Goal: Task Accomplishment & Management: Manage account settings

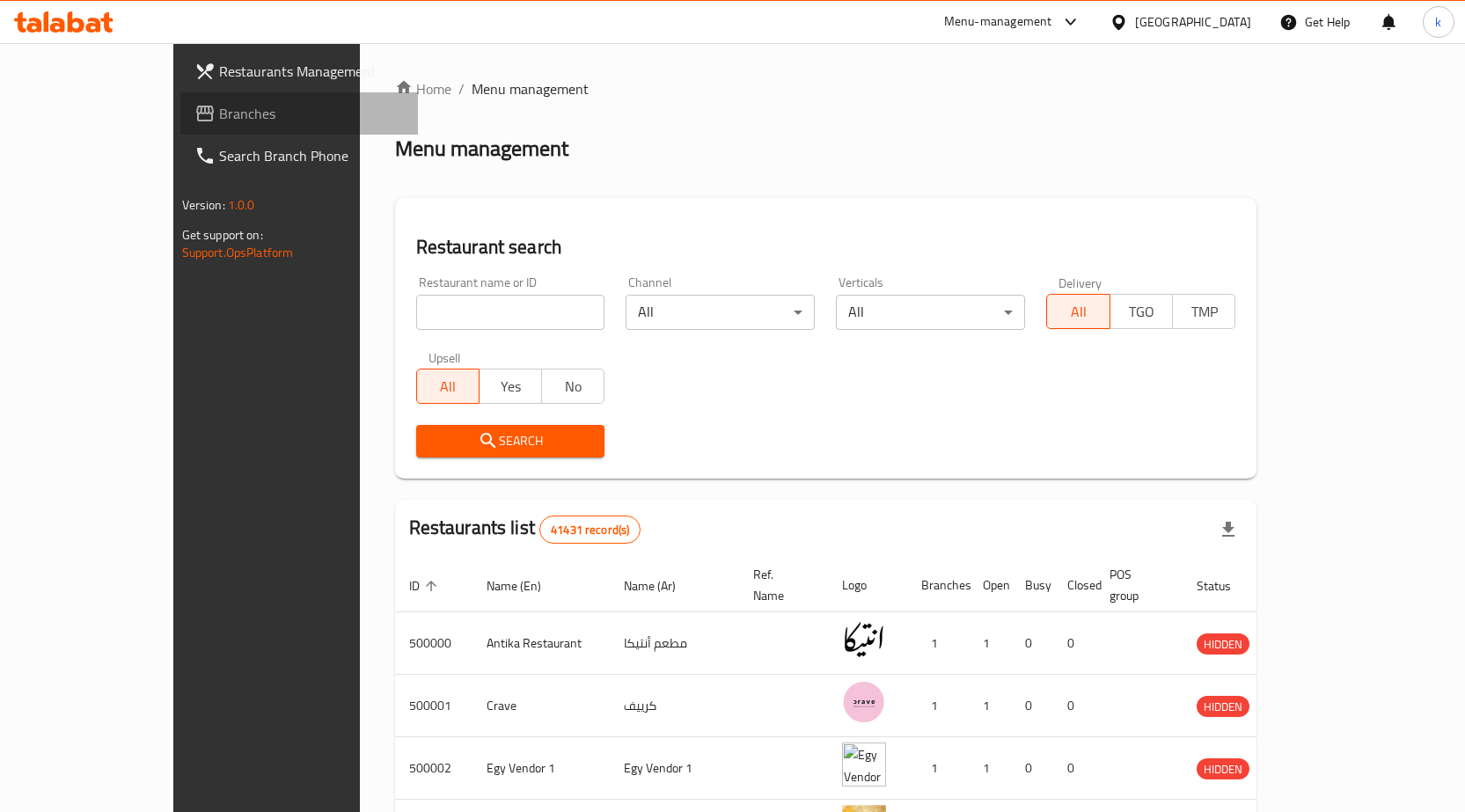
click at [219, 115] on span "Branches" at bounding box center [311, 113] width 185 height 21
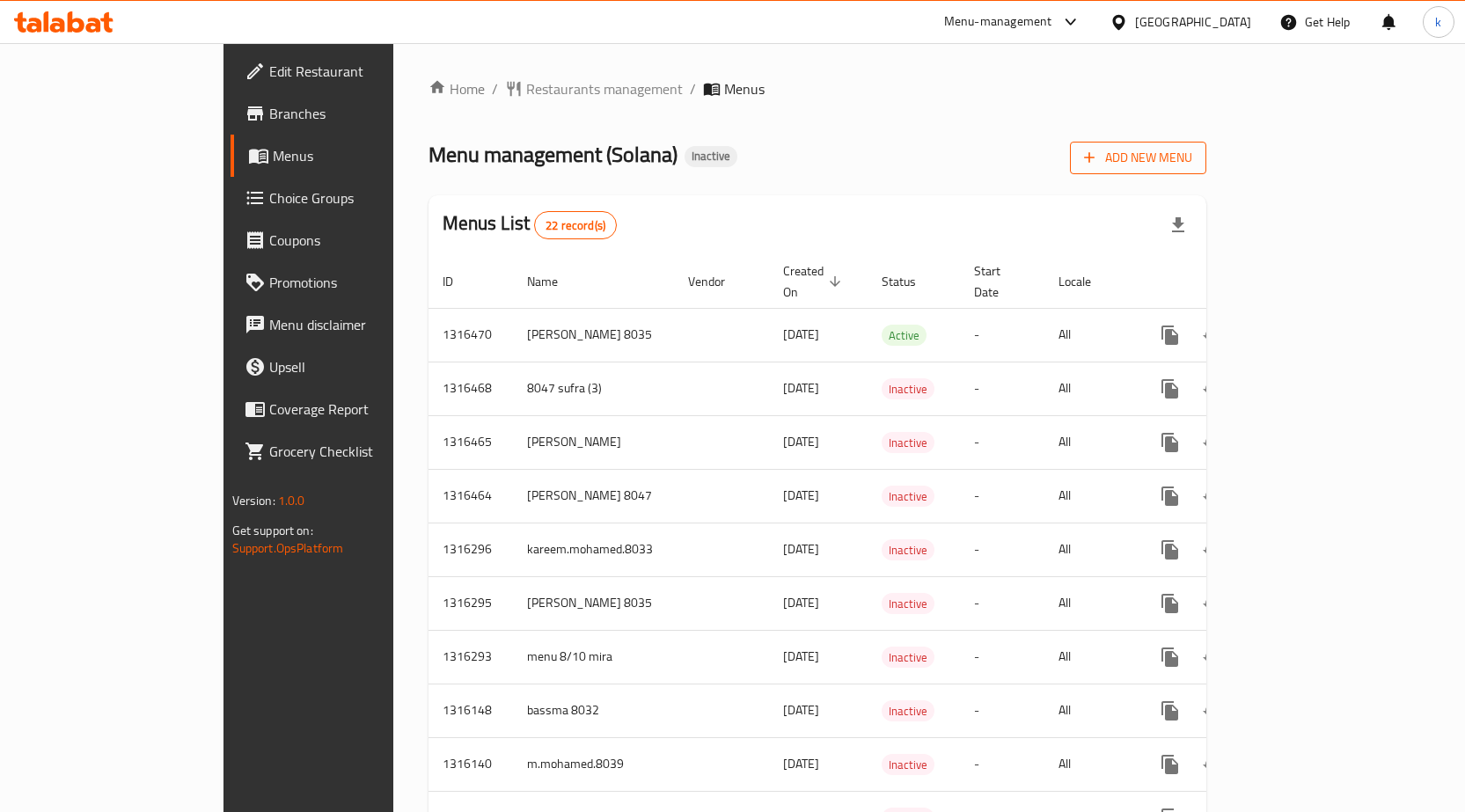
click at [1192, 155] on span "Add New Menu" at bounding box center [1139, 158] width 109 height 22
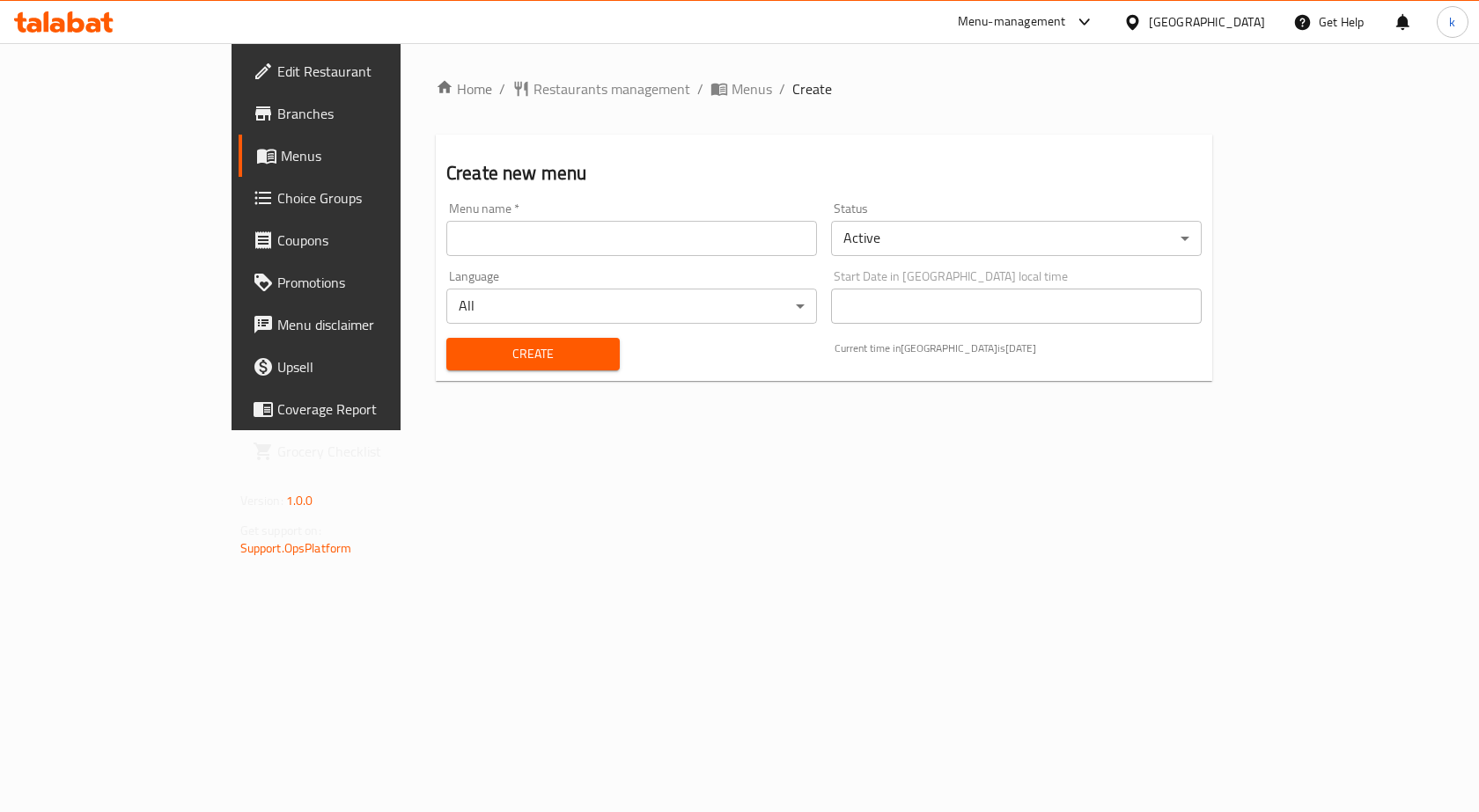
click at [494, 252] on input "text" at bounding box center [632, 238] width 370 height 35
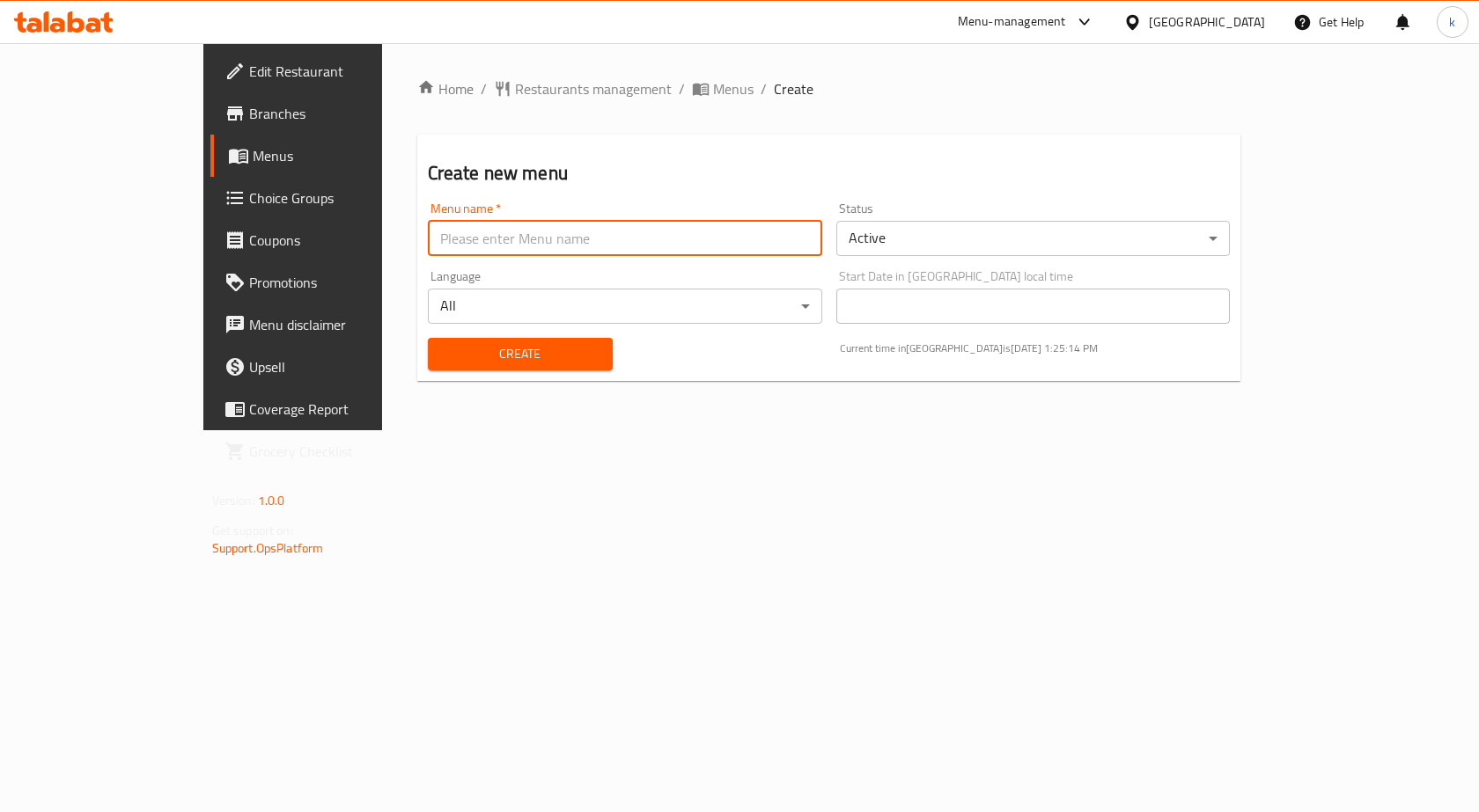
type input "kareem.mohamed.8033"
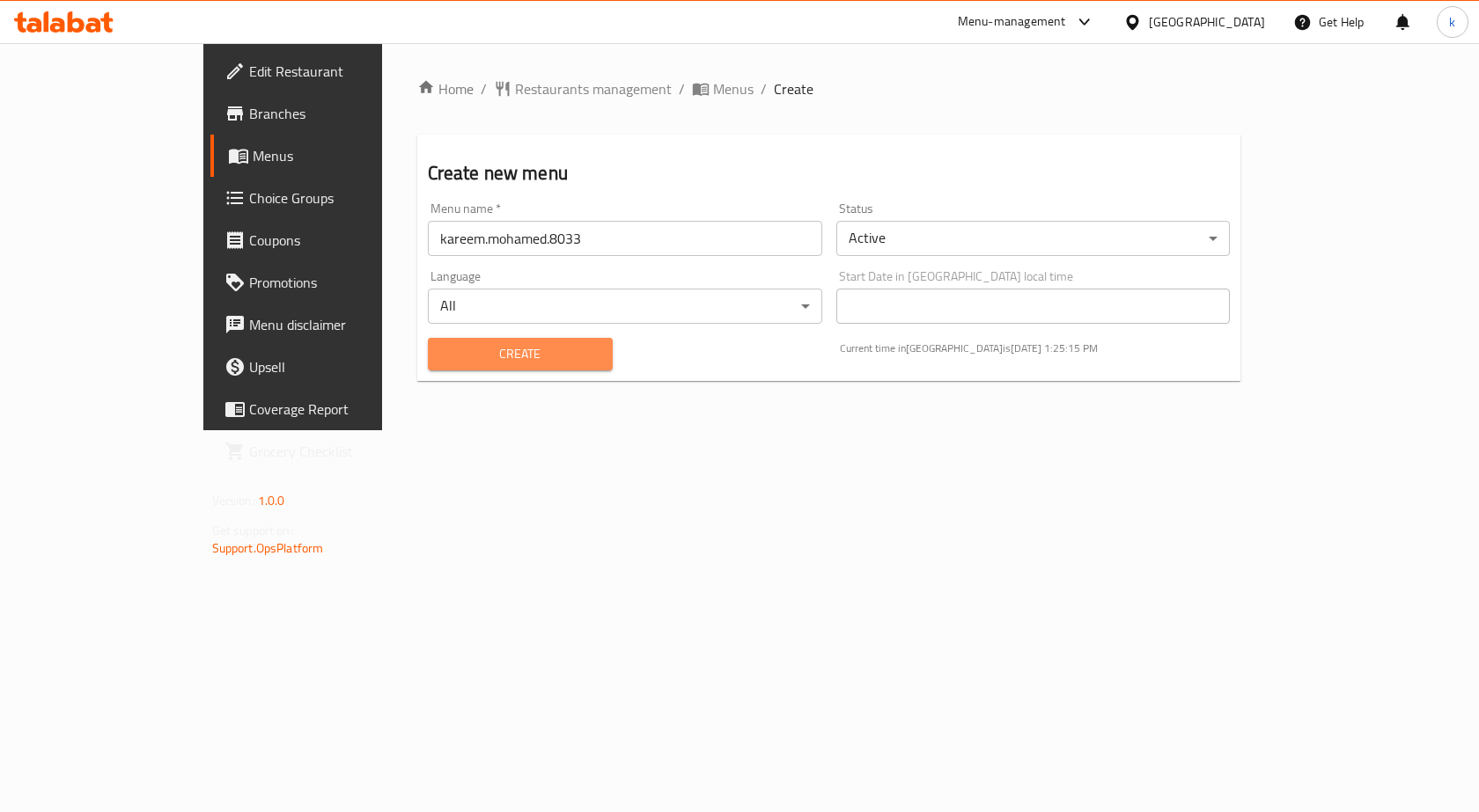
click at [442, 355] on span "Create" at bounding box center [520, 354] width 157 height 22
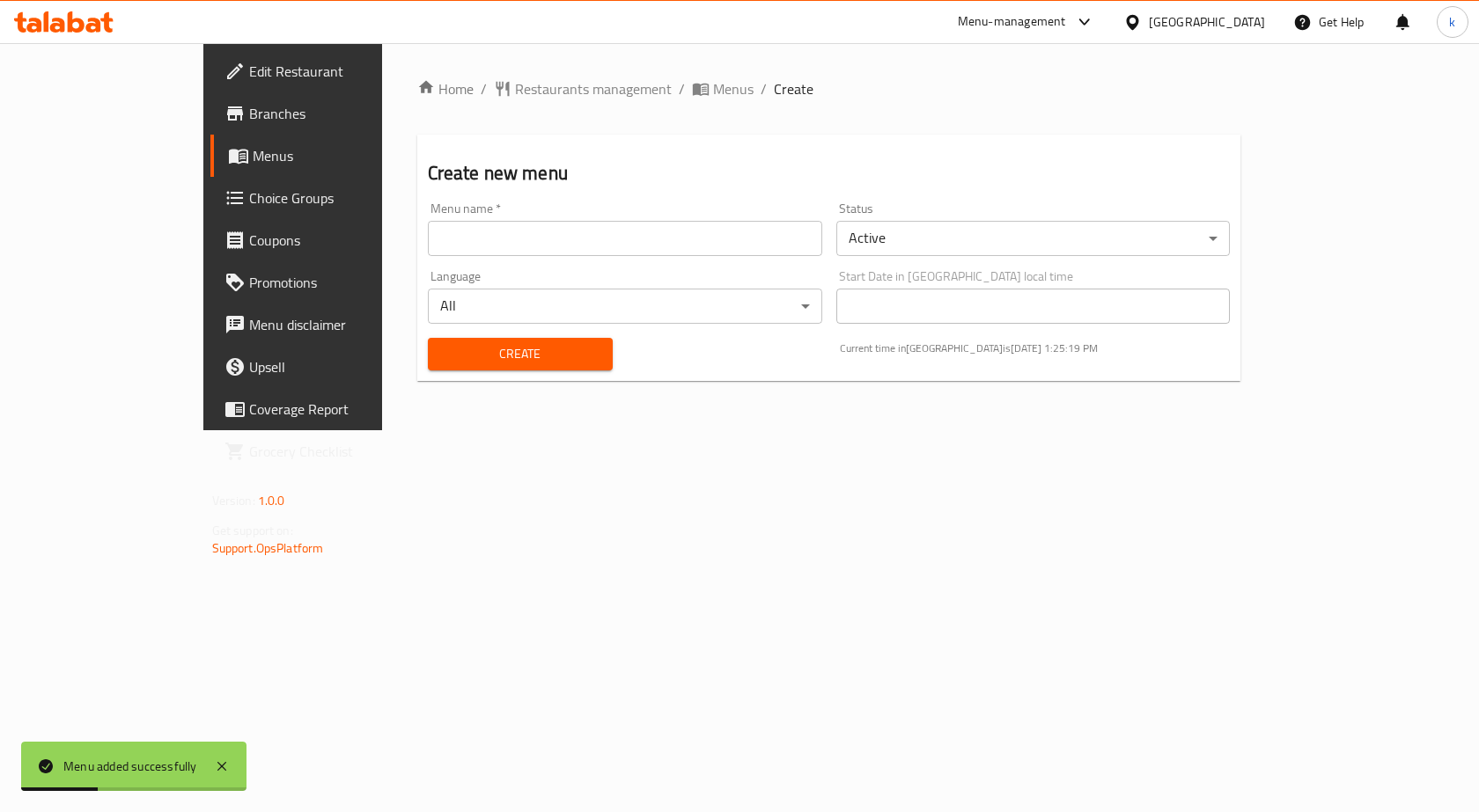
click at [252, 163] on span "Menus" at bounding box center [344, 156] width 184 height 21
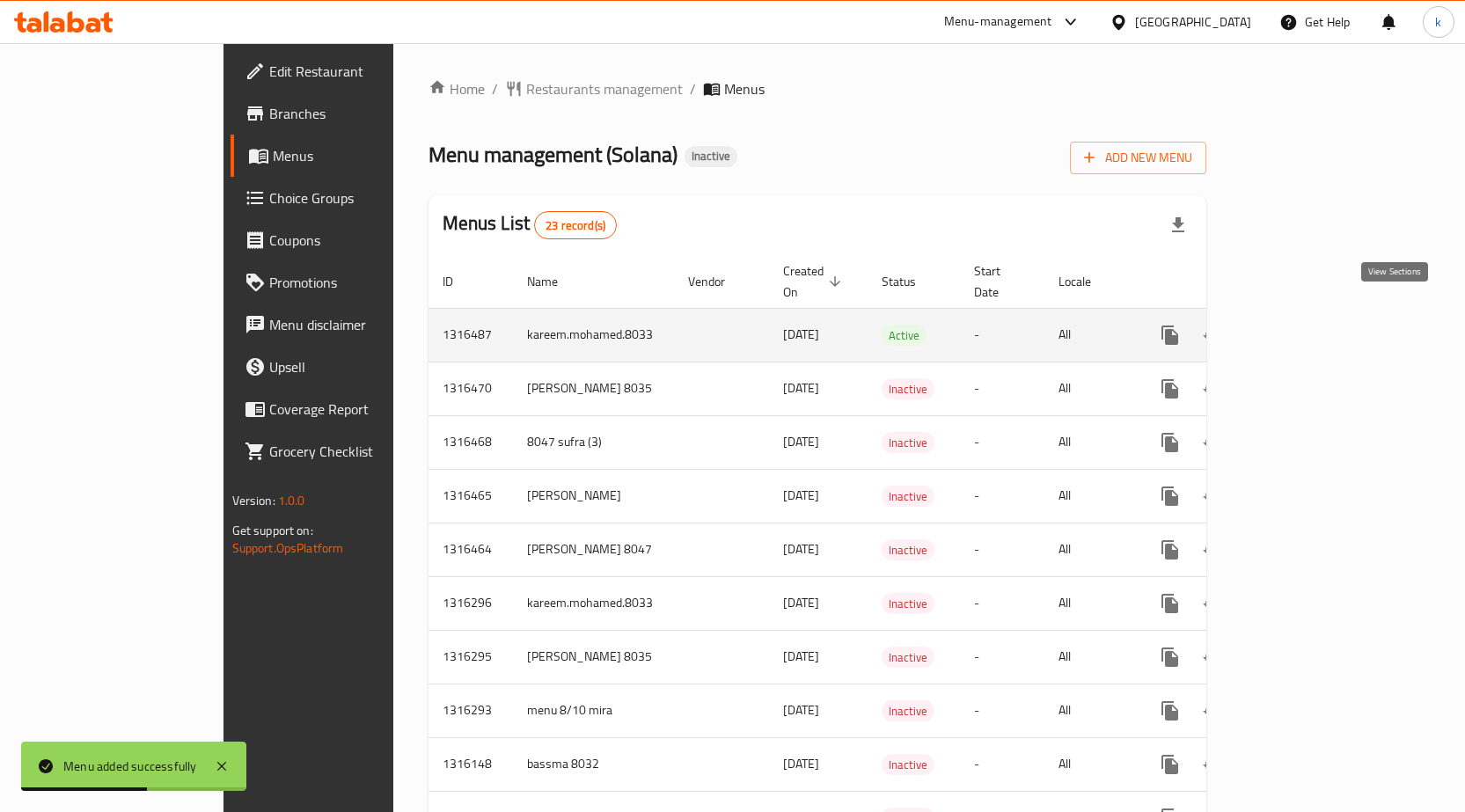
click at [1308, 325] on icon "enhanced table" at bounding box center [1296, 335] width 21 height 21
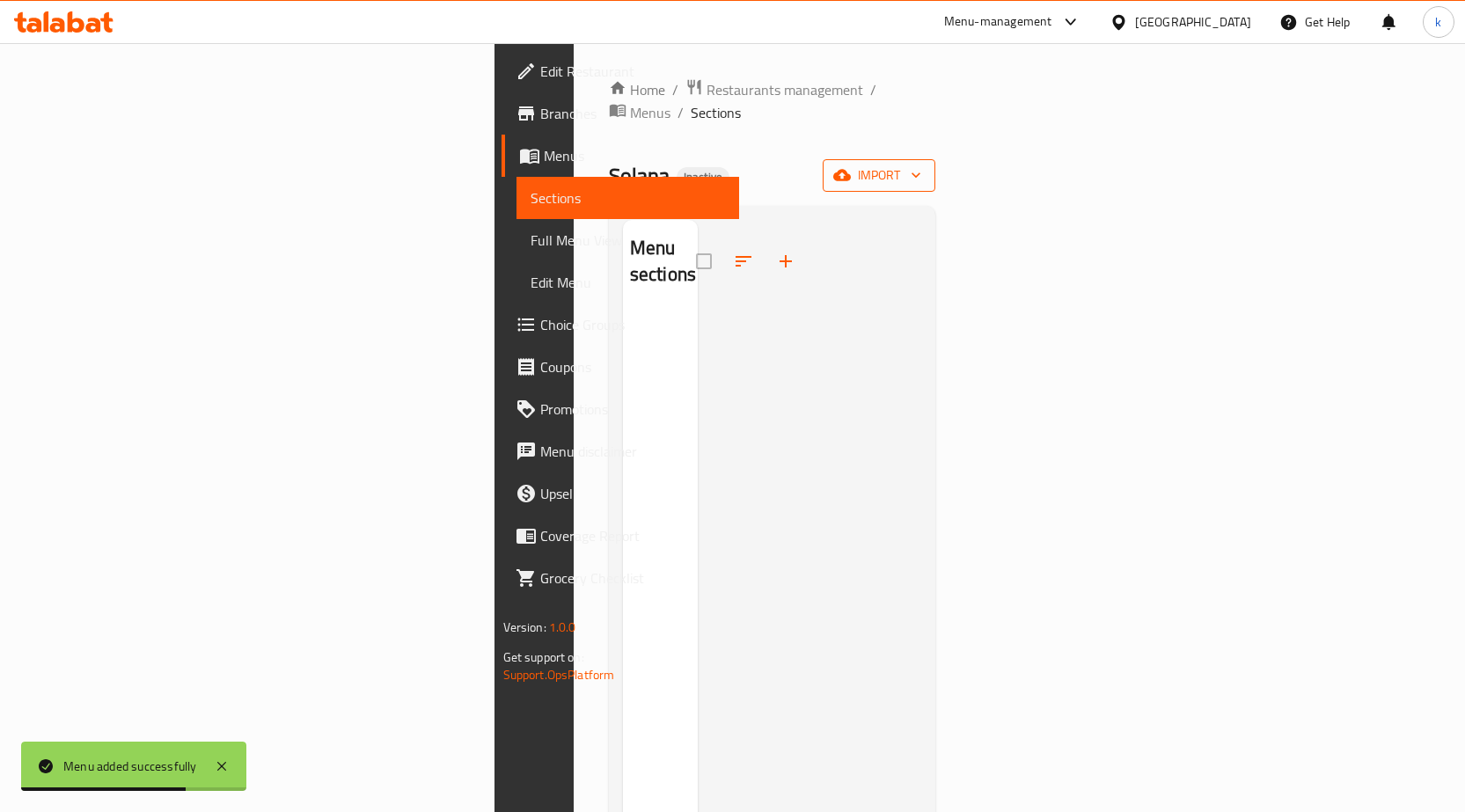
click at [936, 168] on button "import" at bounding box center [879, 175] width 112 height 32
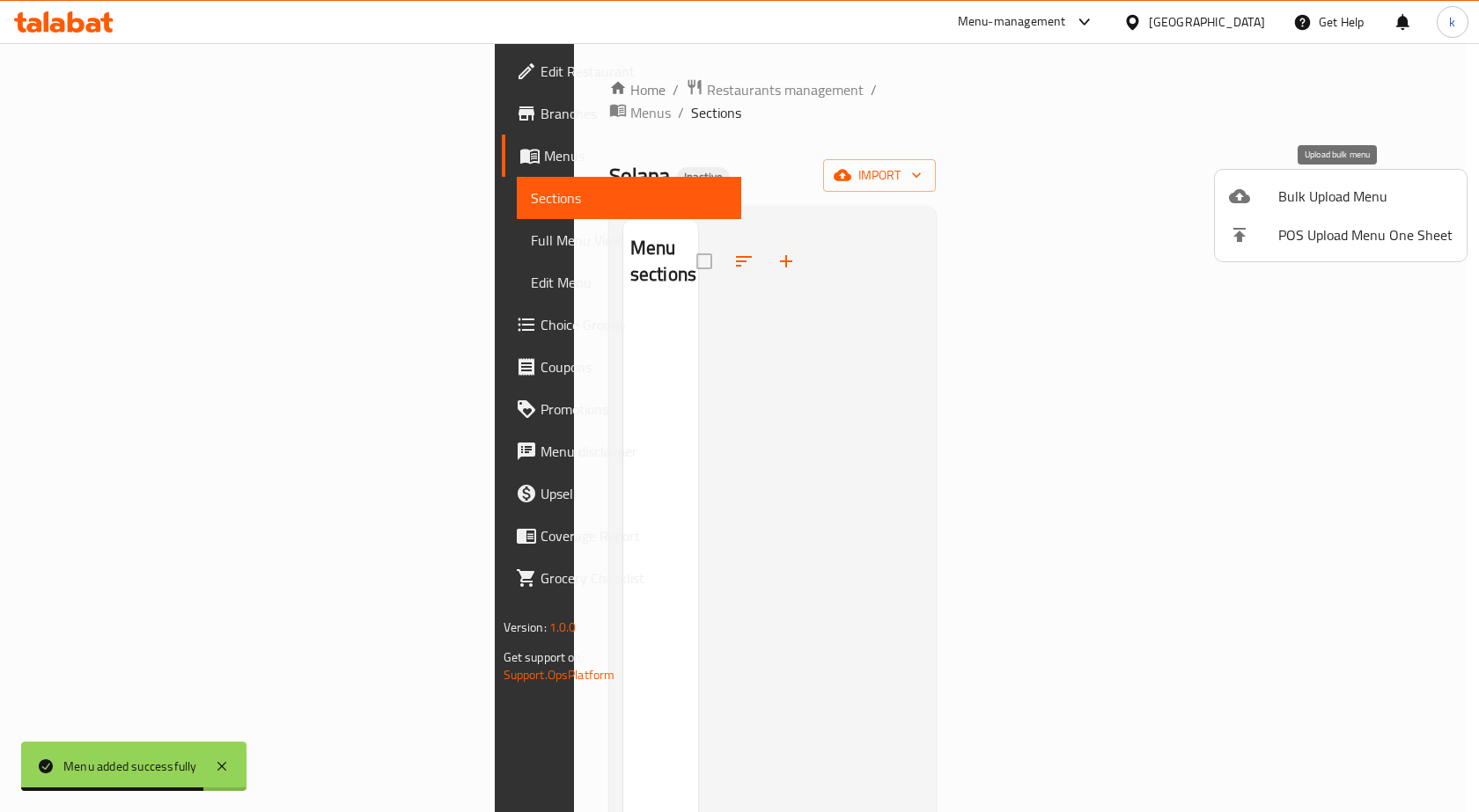
click at [1318, 205] on span "Bulk Upload Menu" at bounding box center [1365, 196] width 174 height 21
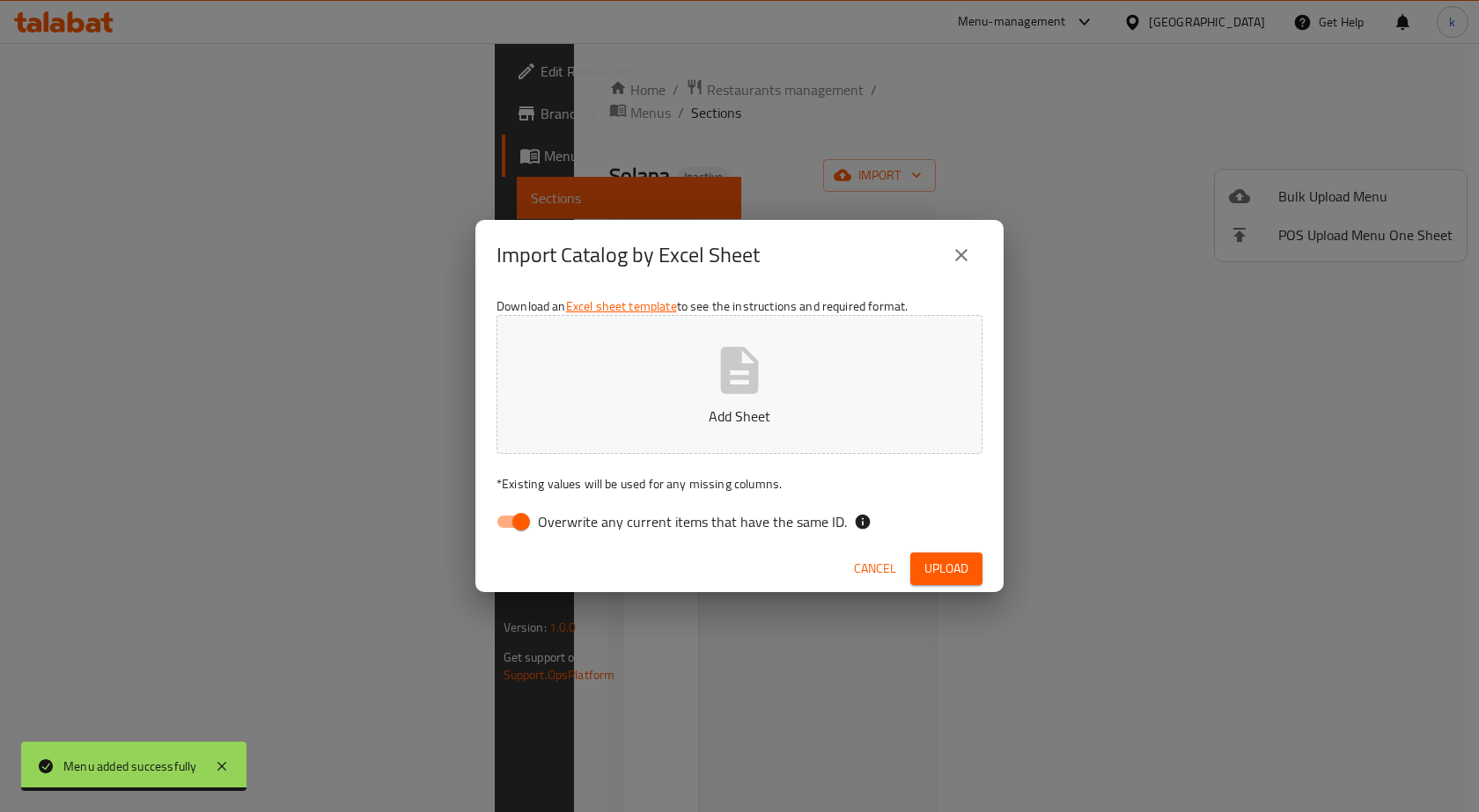
click at [527, 514] on input "Overwrite any current items that have the same ID." at bounding box center [520, 522] width 100 height 33
checkbox input "false"
click at [646, 369] on button "Add Sheet" at bounding box center [740, 384] width 486 height 139
click at [933, 574] on span "Upload" at bounding box center [947, 569] width 44 height 22
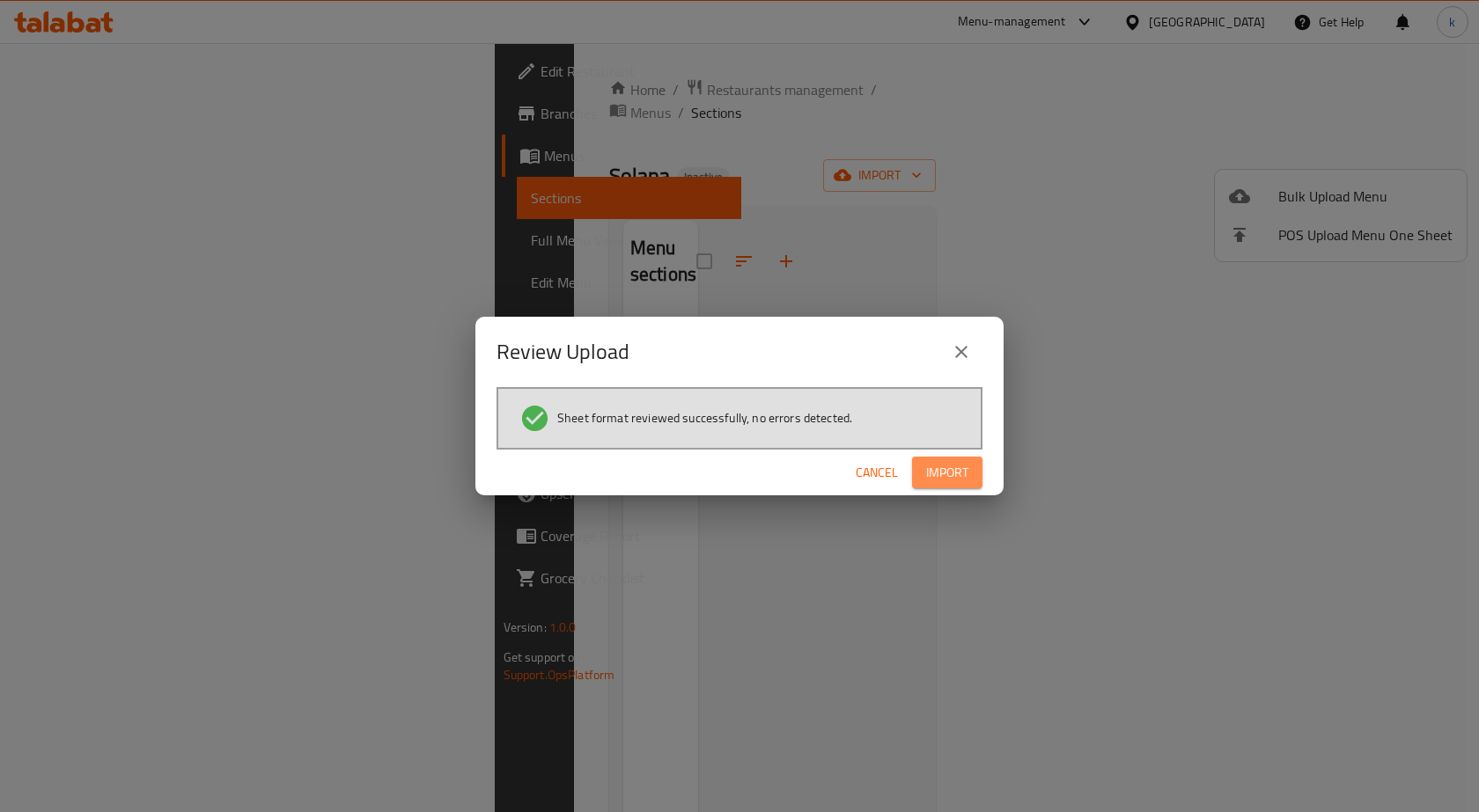
click at [957, 482] on span "Import" at bounding box center [948, 473] width 42 height 22
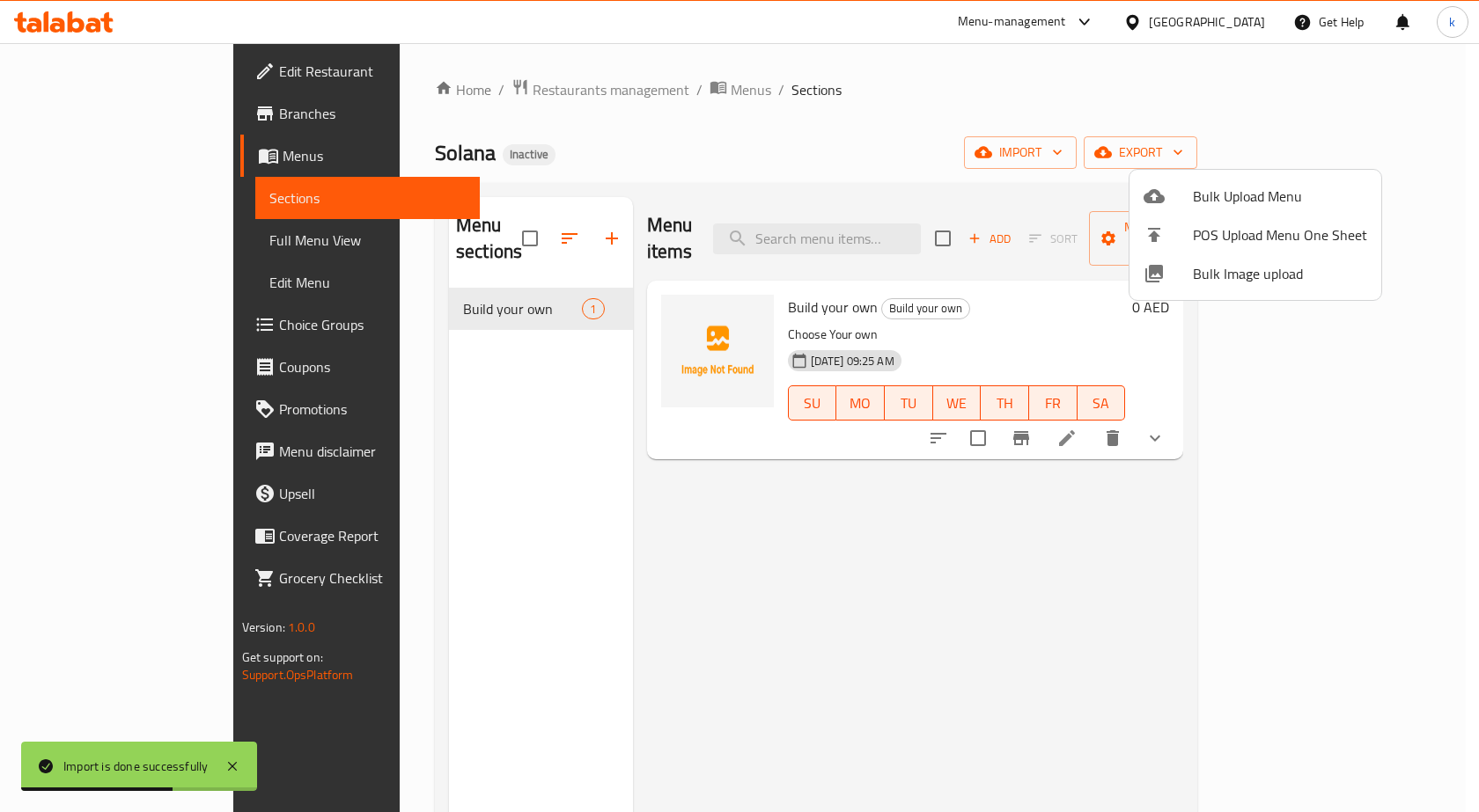
click at [527, 285] on div at bounding box center [740, 406] width 1479 height 812
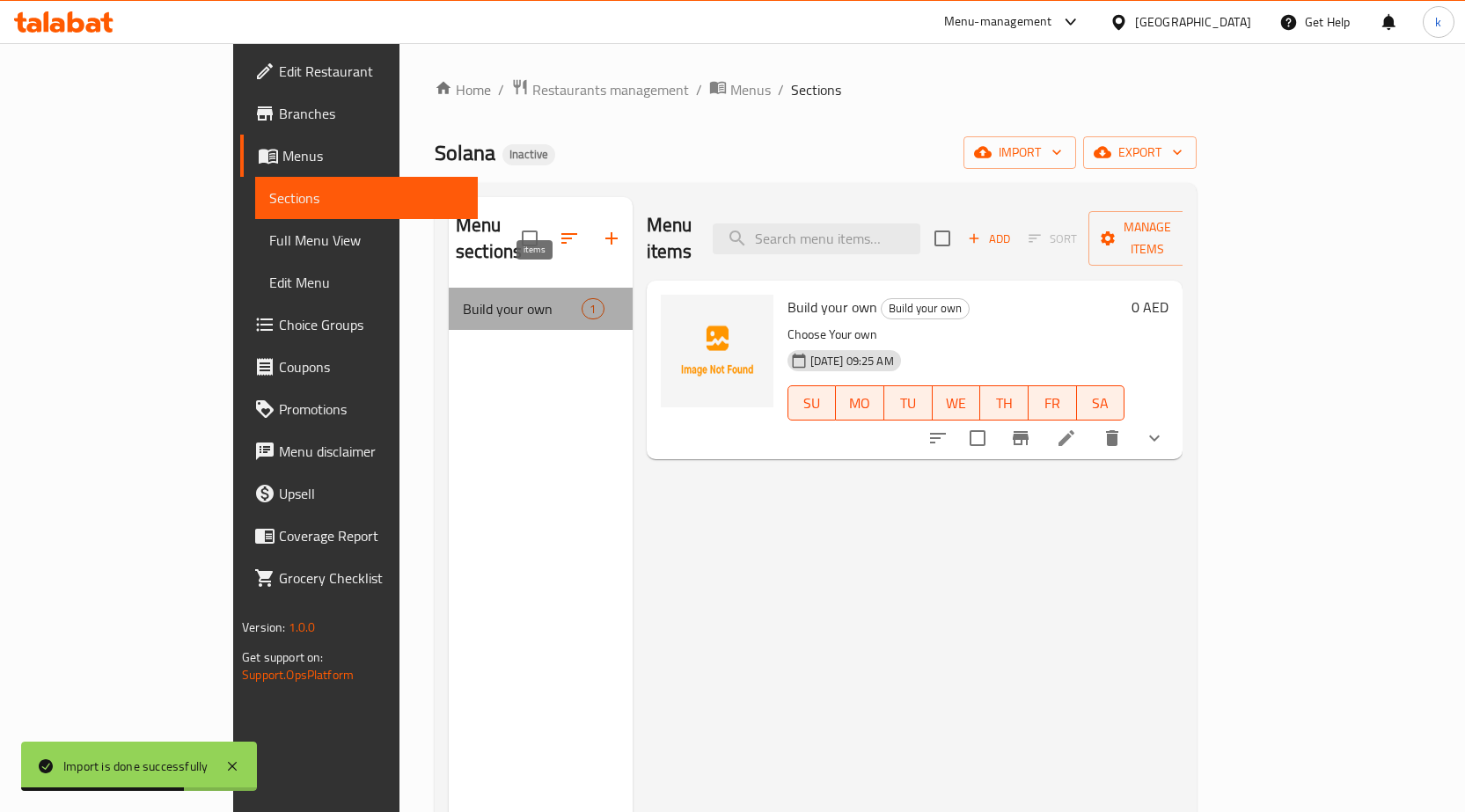
click at [583, 301] on span "1" at bounding box center [593, 309] width 20 height 17
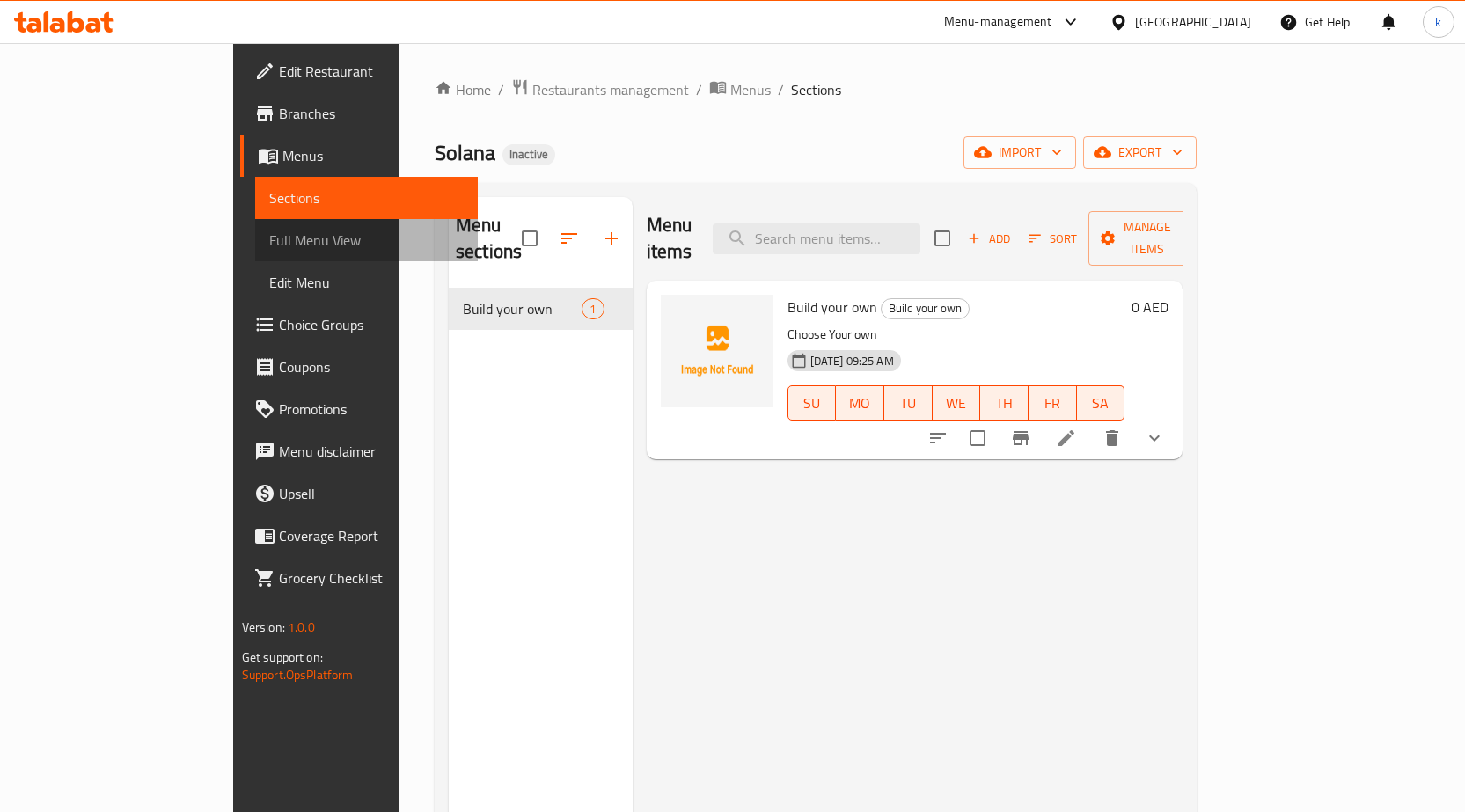
click at [255, 226] on link "Full Menu View" at bounding box center [366, 240] width 223 height 42
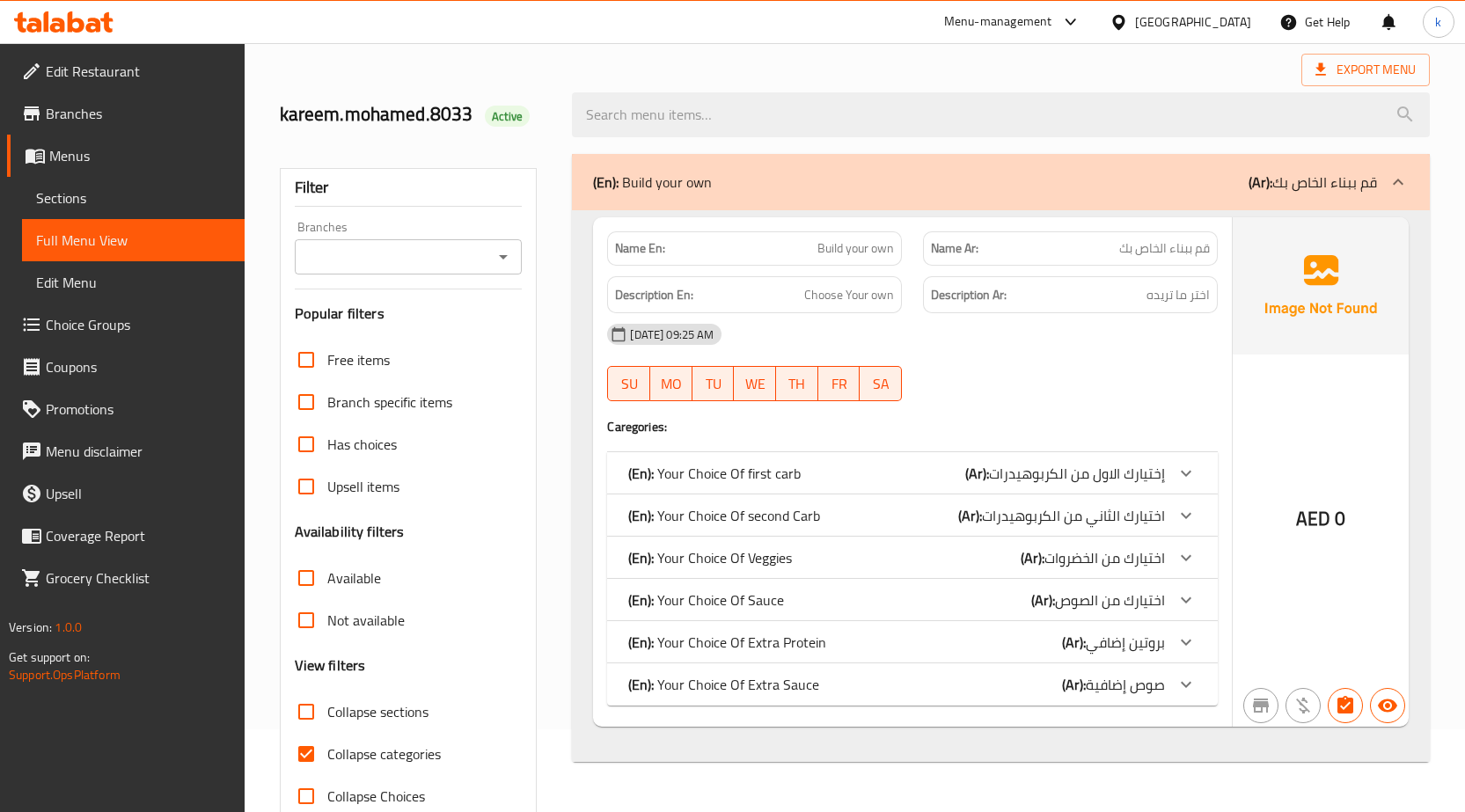
scroll to position [124, 0]
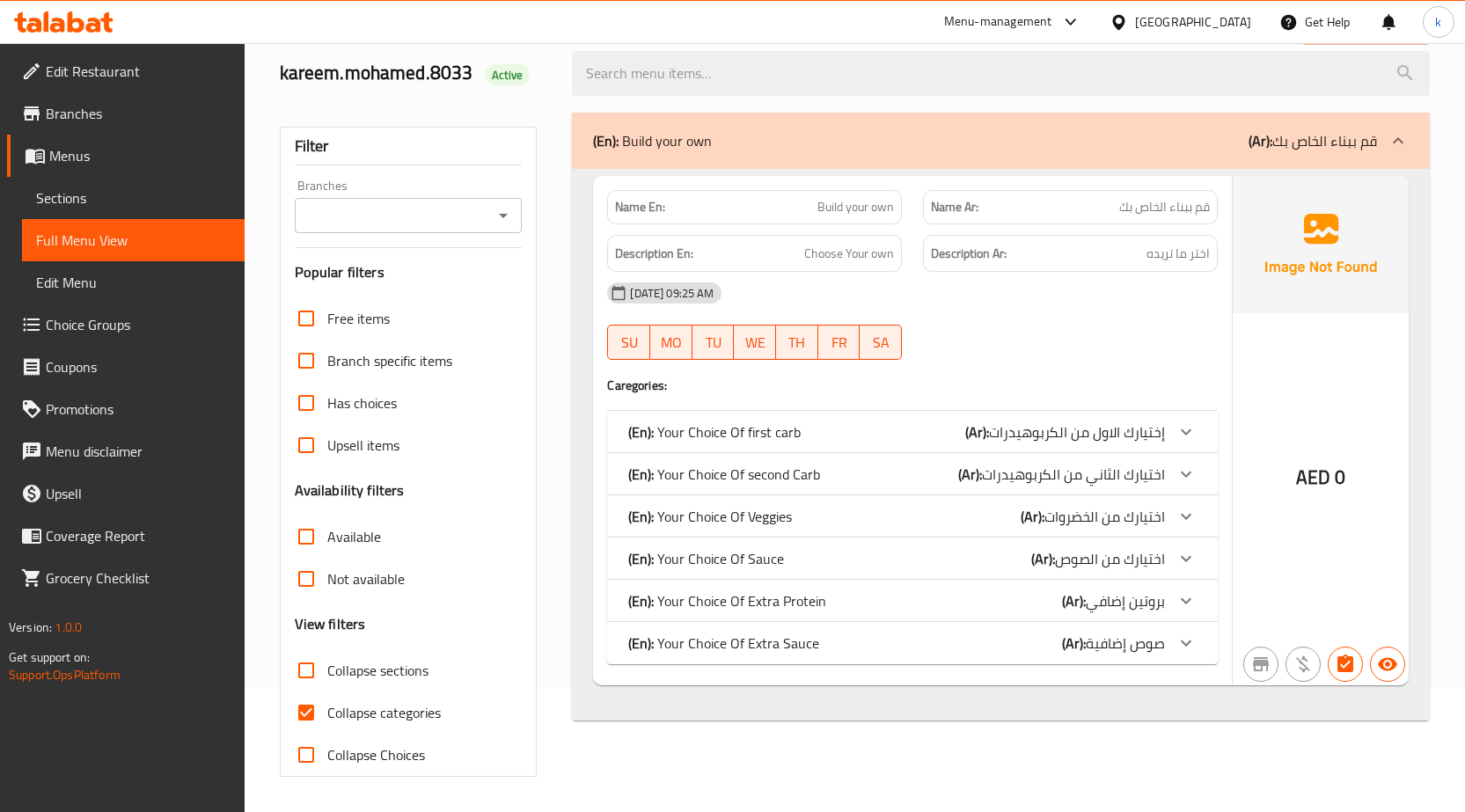
click at [352, 710] on span "Collapse categories" at bounding box center [384, 713] width 113 height 21
click at [328, 710] on input "Collapse categories" at bounding box center [307, 713] width 42 height 42
checkbox input "false"
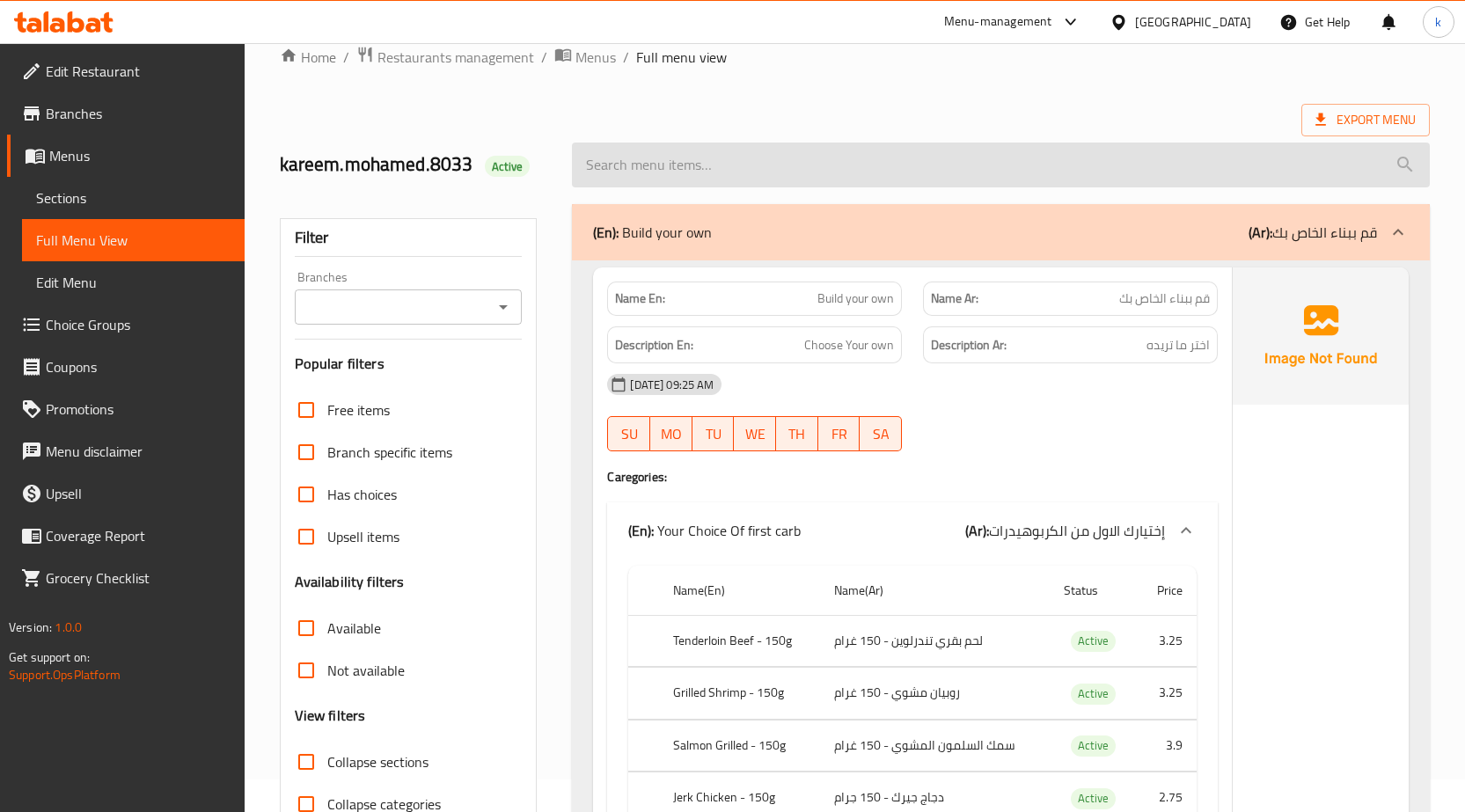
scroll to position [0, 0]
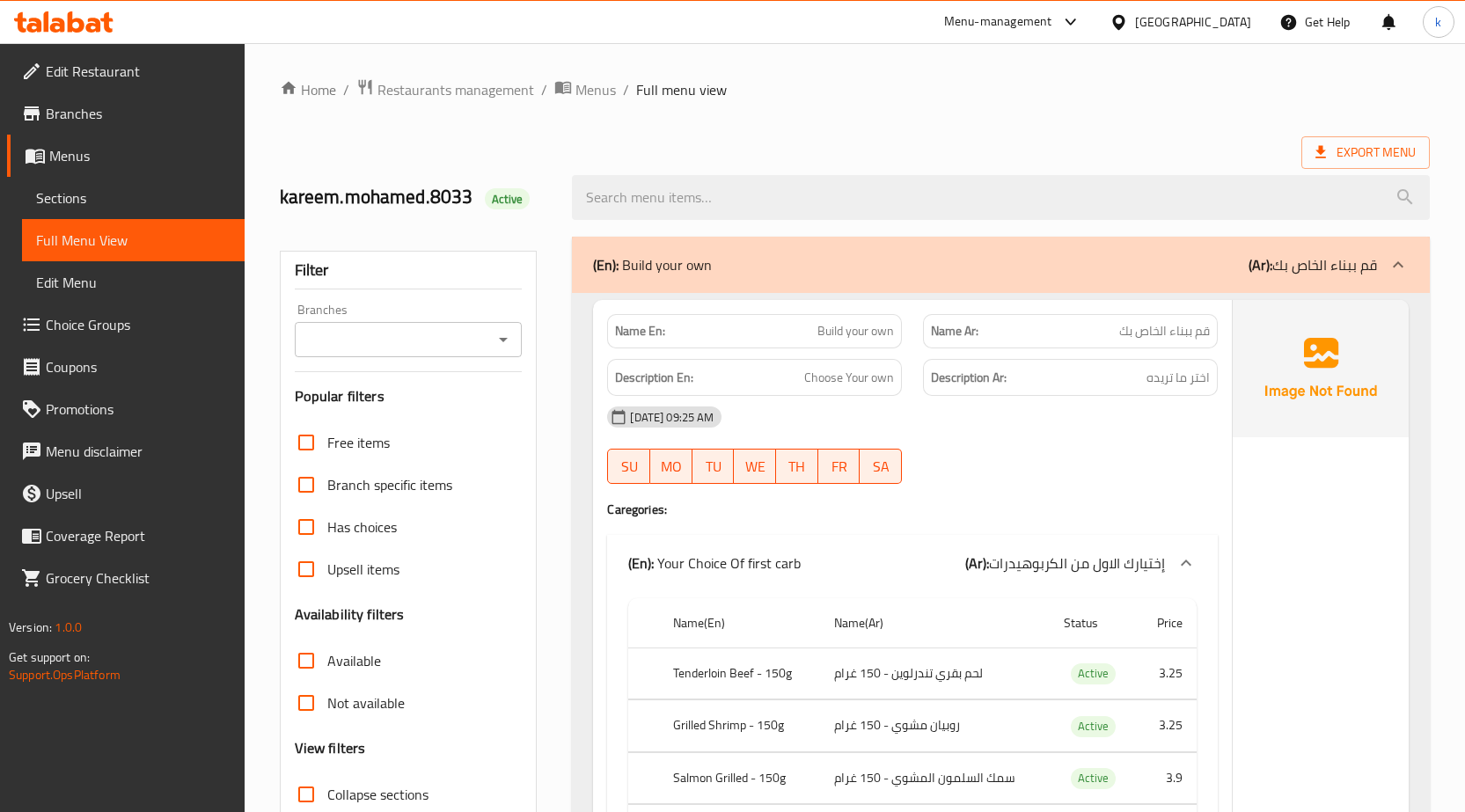
click at [112, 189] on span "Sections" at bounding box center [133, 198] width 194 height 21
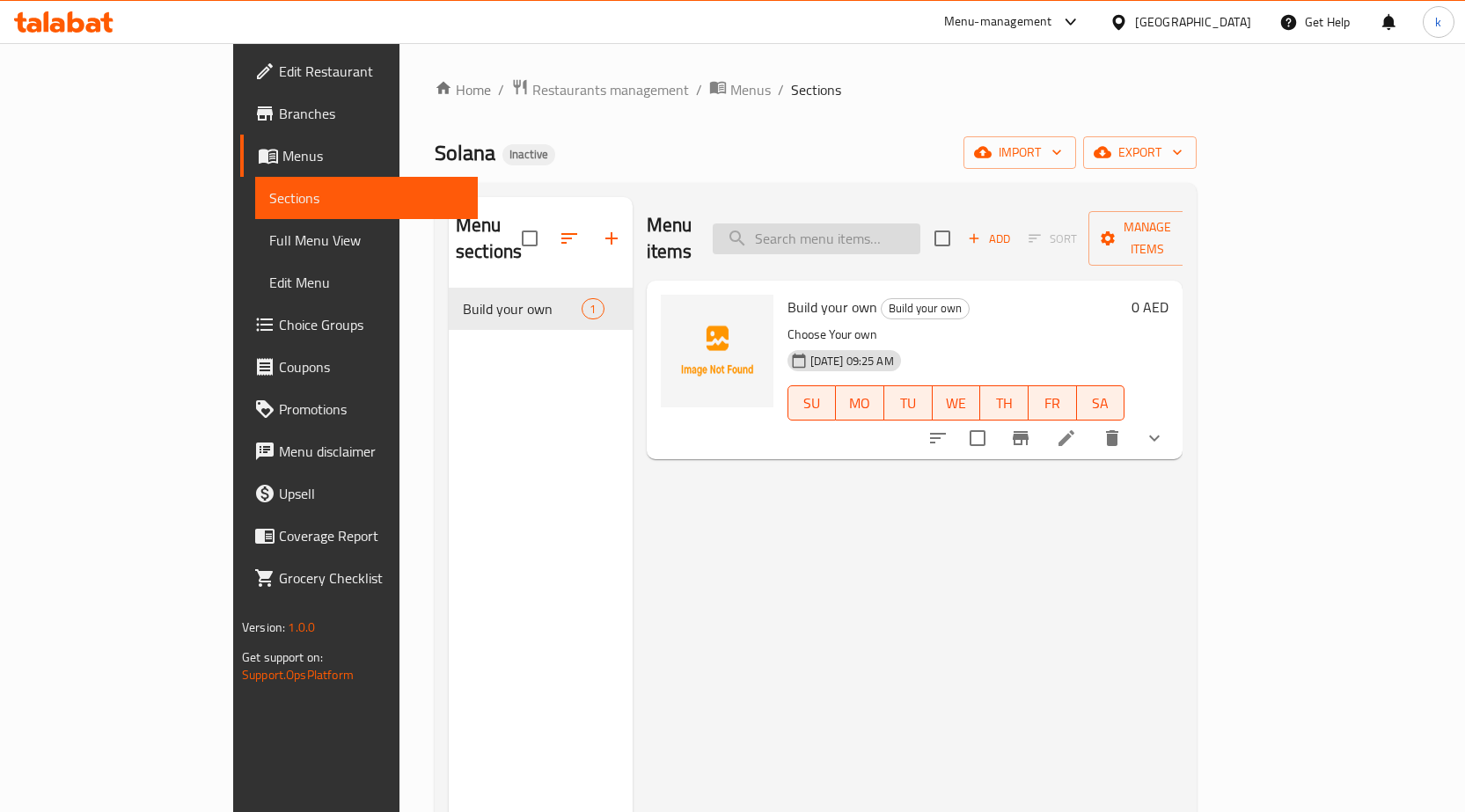
click at [904, 224] on input "search" at bounding box center [817, 238] width 208 height 30
click at [921, 229] on input "search" at bounding box center [817, 238] width 208 height 30
paste input "Pineapple BBQ"
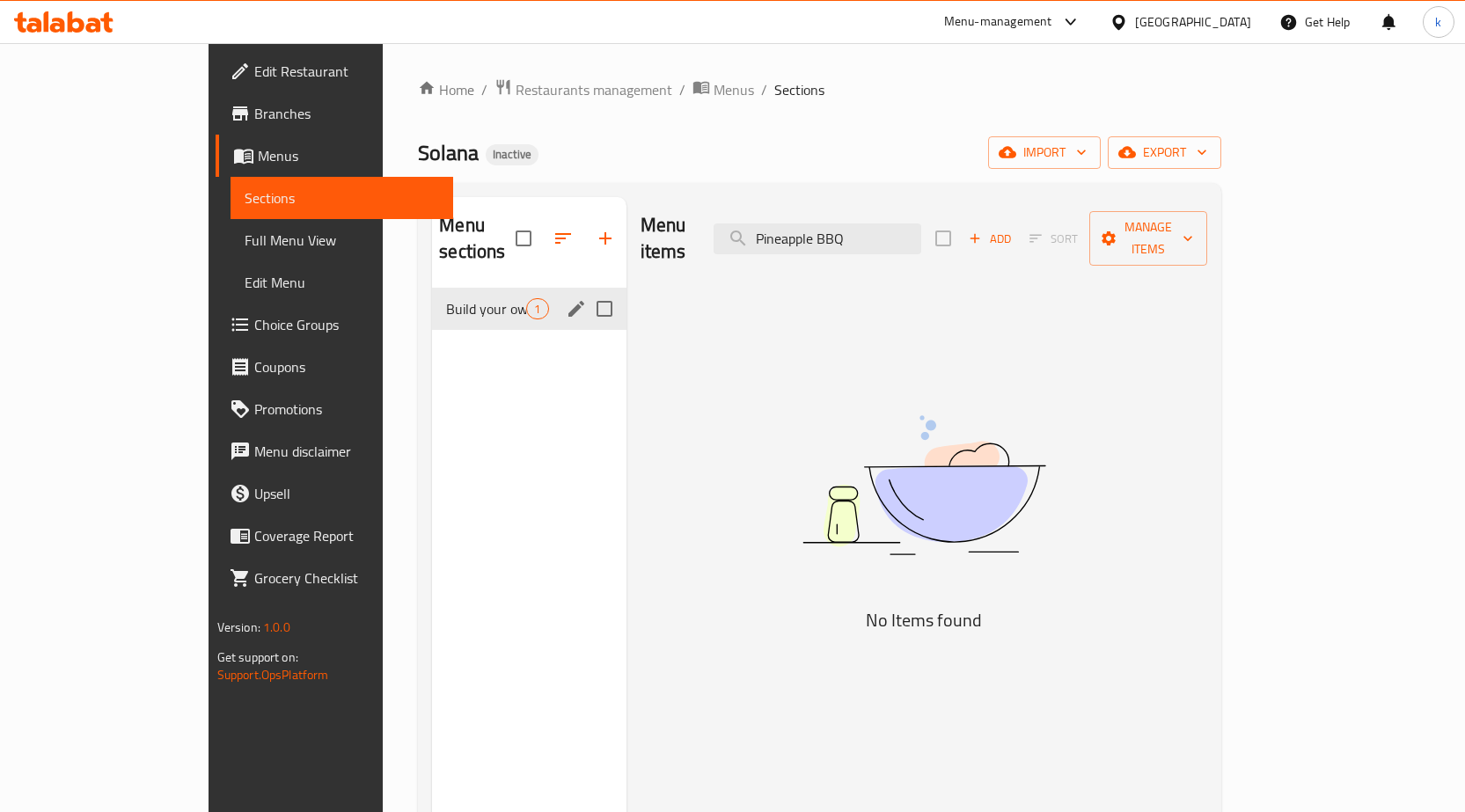
type input "Pineapple BBQ"
click at [528, 301] on span "1" at bounding box center [538, 309] width 20 height 17
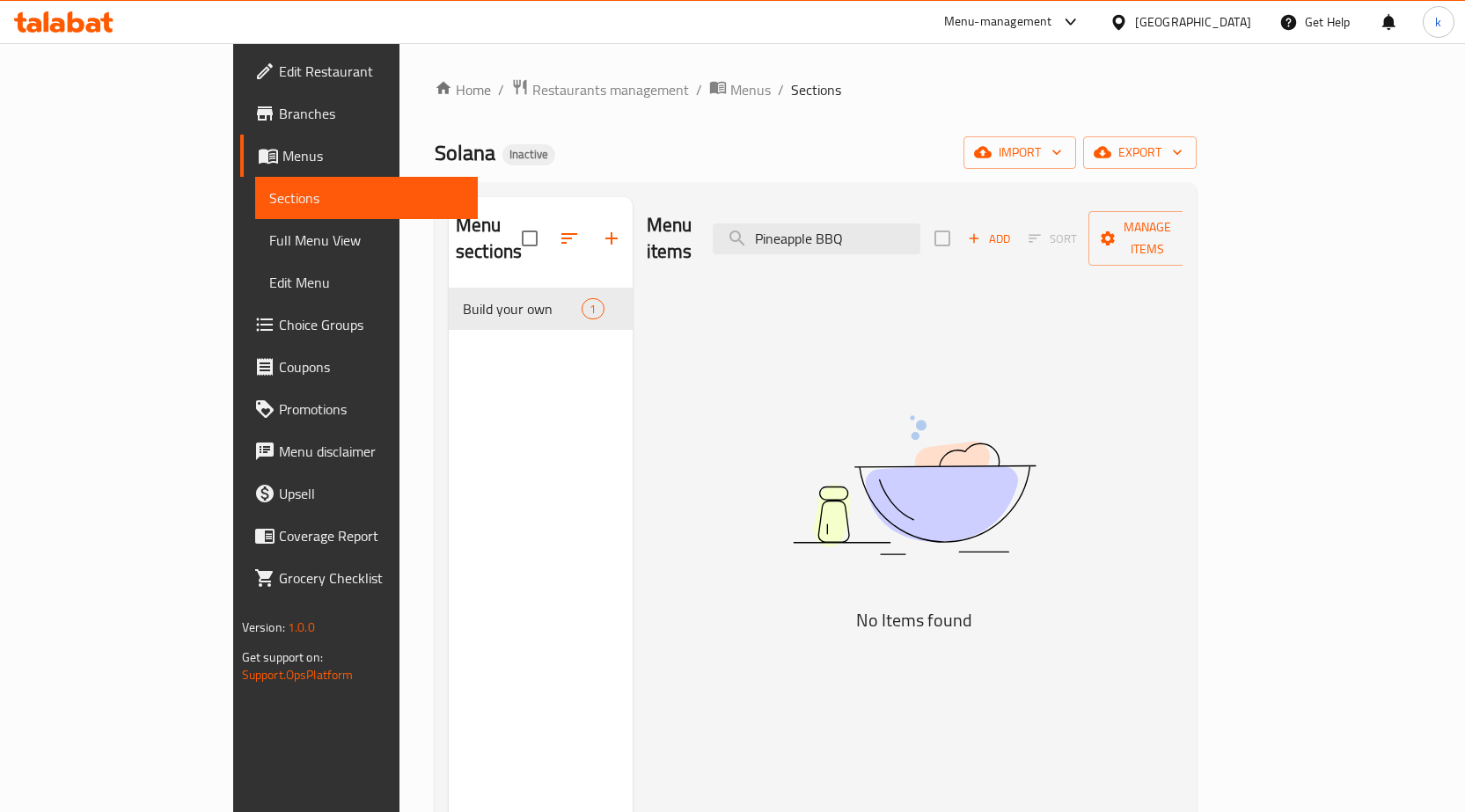
click at [255, 226] on link "Full Menu View" at bounding box center [366, 240] width 223 height 42
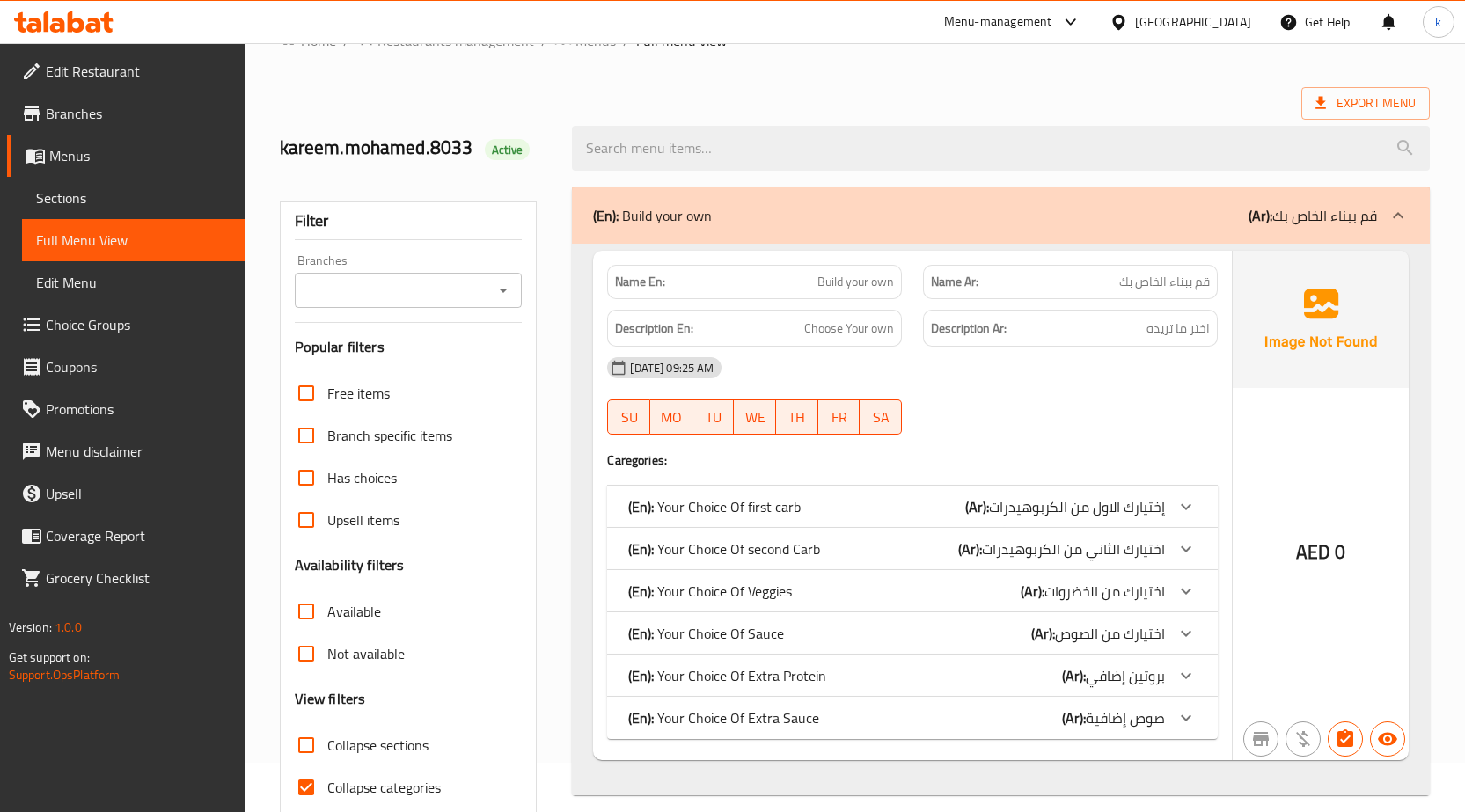
scroll to position [124, 0]
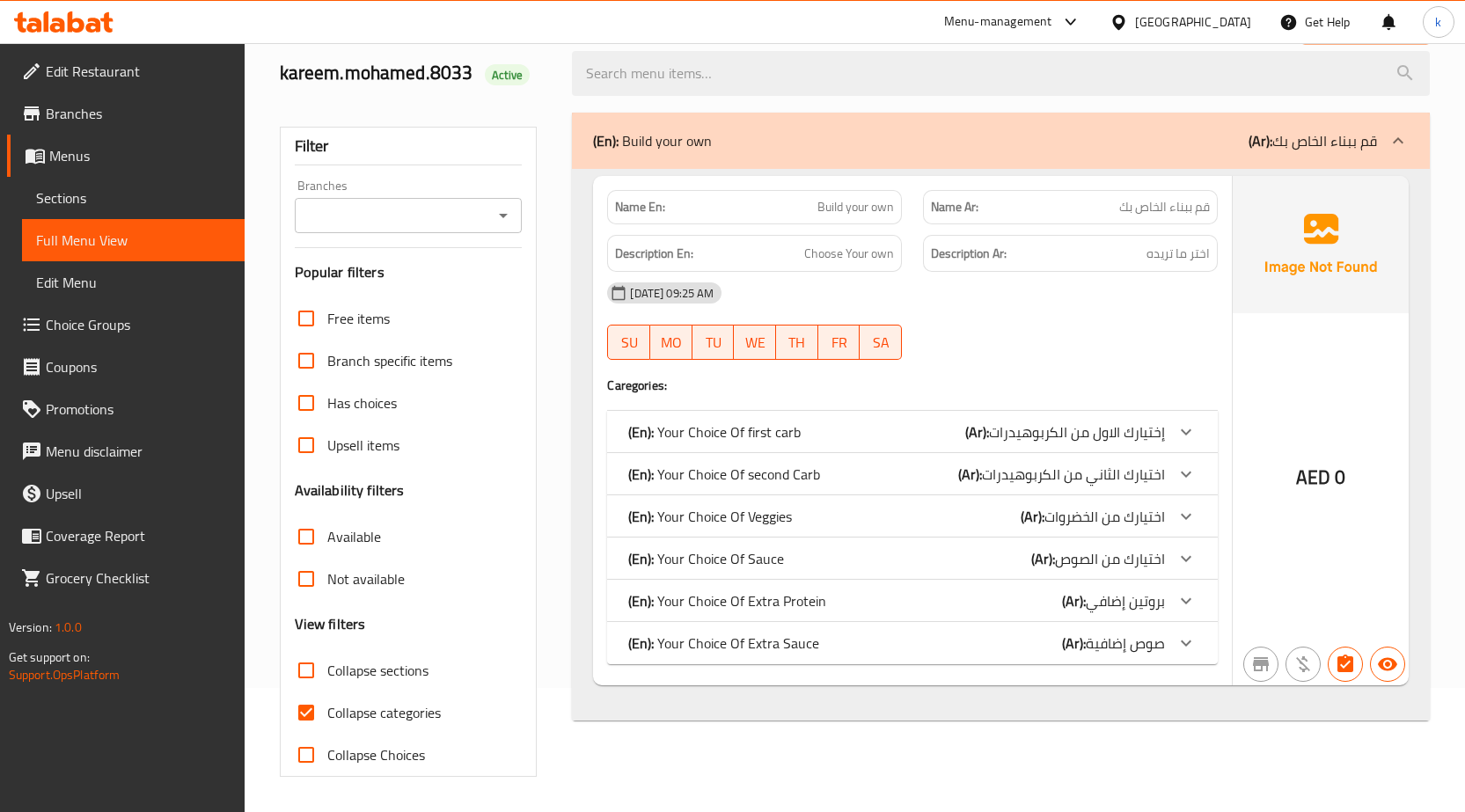
click at [355, 720] on span "Collapse categories" at bounding box center [384, 713] width 113 height 21
click at [328, 720] on input "Collapse categories" at bounding box center [307, 713] width 42 height 42
checkbox input "false"
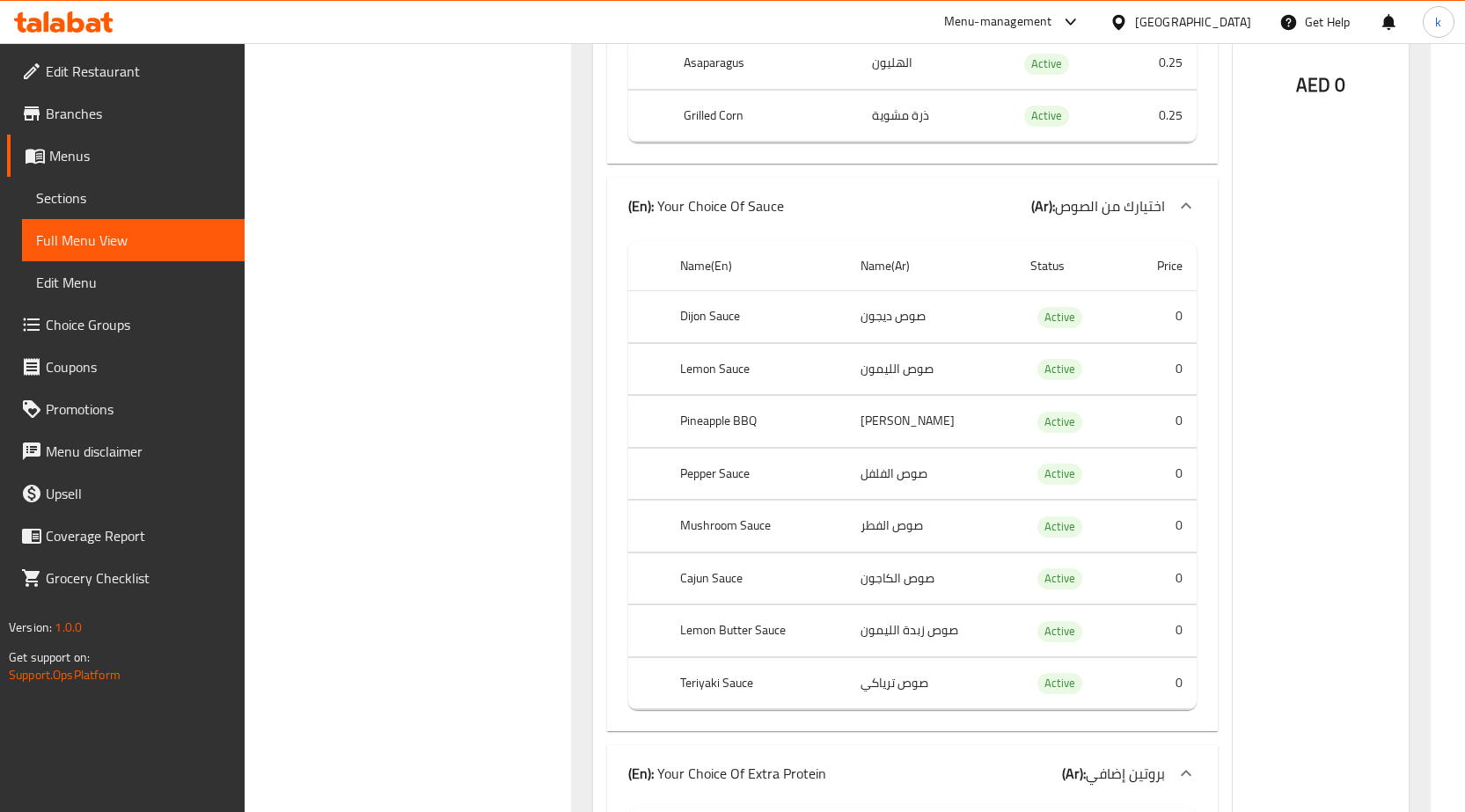
scroll to position [1871, 0]
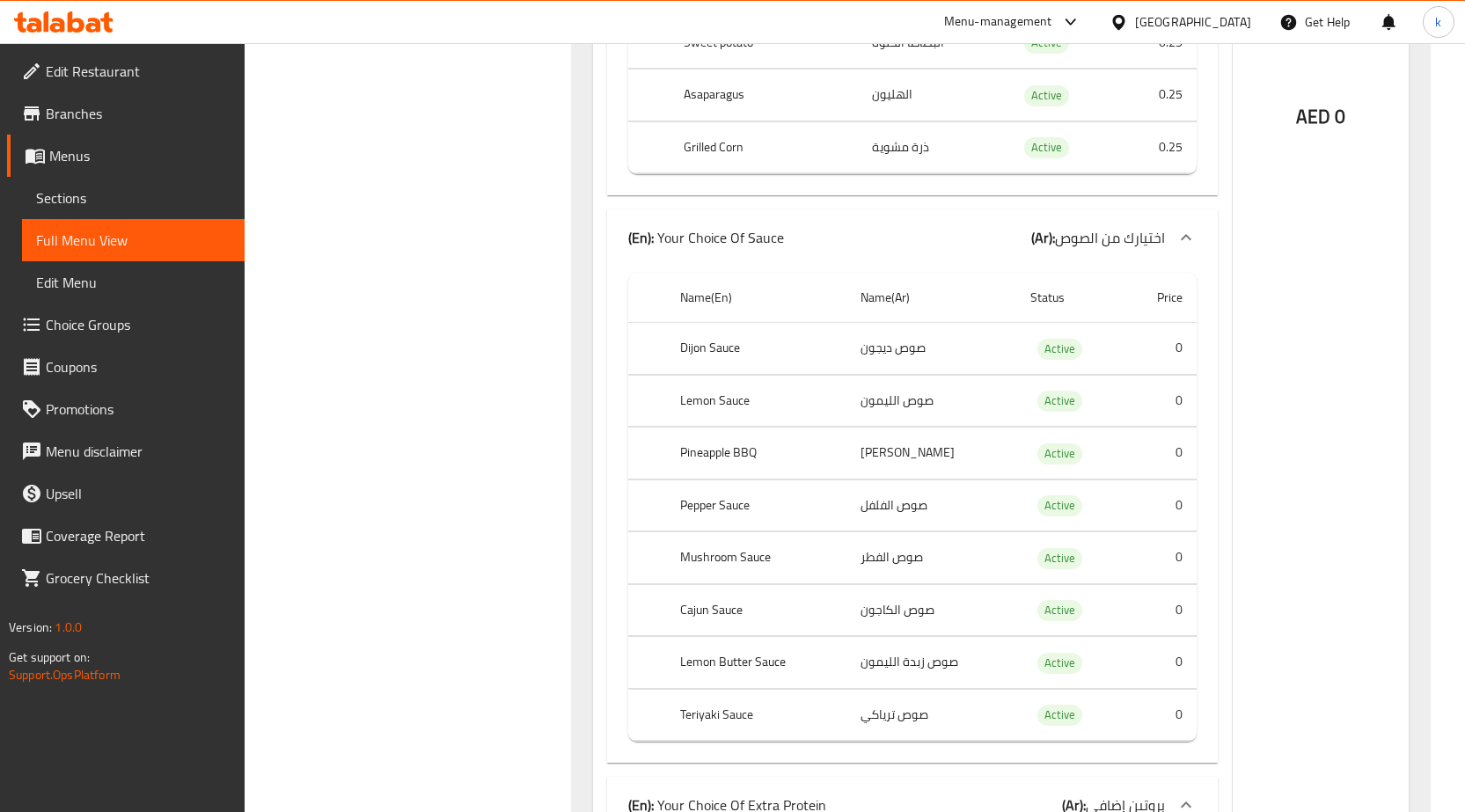
click at [922, 453] on td "أناناس مشوي" at bounding box center [932, 454] width 169 height 52
click at [150, 208] on span "Sections" at bounding box center [133, 198] width 194 height 21
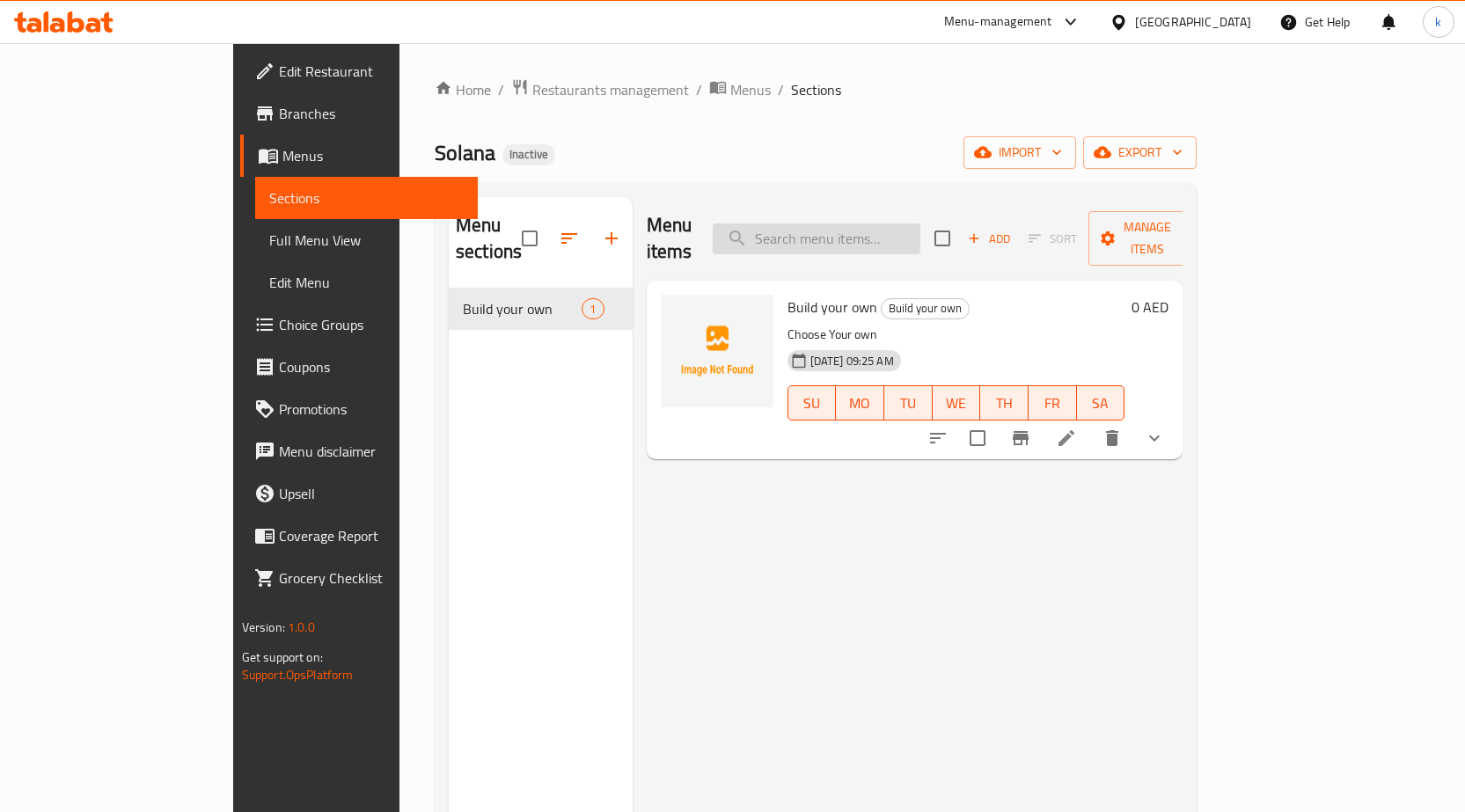
click at [906, 224] on input "search" at bounding box center [817, 238] width 208 height 30
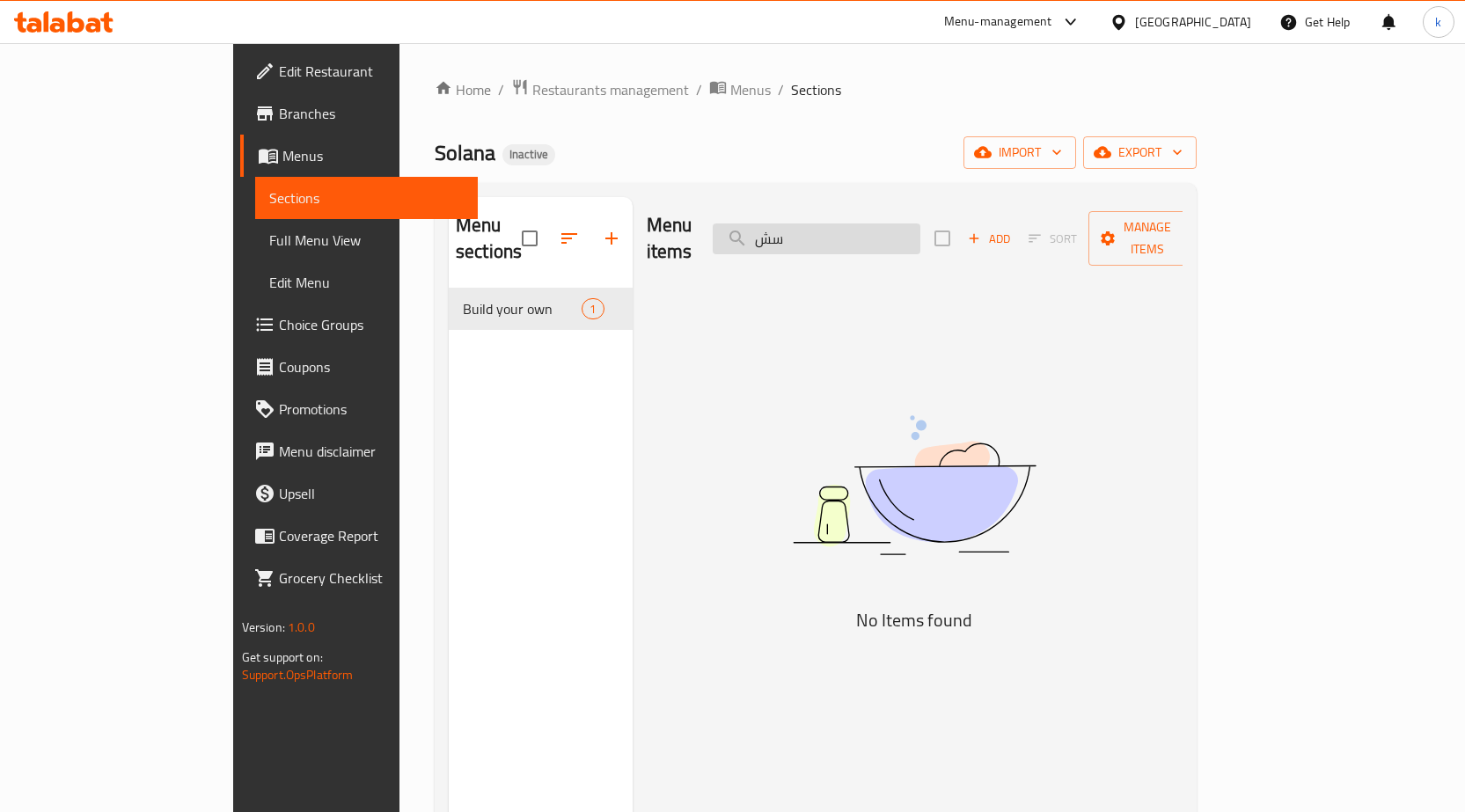
type input "س"
type input "sauces"
click at [1008, 226] on div "Menu items sauces Add Sort Manage items" at bounding box center [915, 238] width 537 height 84
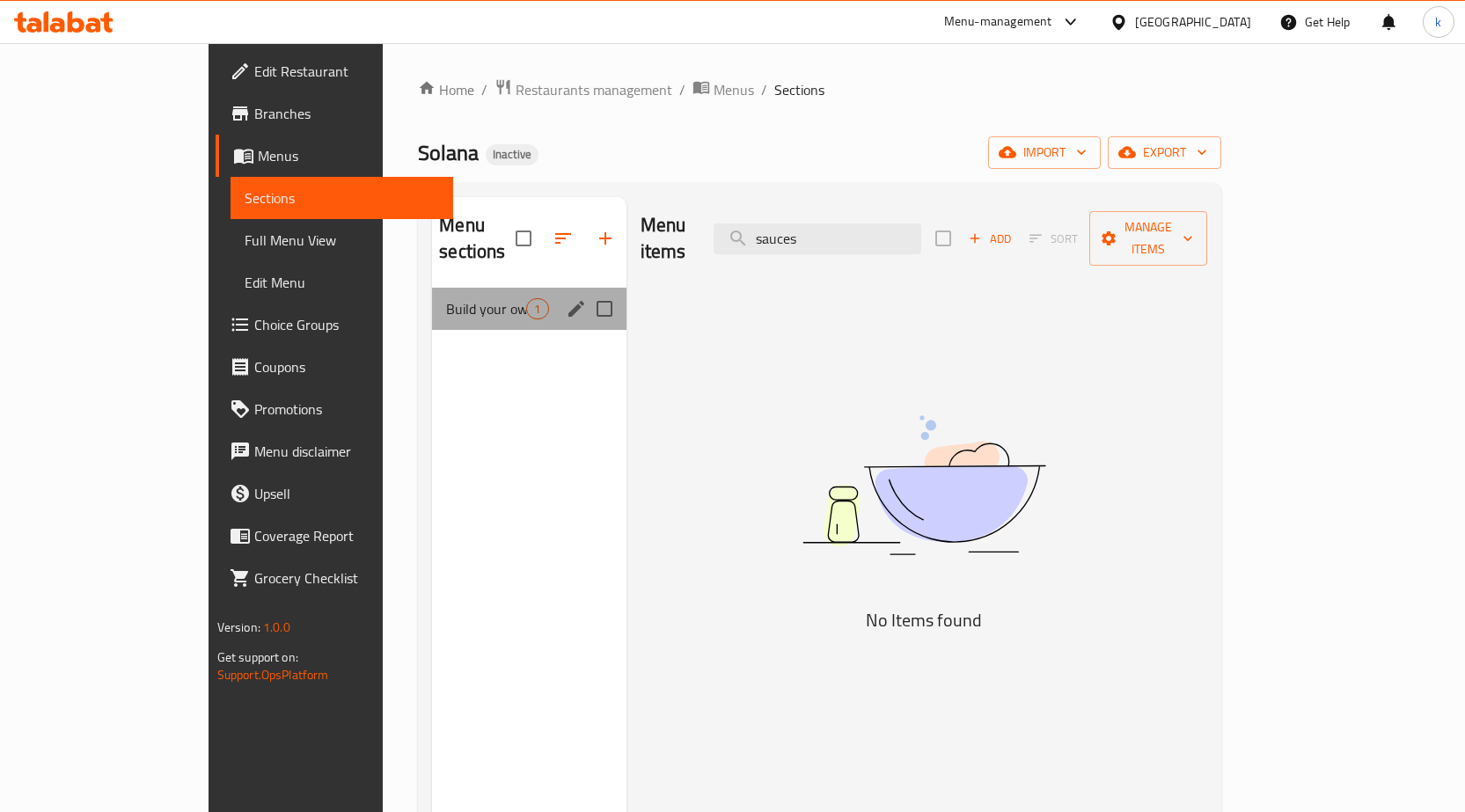
click at [500, 288] on div "Build your own 1" at bounding box center [529, 309] width 193 height 42
click at [443, 294] on div "Build your own 1" at bounding box center [529, 309] width 193 height 42
click at [447, 298] on span "Build your own" at bounding box center [486, 308] width 80 height 21
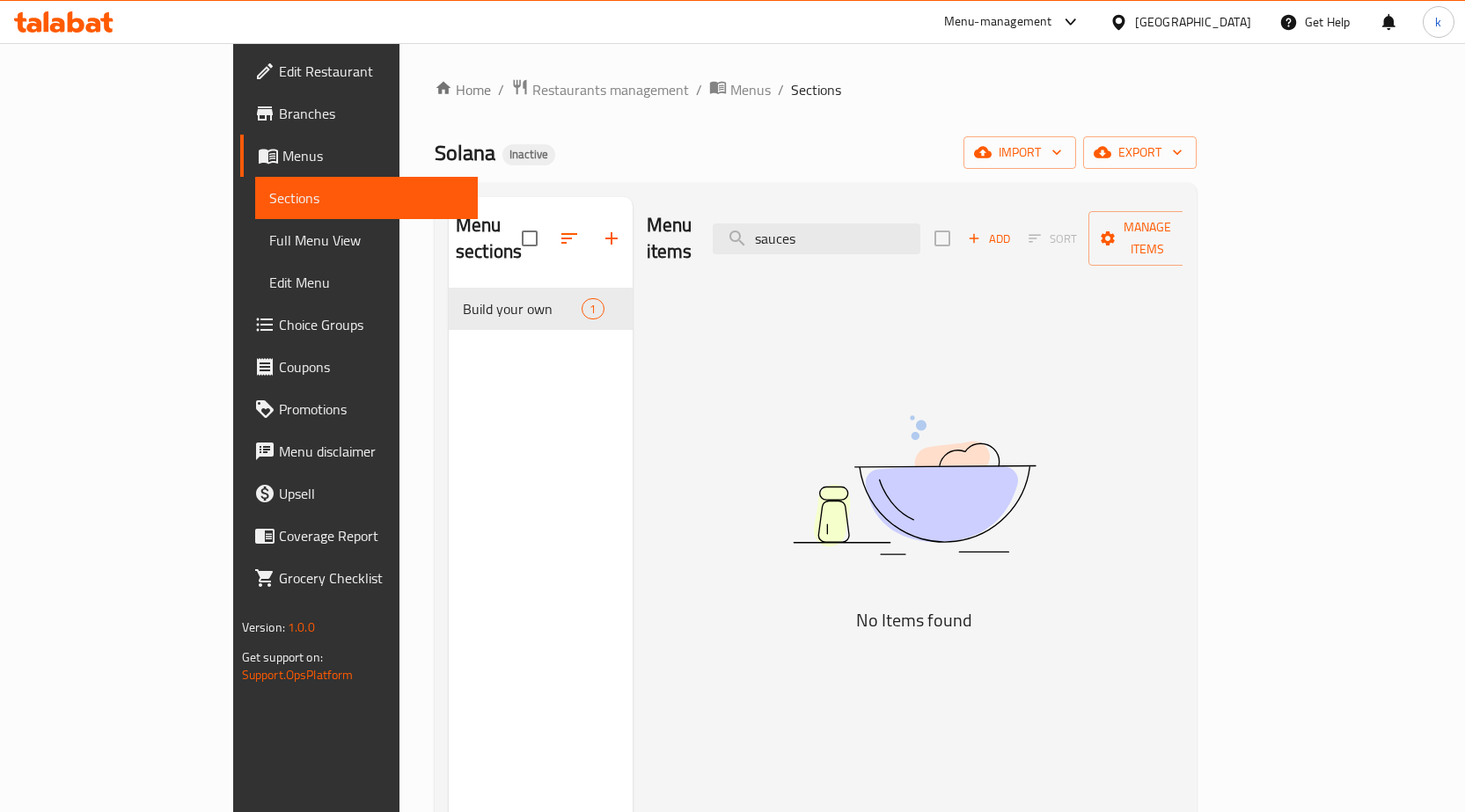
click at [269, 239] on span "Full Menu View" at bounding box center [366, 239] width 194 height 21
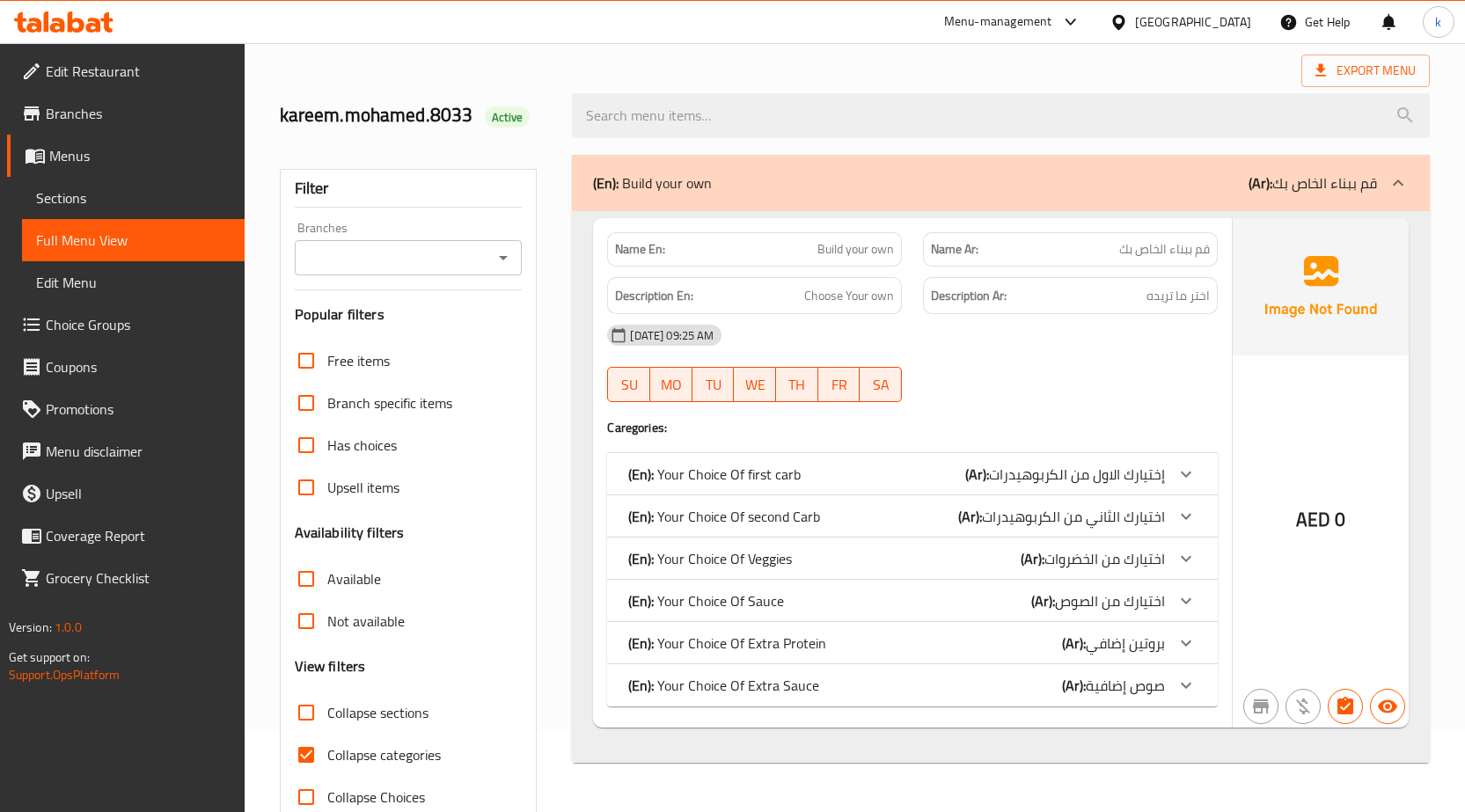
scroll to position [124, 0]
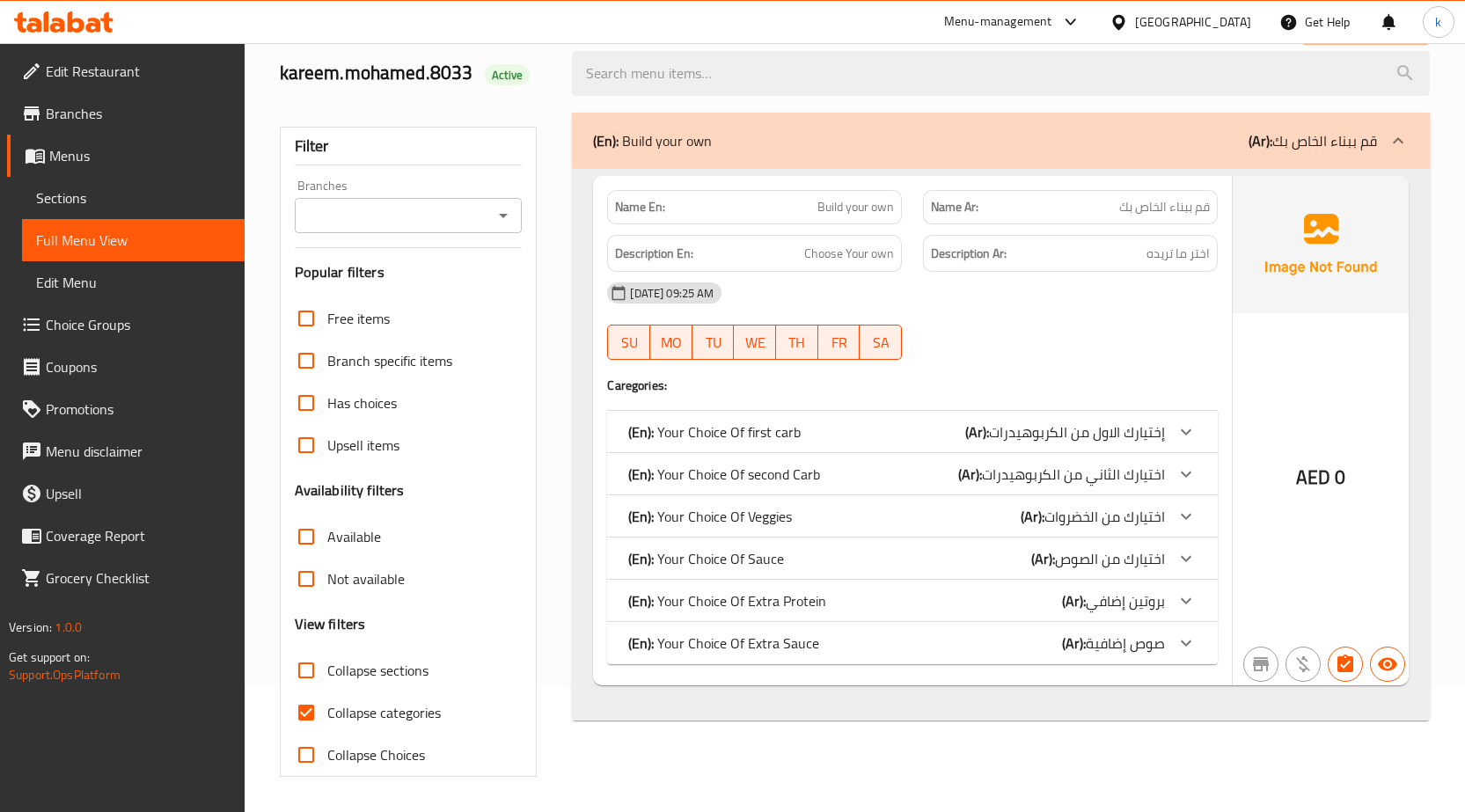
click at [387, 697] on label "Collapse categories" at bounding box center [363, 713] width 156 height 42
click at [328, 697] on input "Collapse categories" at bounding box center [307, 713] width 42 height 42
checkbox input "false"
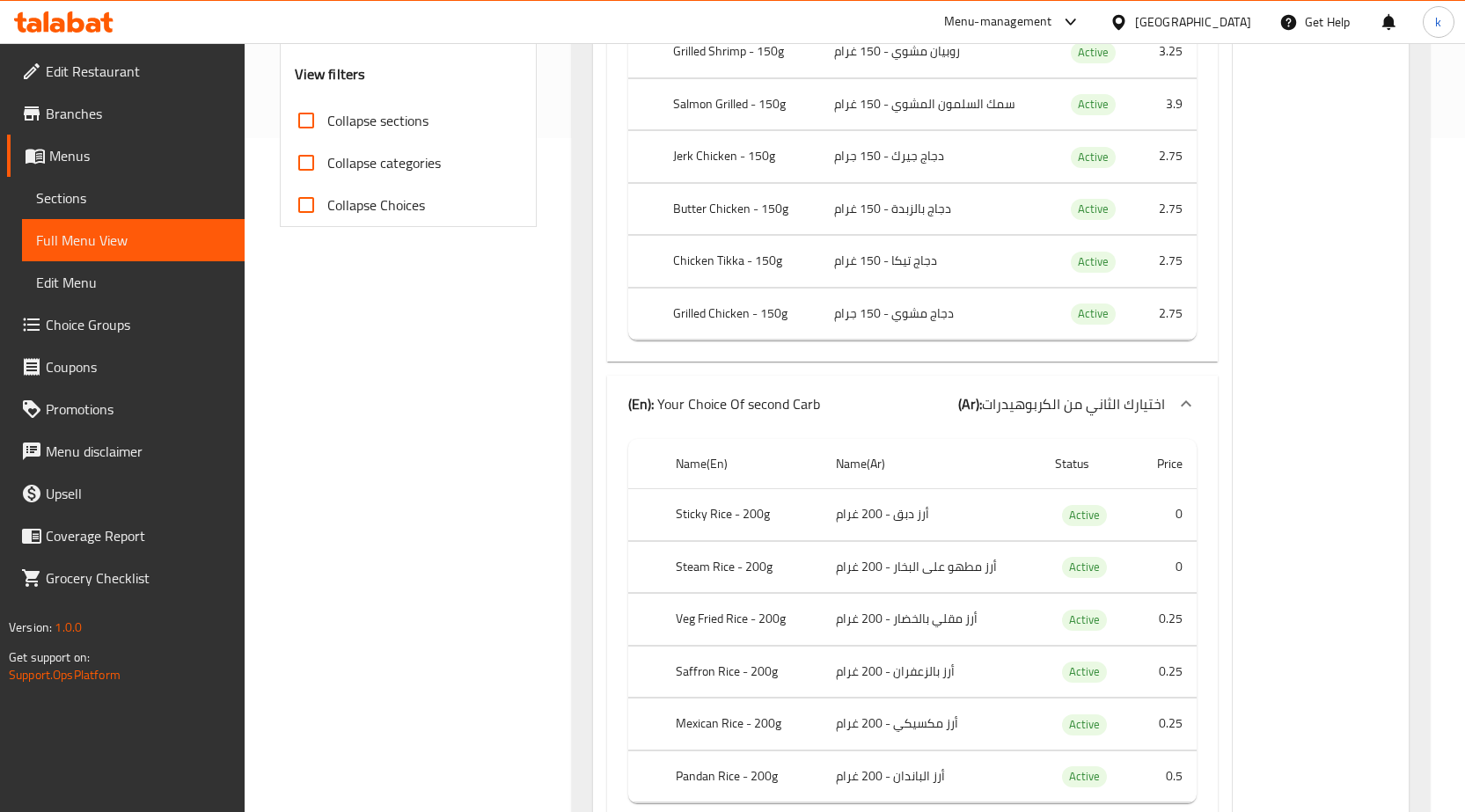
scroll to position [828, 0]
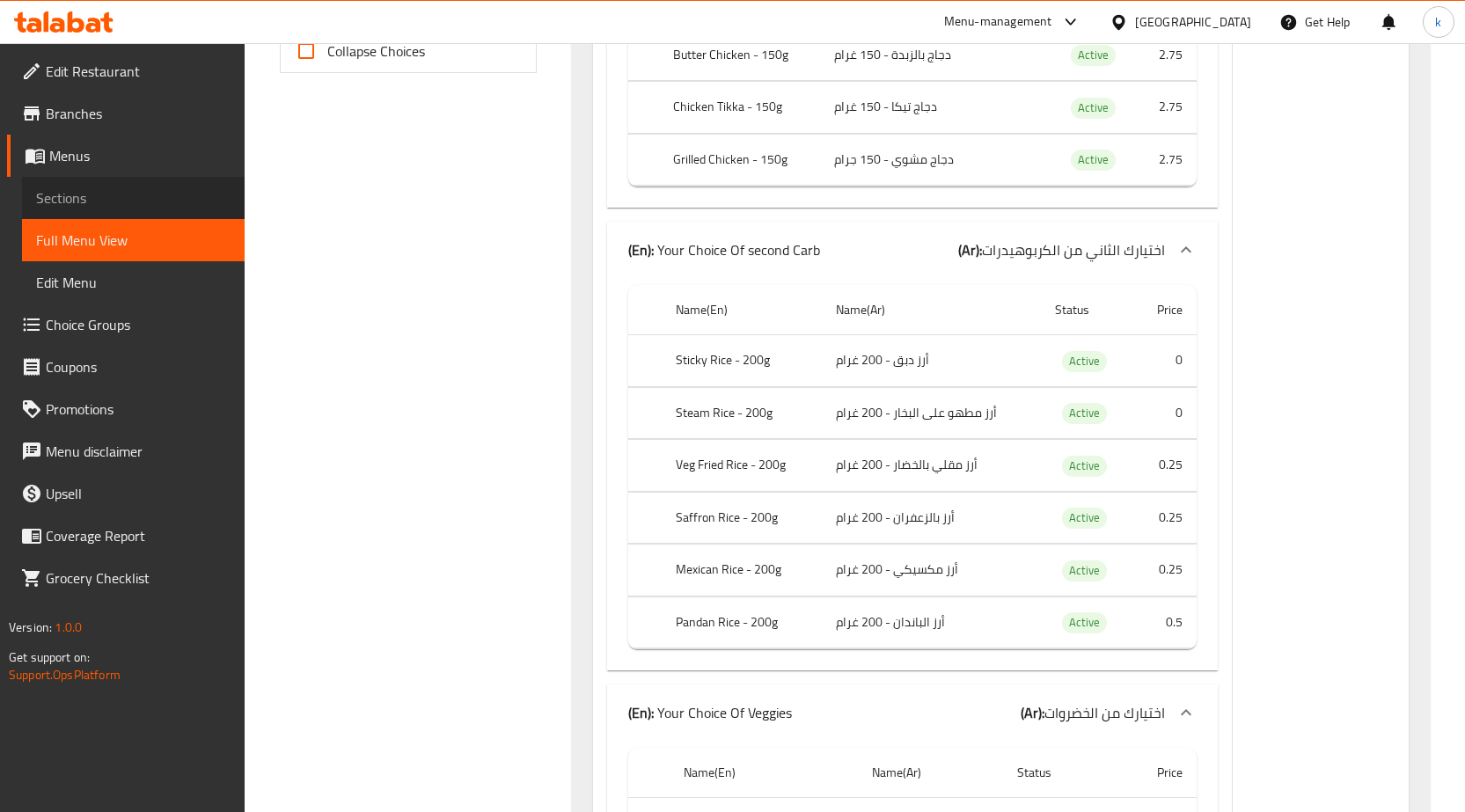
click at [146, 200] on span "Sections" at bounding box center [133, 198] width 194 height 21
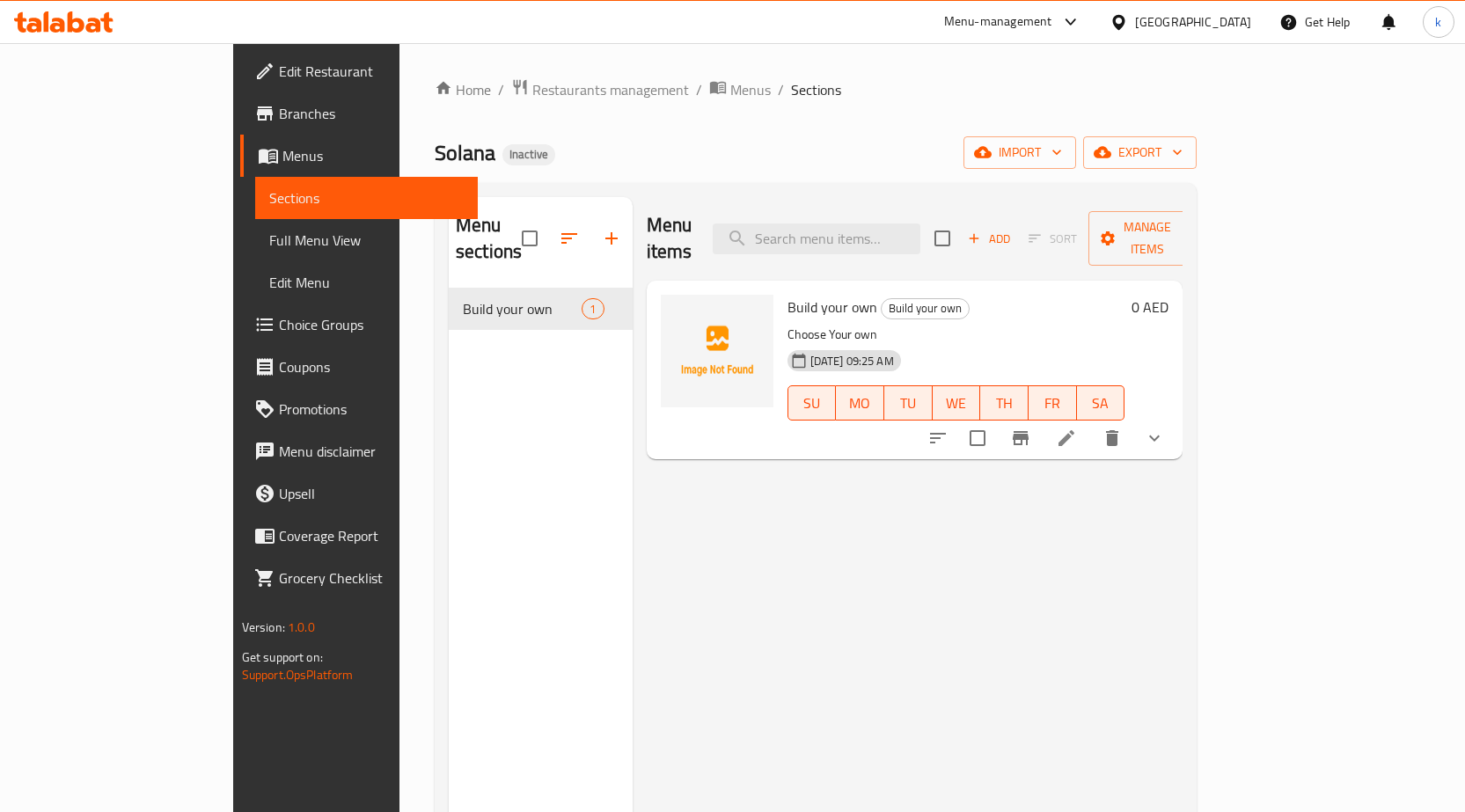
click at [1091, 423] on li at bounding box center [1067, 438] width 50 height 31
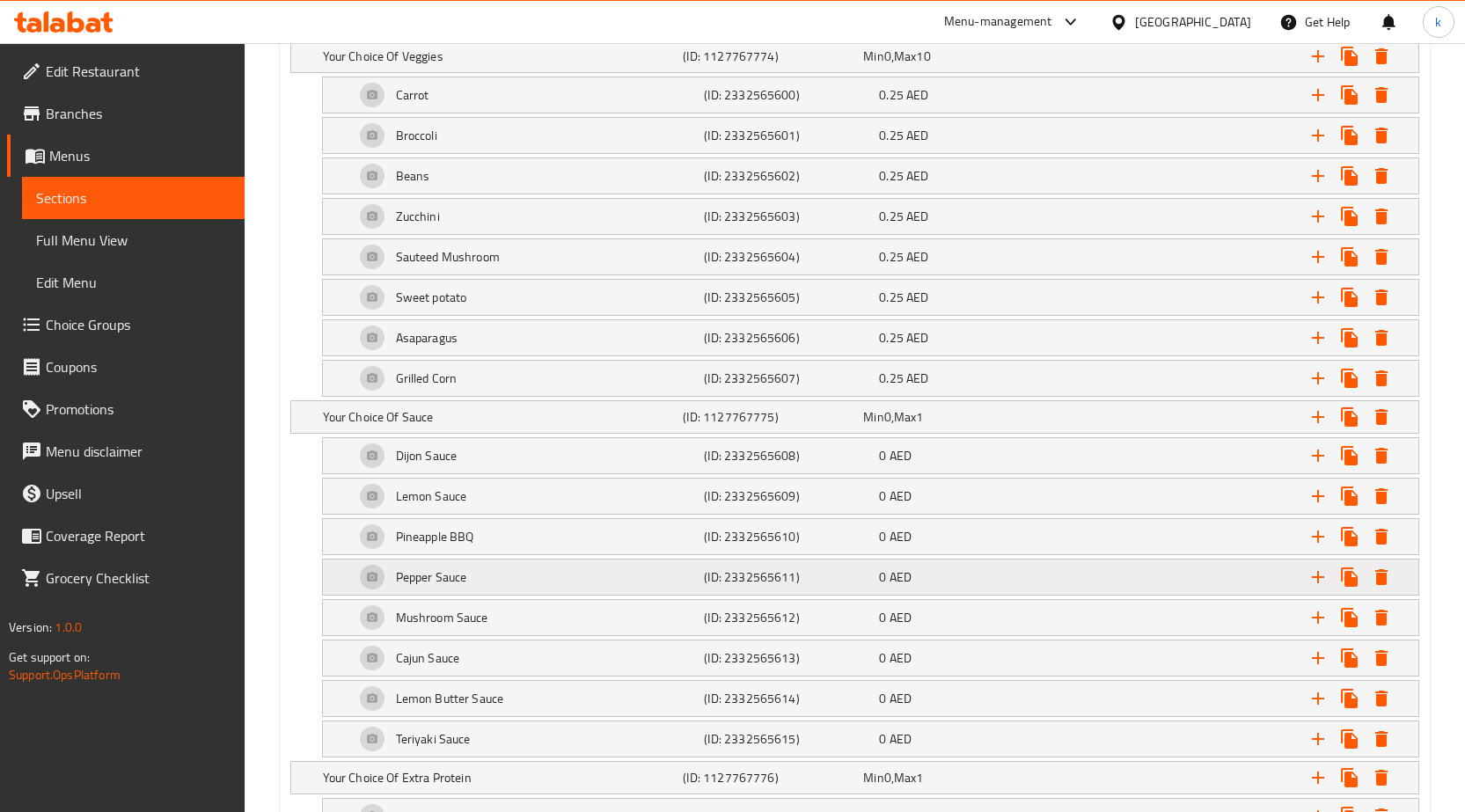
scroll to position [1672, 0]
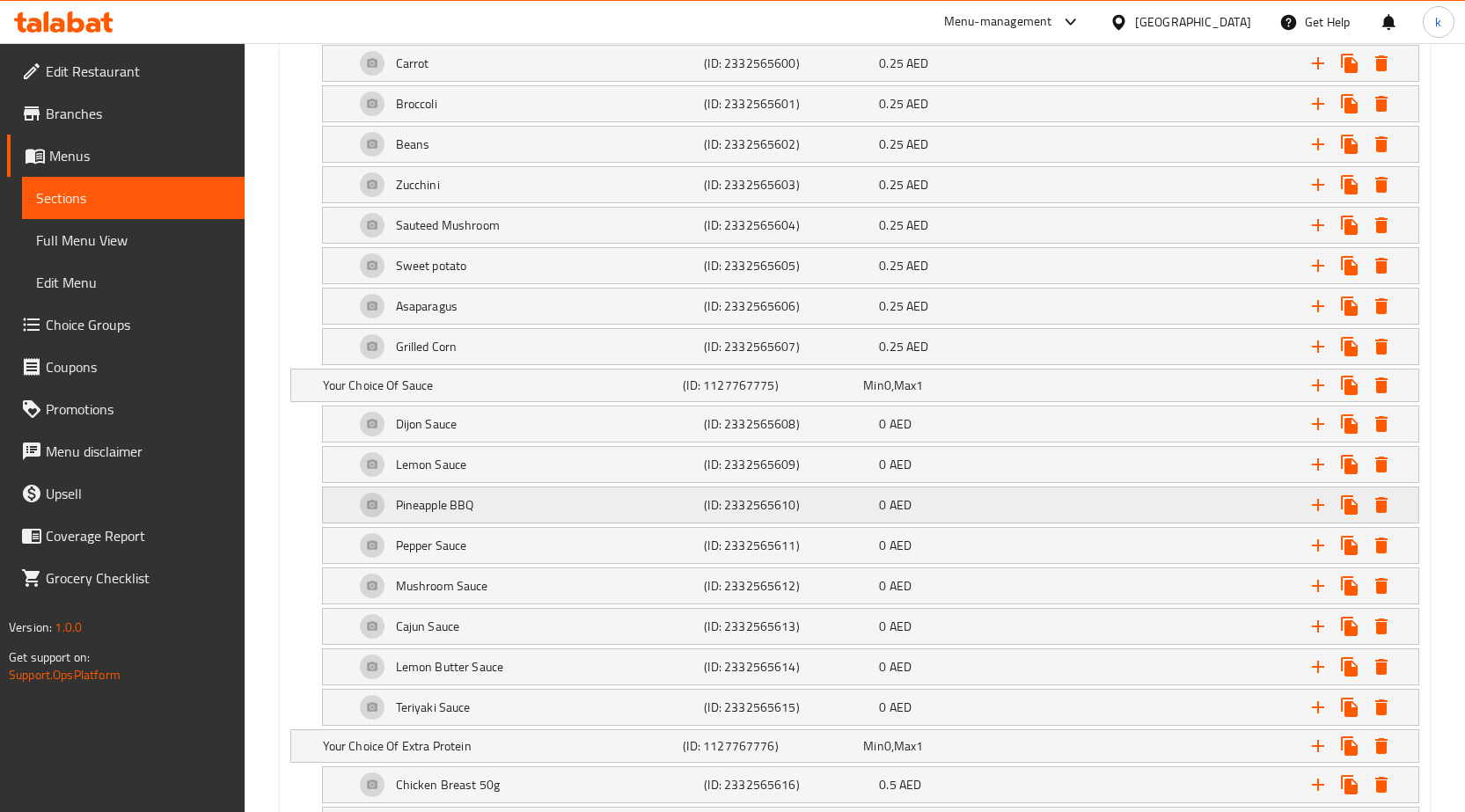
click at [457, 501] on h5 "Pineapple BBQ" at bounding box center [435, 505] width 78 height 17
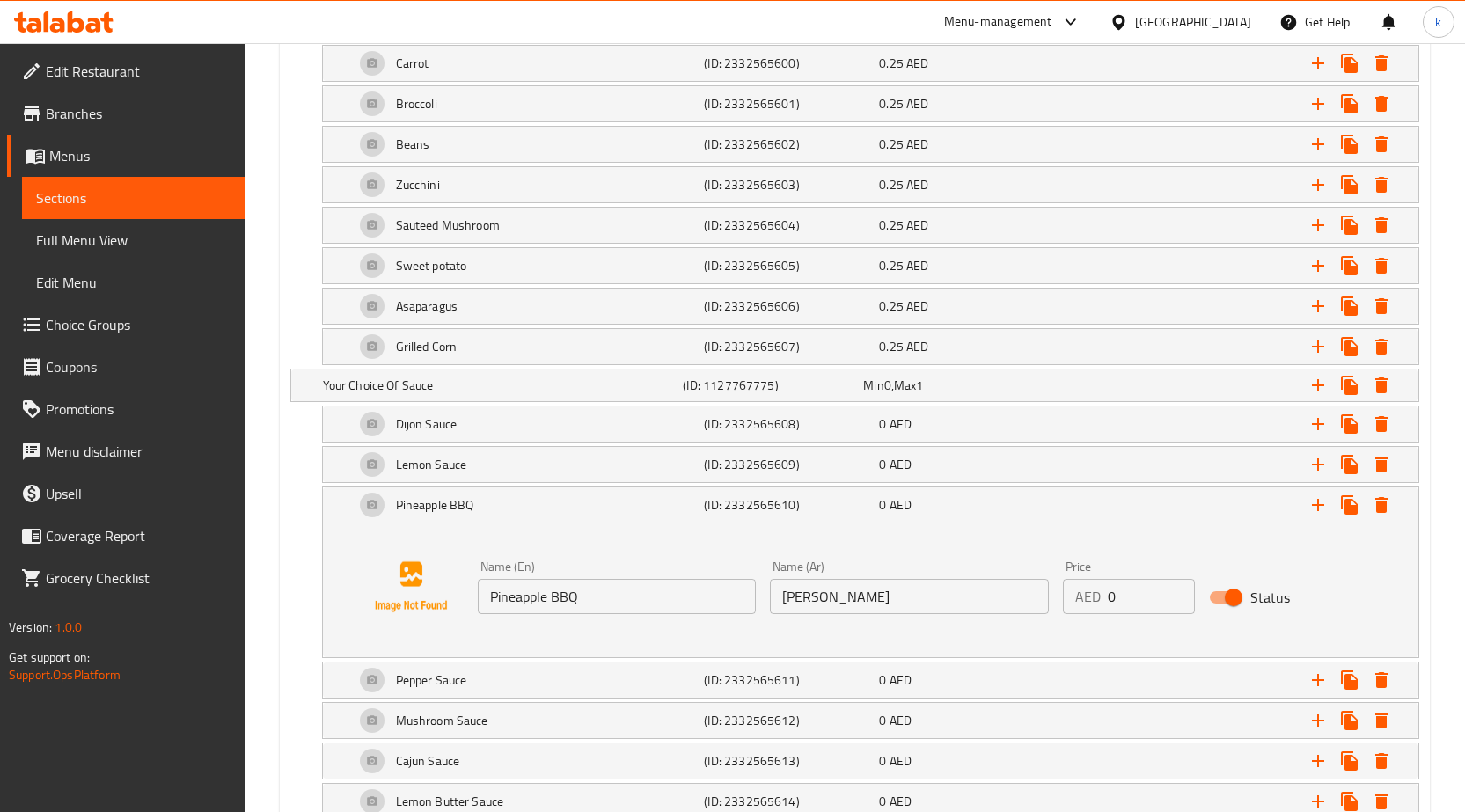
click at [813, 597] on input "أناناس مشوي" at bounding box center [909, 597] width 279 height 35
paste input "Pineapple BBQ"
paste input "باربيكيو"
click at [810, 608] on input "أناناس باربيكيو" at bounding box center [909, 597] width 279 height 35
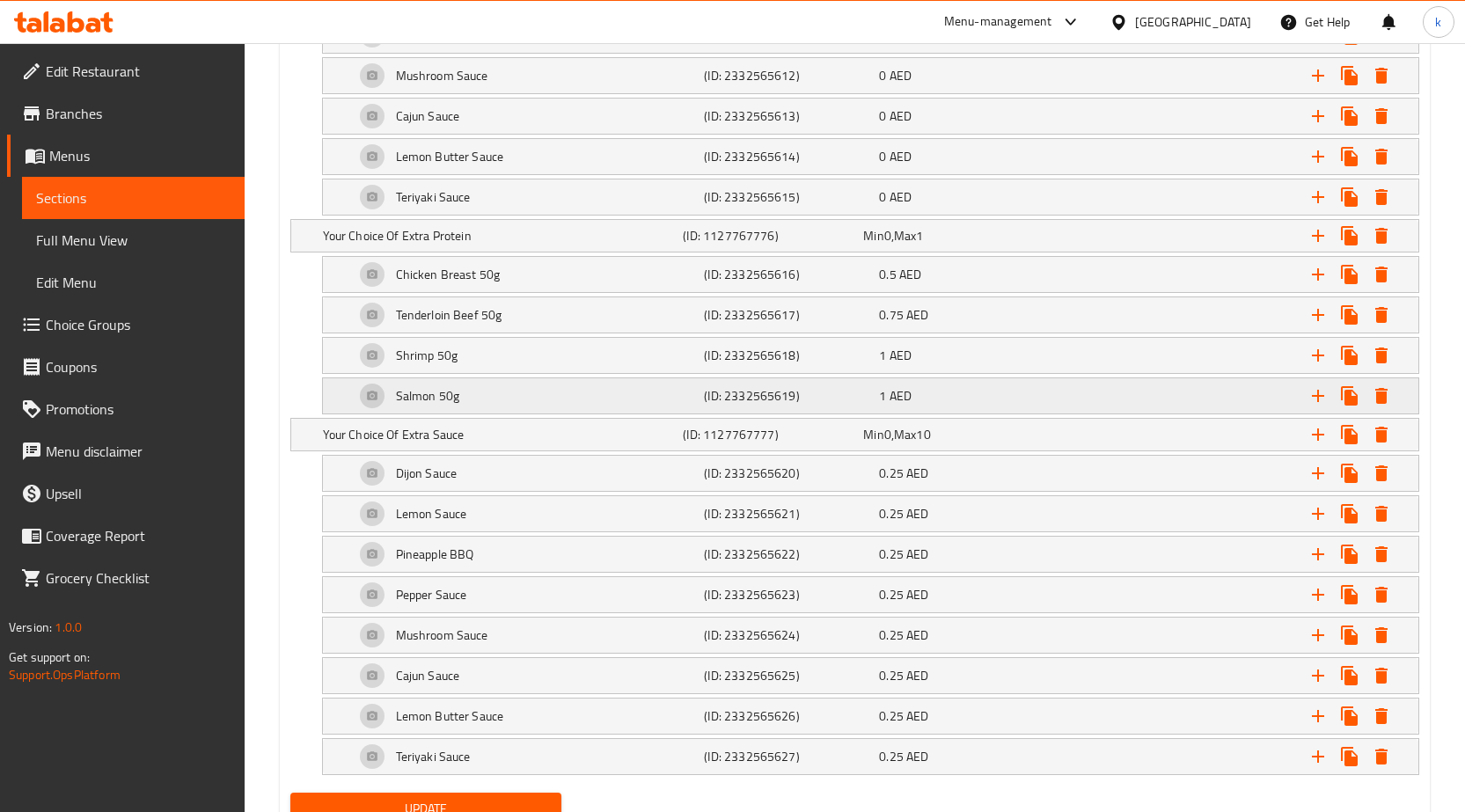
scroll to position [2390, 0]
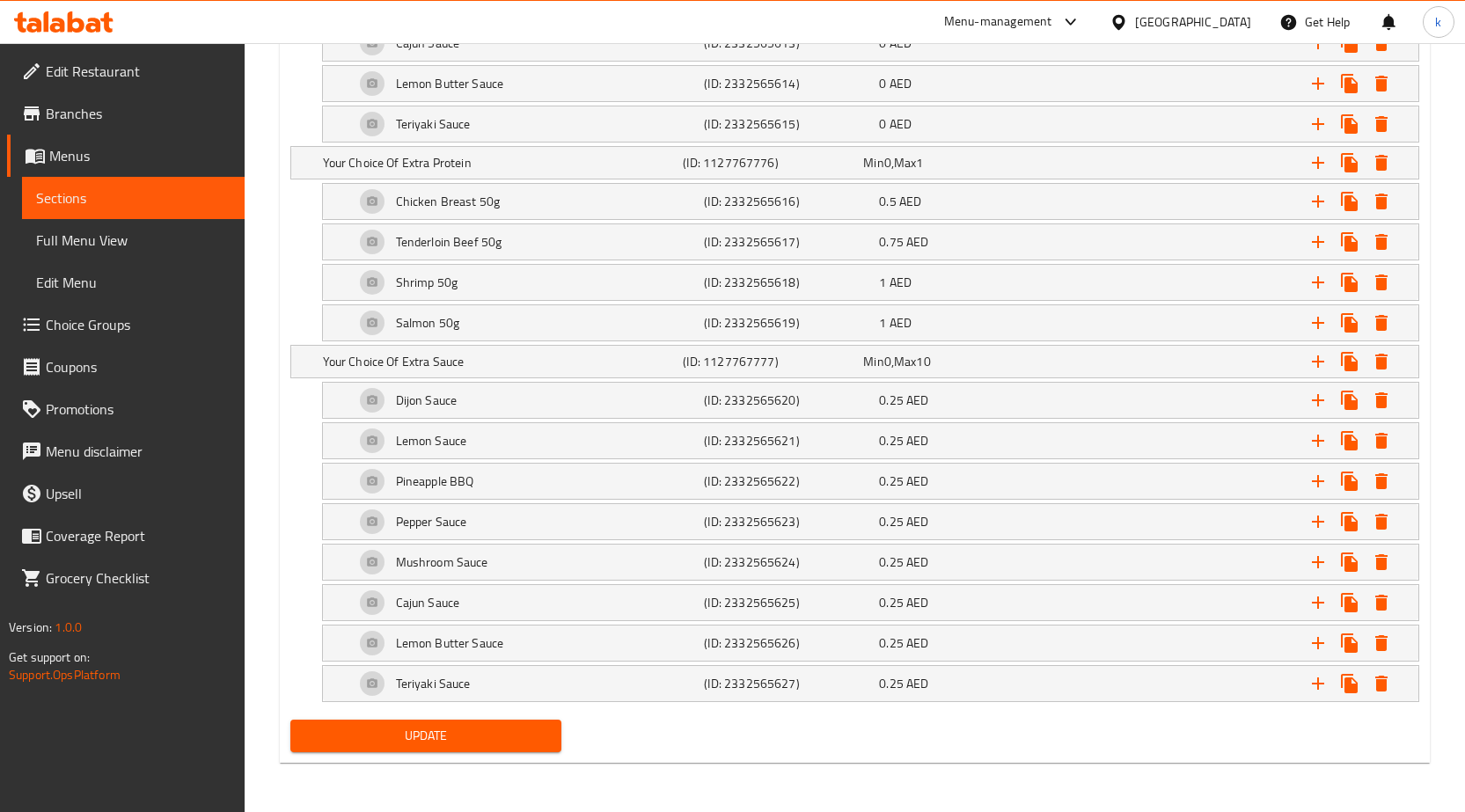
type input "أناناس باربيكيو"
click at [471, 737] on span "Update" at bounding box center [426, 737] width 244 height 22
drag, startPoint x: 506, startPoint y: 753, endPoint x: 506, endPoint y: 741, distance: 12.0
click at [506, 744] on div "Update" at bounding box center [426, 736] width 286 height 47
click at [506, 741] on span "Update" at bounding box center [426, 737] width 244 height 22
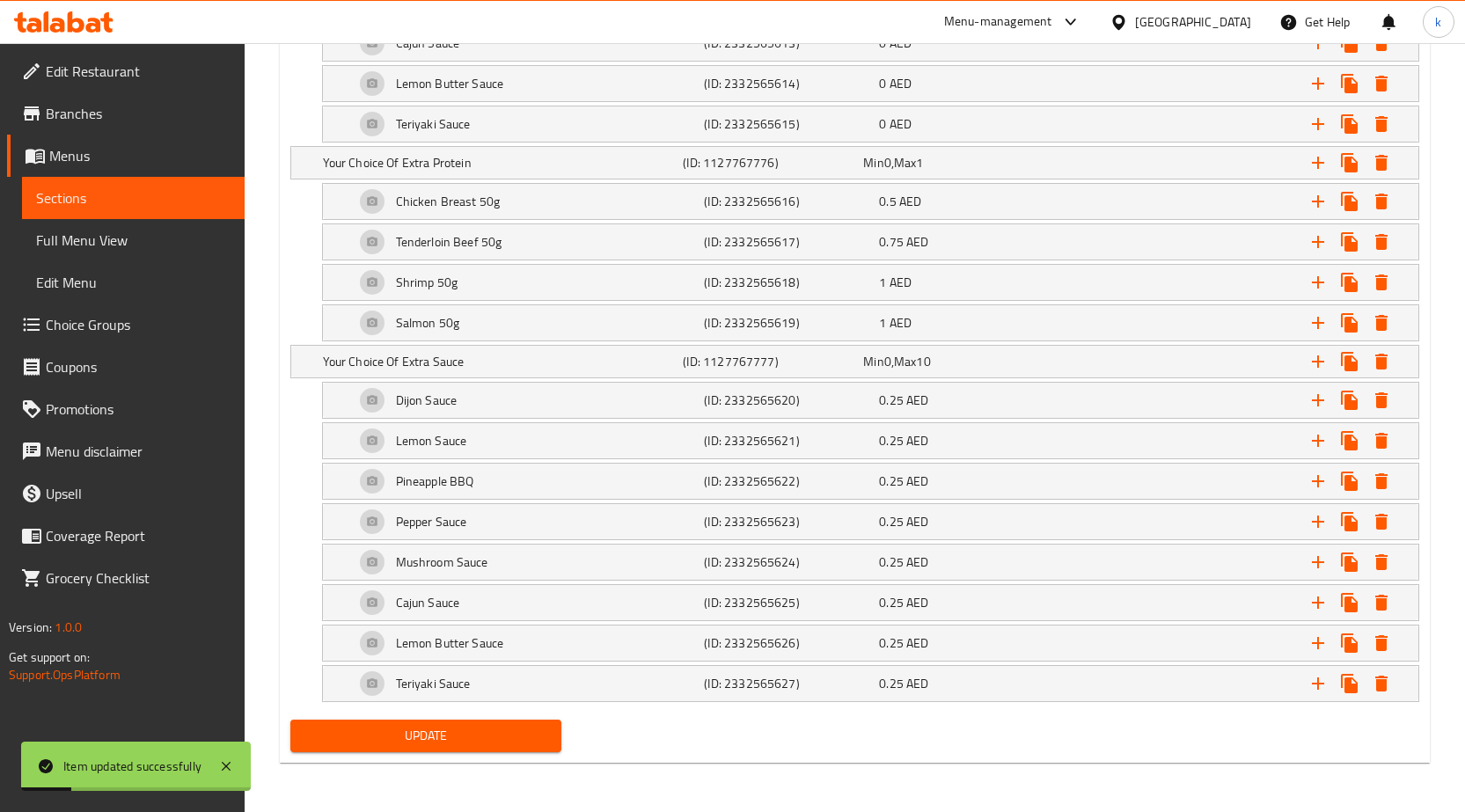
click at [171, 232] on span "Full Menu View" at bounding box center [133, 239] width 194 height 21
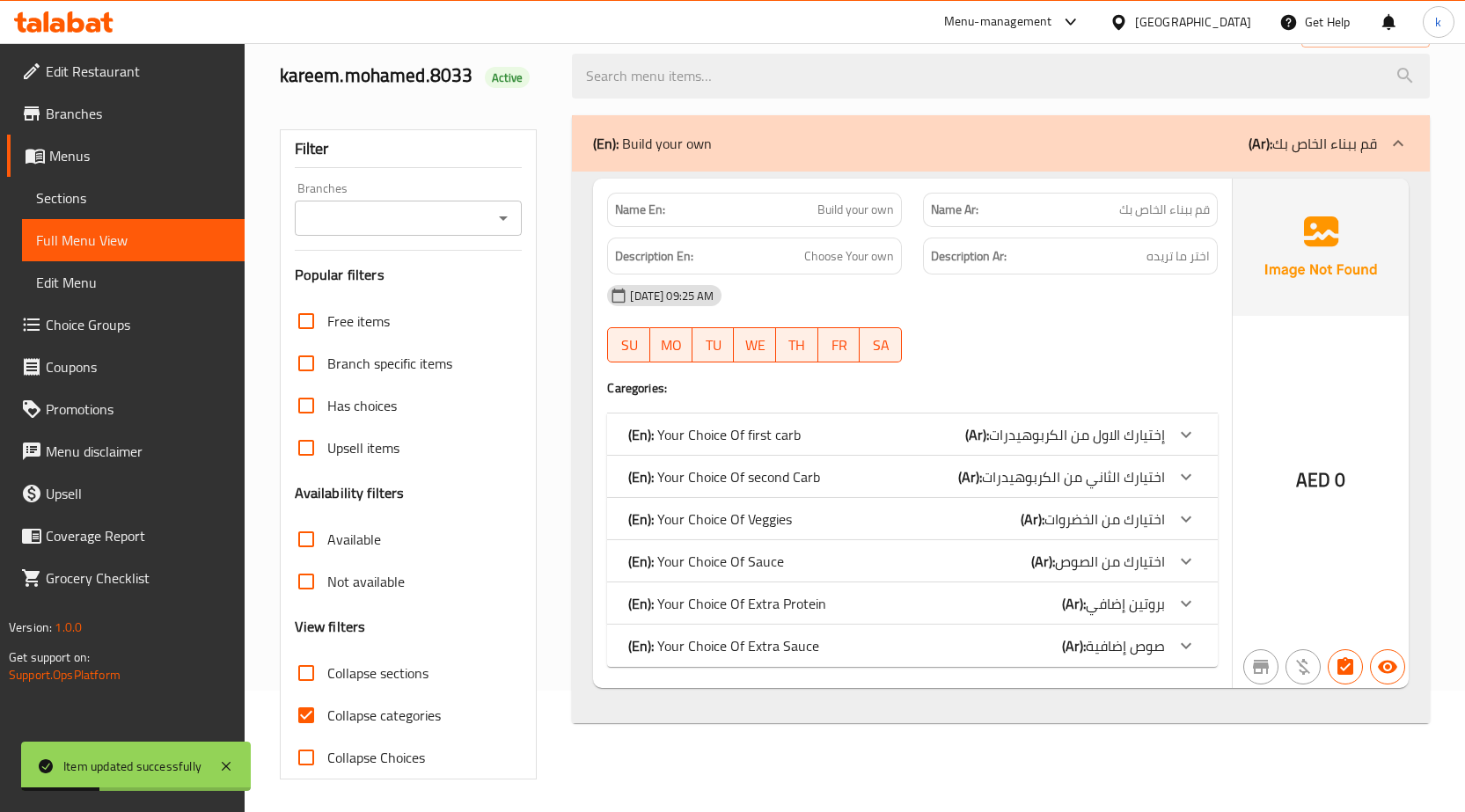
scroll to position [124, 0]
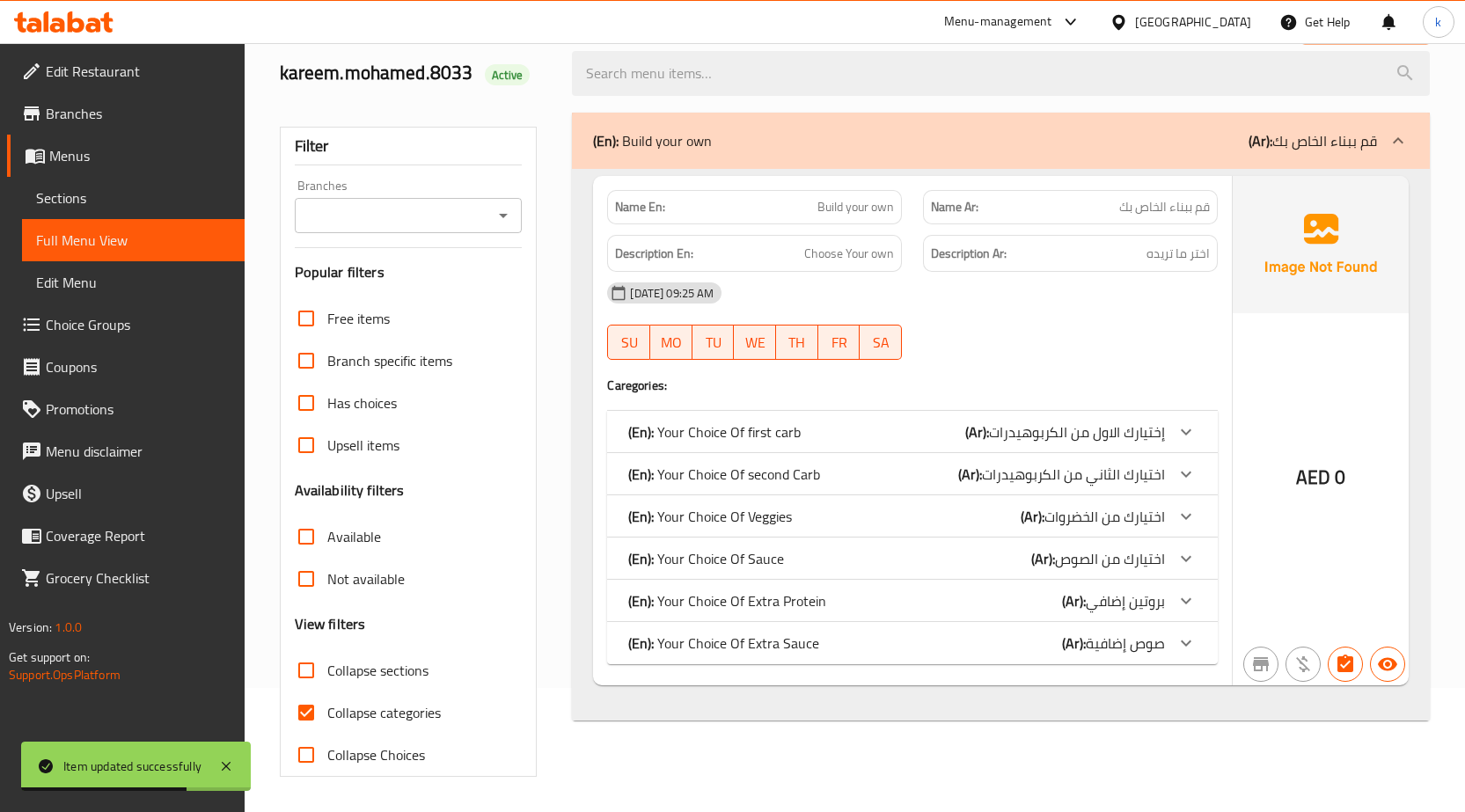
click at [362, 702] on span "Collapse categories" at bounding box center [384, 713] width 113 height 21
click at [328, 700] on input "Collapse categories" at bounding box center [307, 713] width 42 height 42
checkbox input "false"
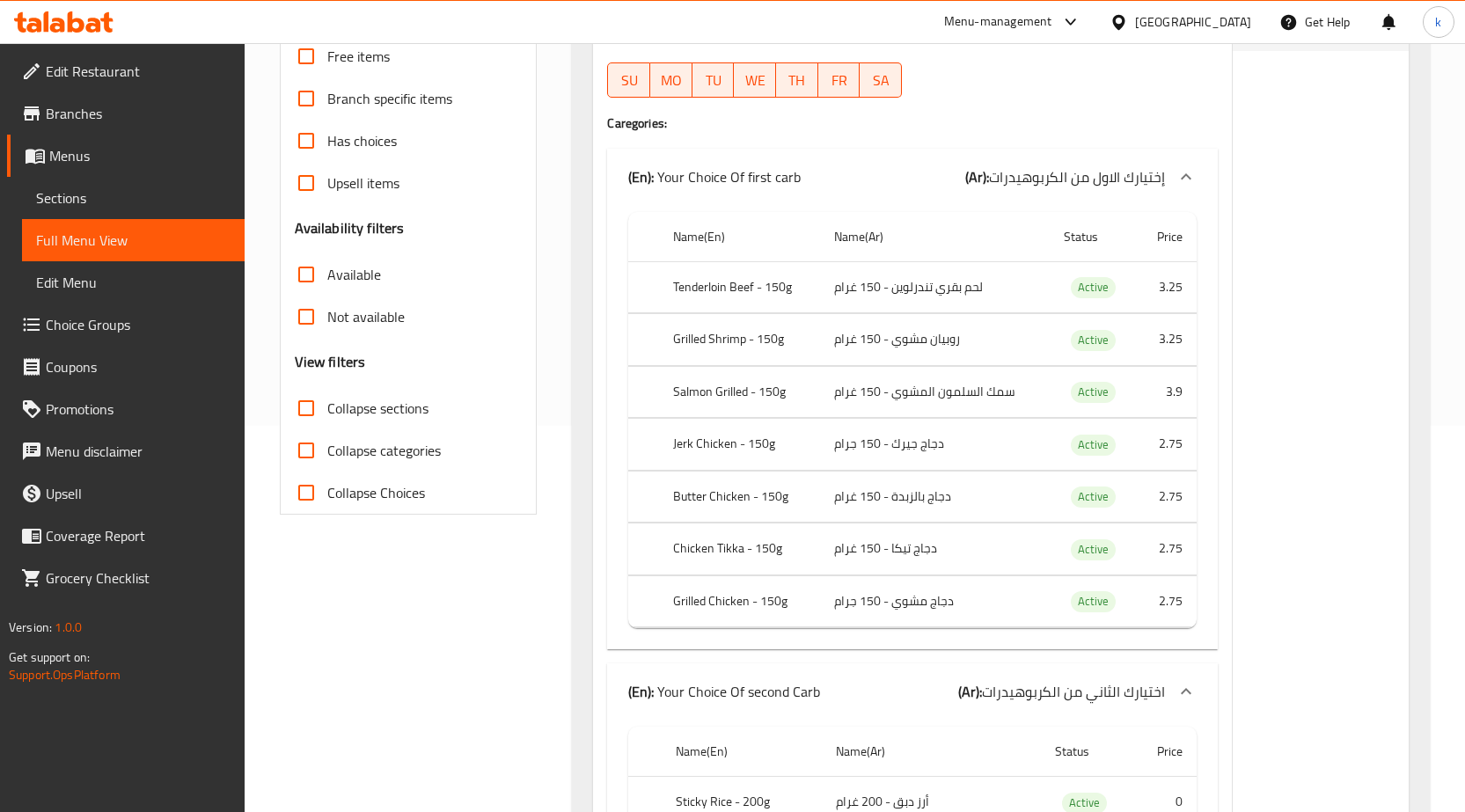
scroll to position [0, 0]
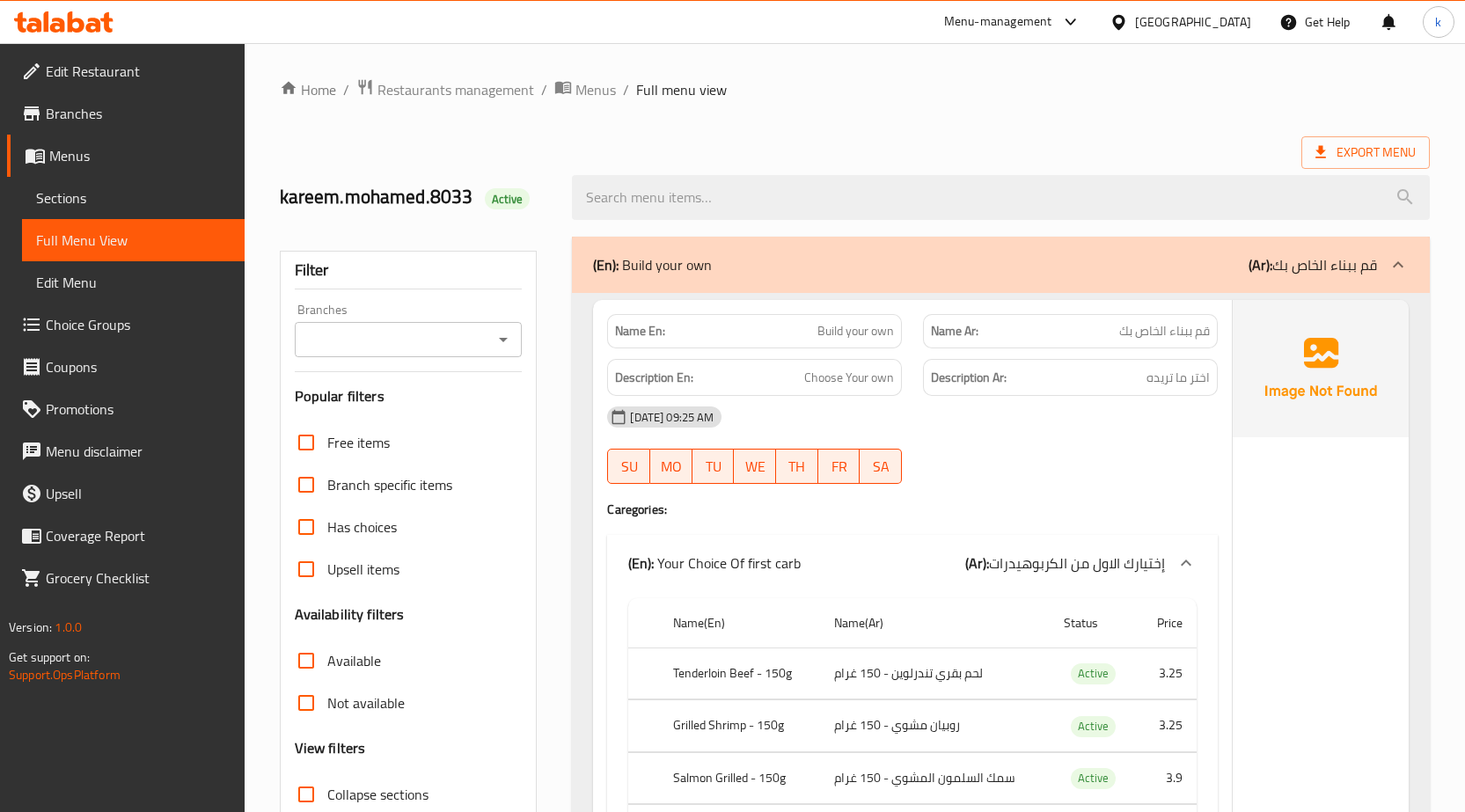
click at [149, 99] on link "Branches" at bounding box center [126, 113] width 238 height 42
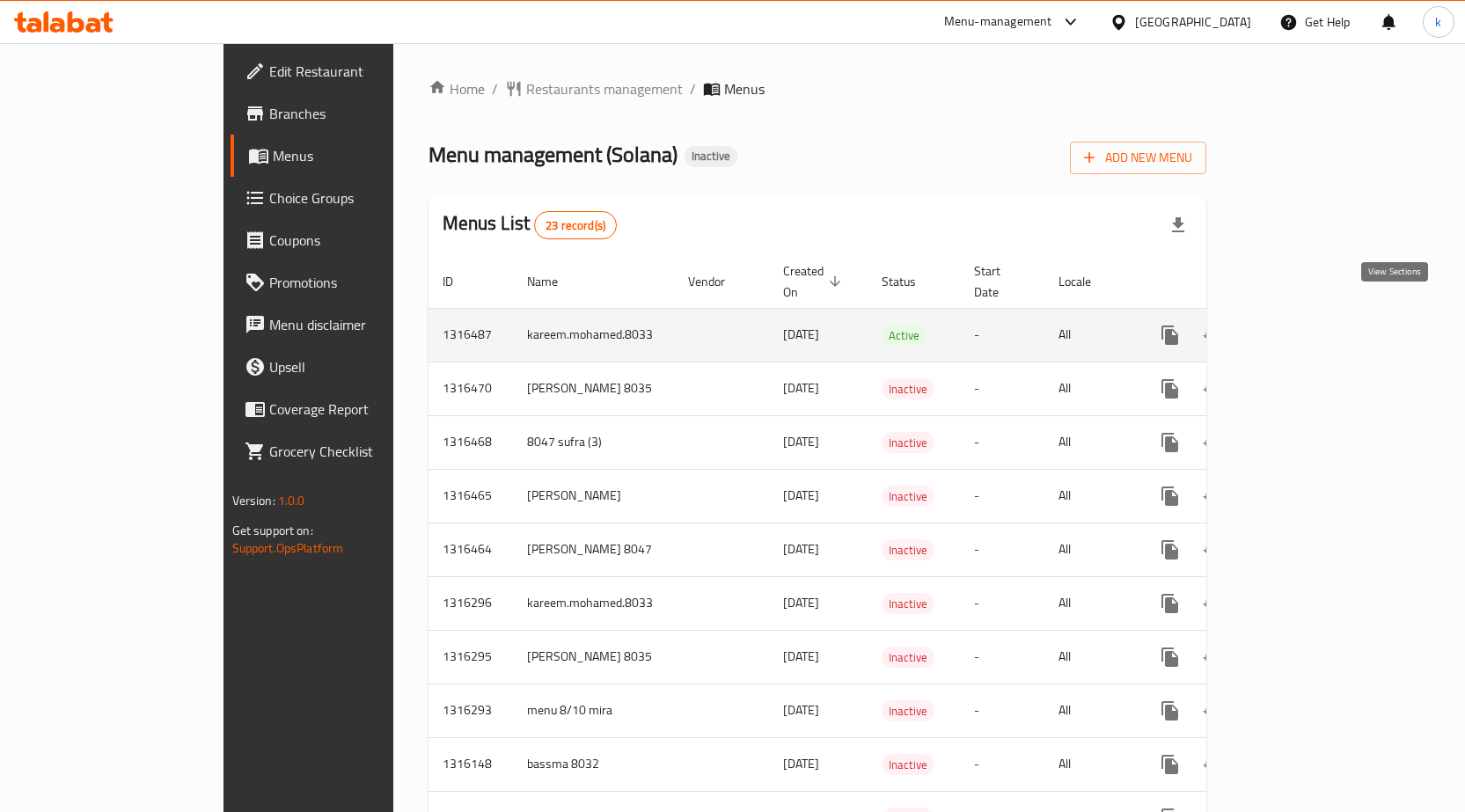
click at [1308, 325] on icon "enhanced table" at bounding box center [1296, 335] width 21 height 21
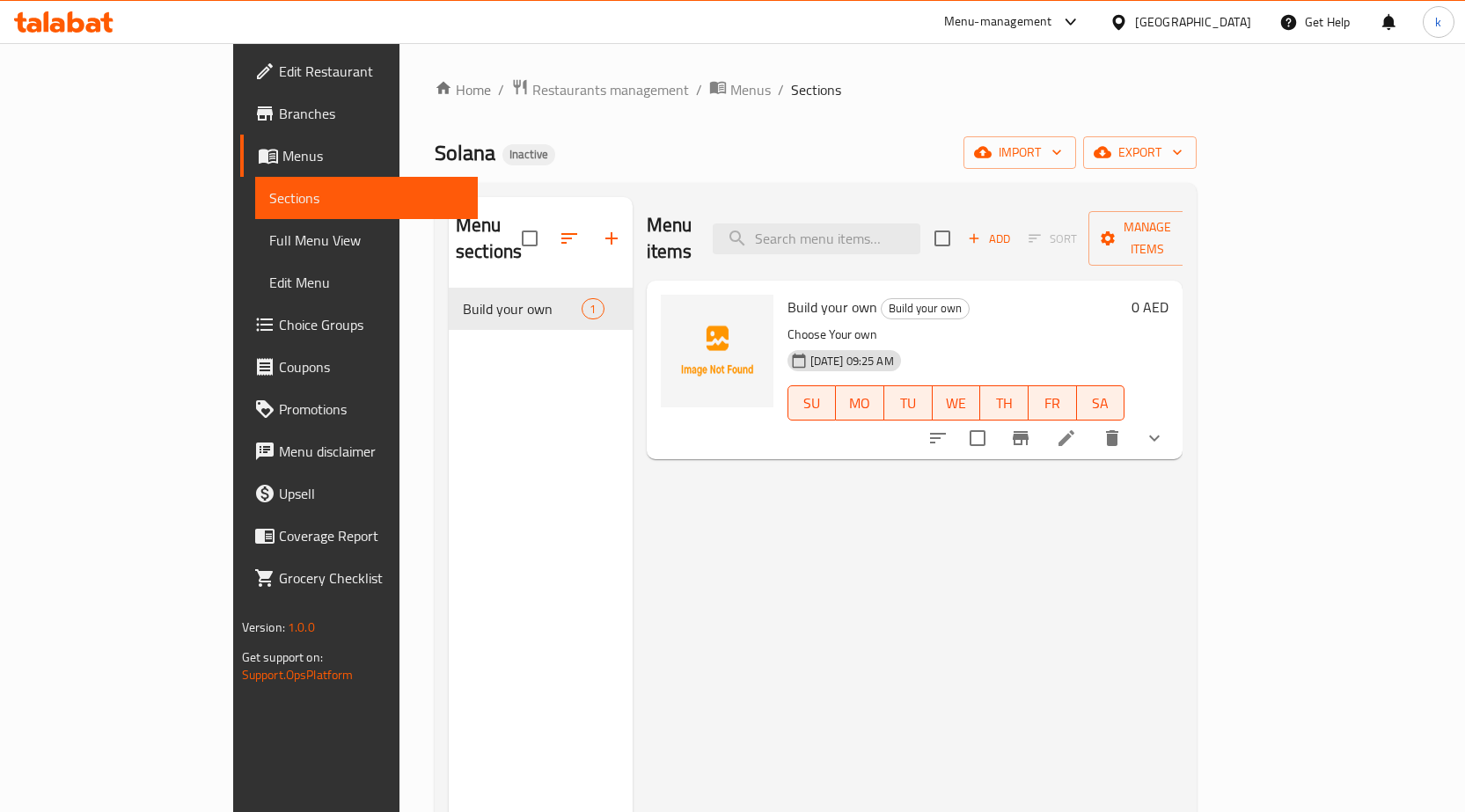
click at [269, 241] on span "Full Menu View" at bounding box center [366, 239] width 194 height 21
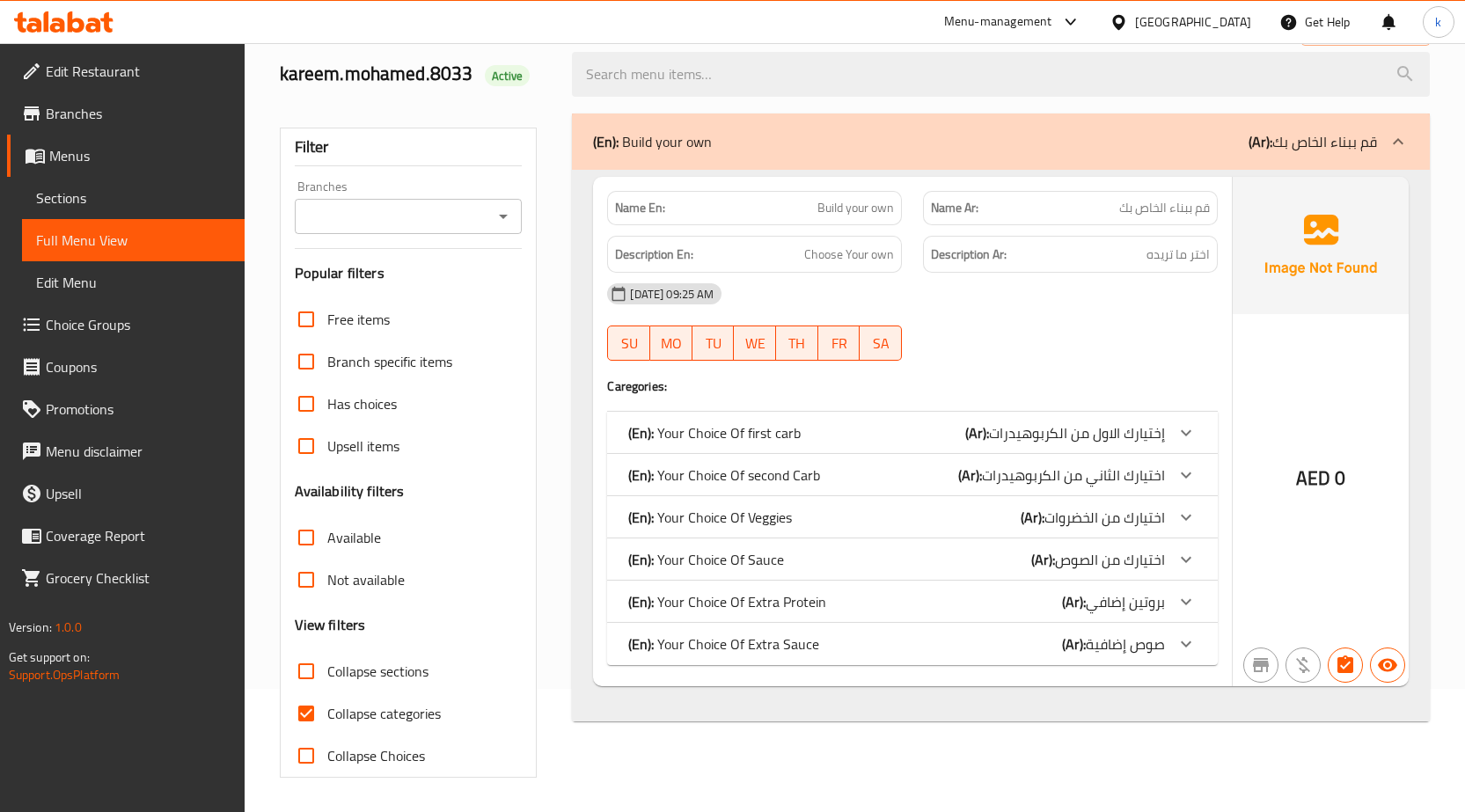
scroll to position [124, 0]
click at [348, 717] on span "Collapse categories" at bounding box center [384, 713] width 113 height 21
click at [328, 717] on input "Collapse categories" at bounding box center [307, 713] width 42 height 42
checkbox input "false"
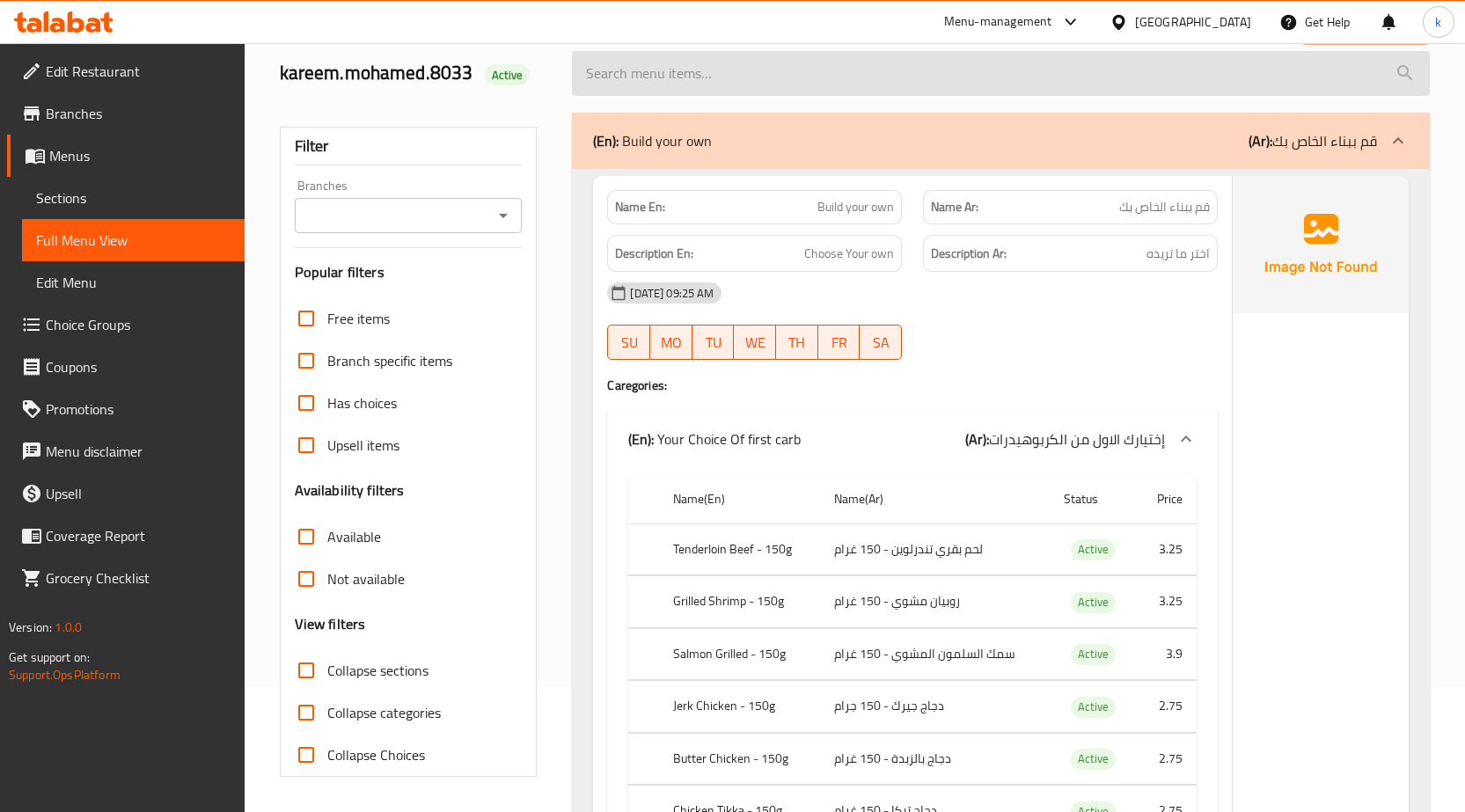
click at [1192, 77] on input "search" at bounding box center [1001, 73] width 858 height 45
paste input "Steam Rice"
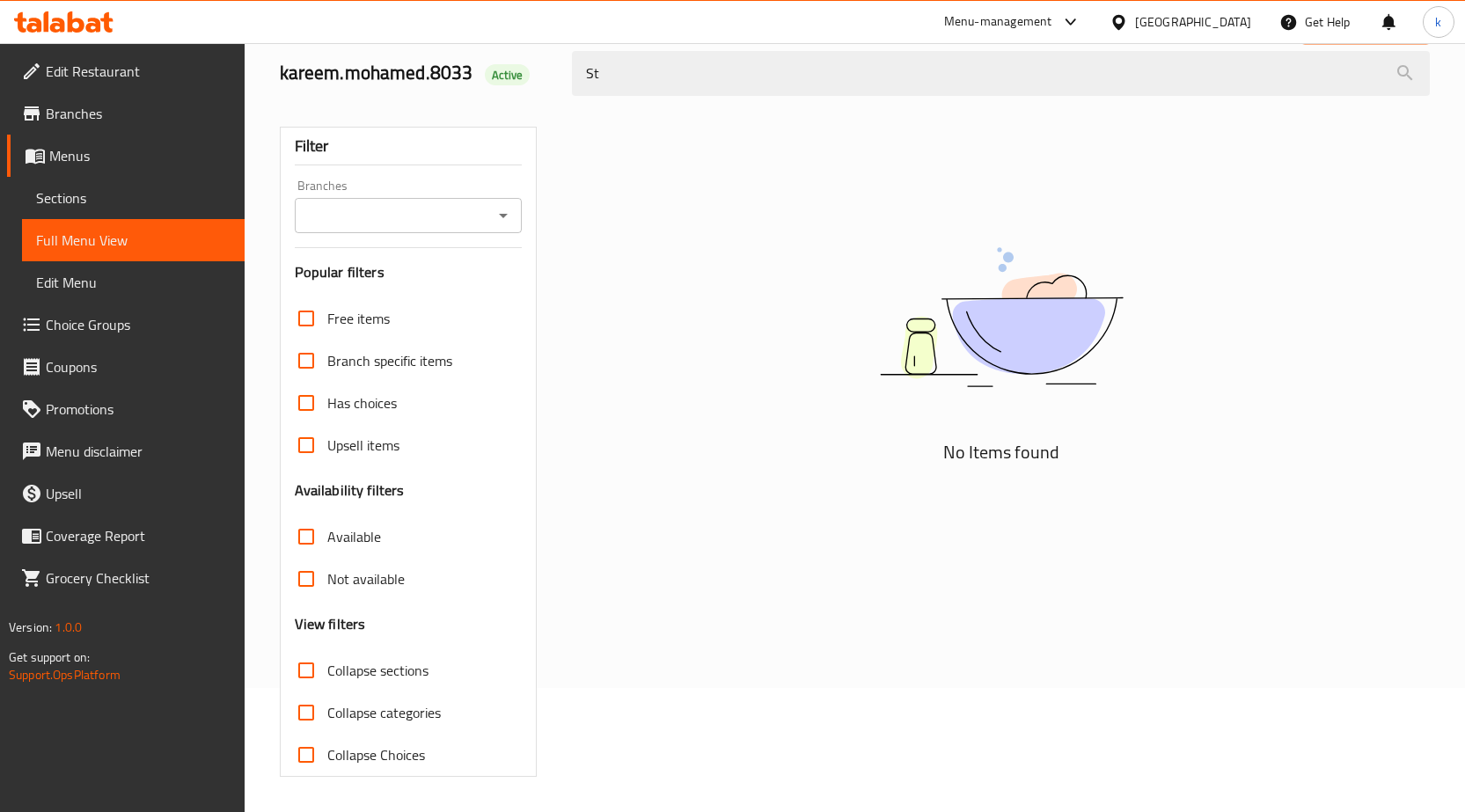
type input "S"
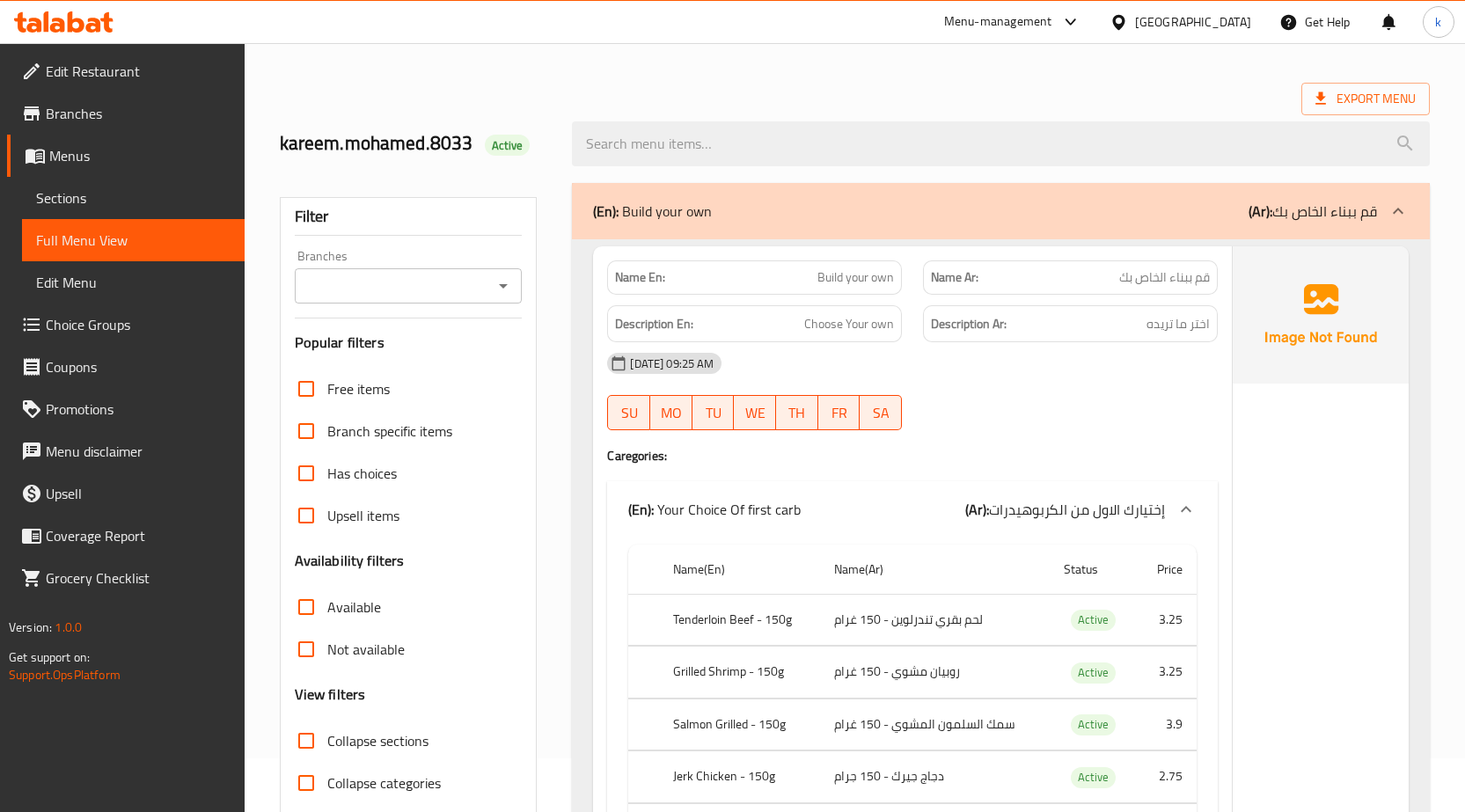
scroll to position [0, 0]
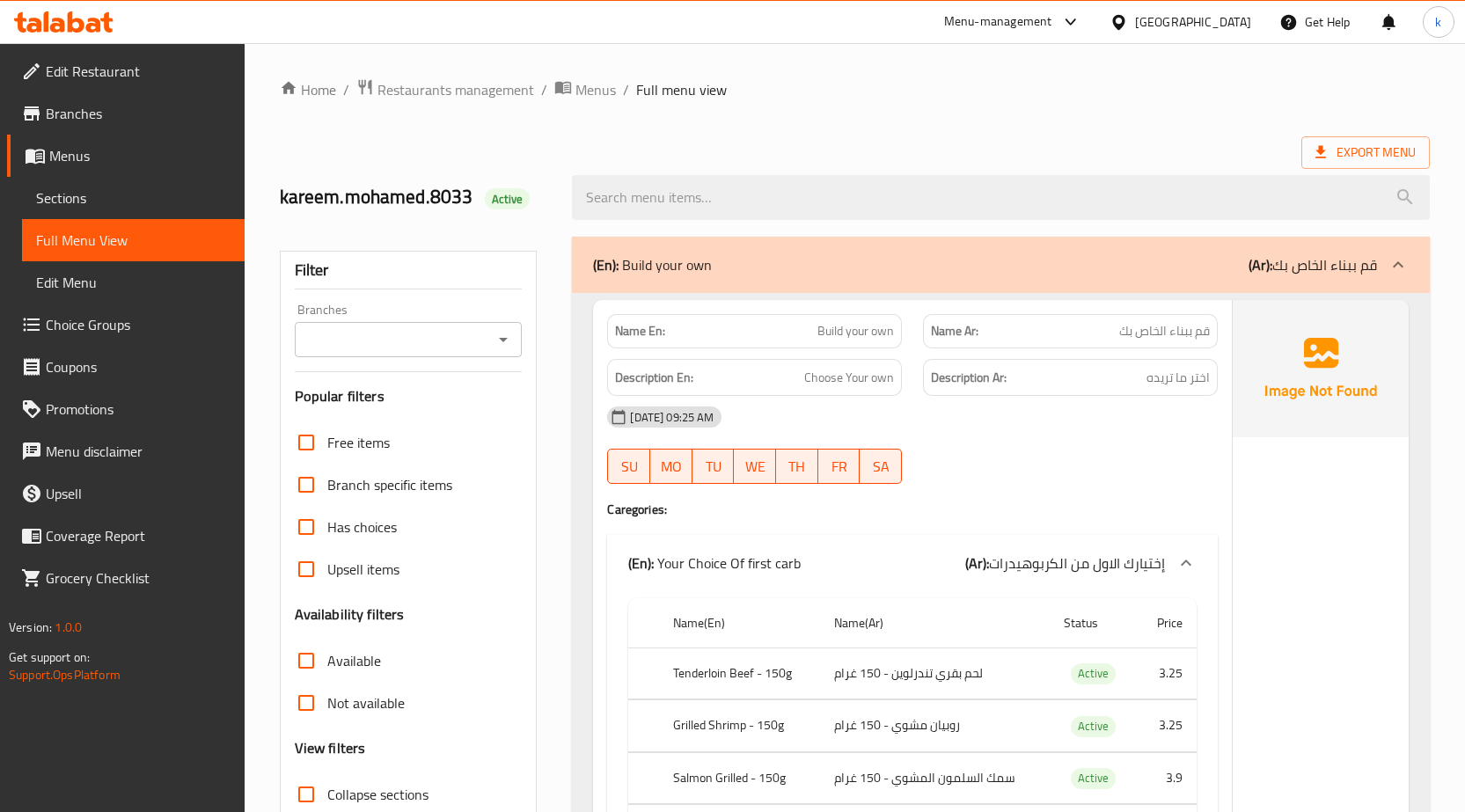
paste input "Steam Rice"
type input "Steam Rice"
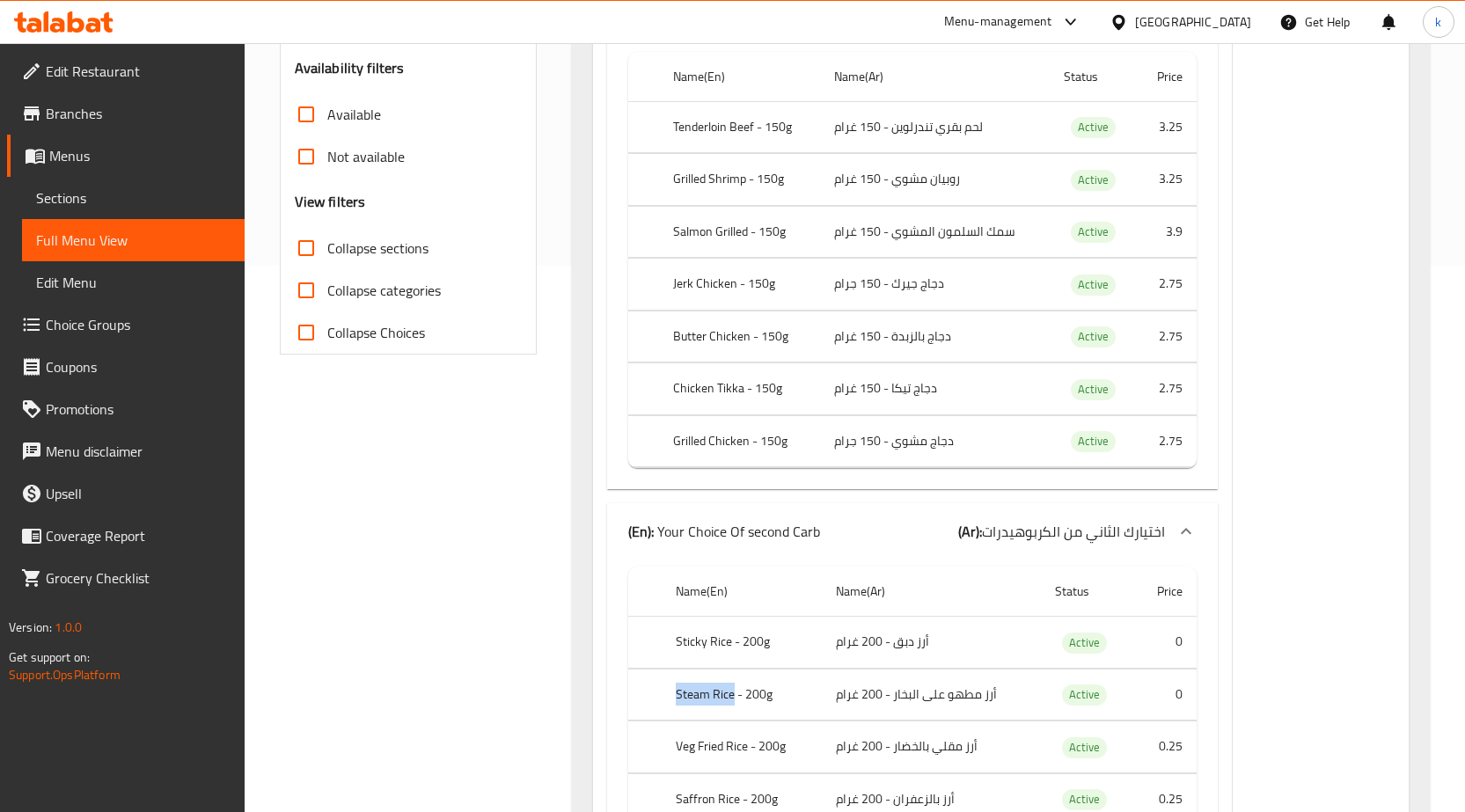
scroll to position [218, 0]
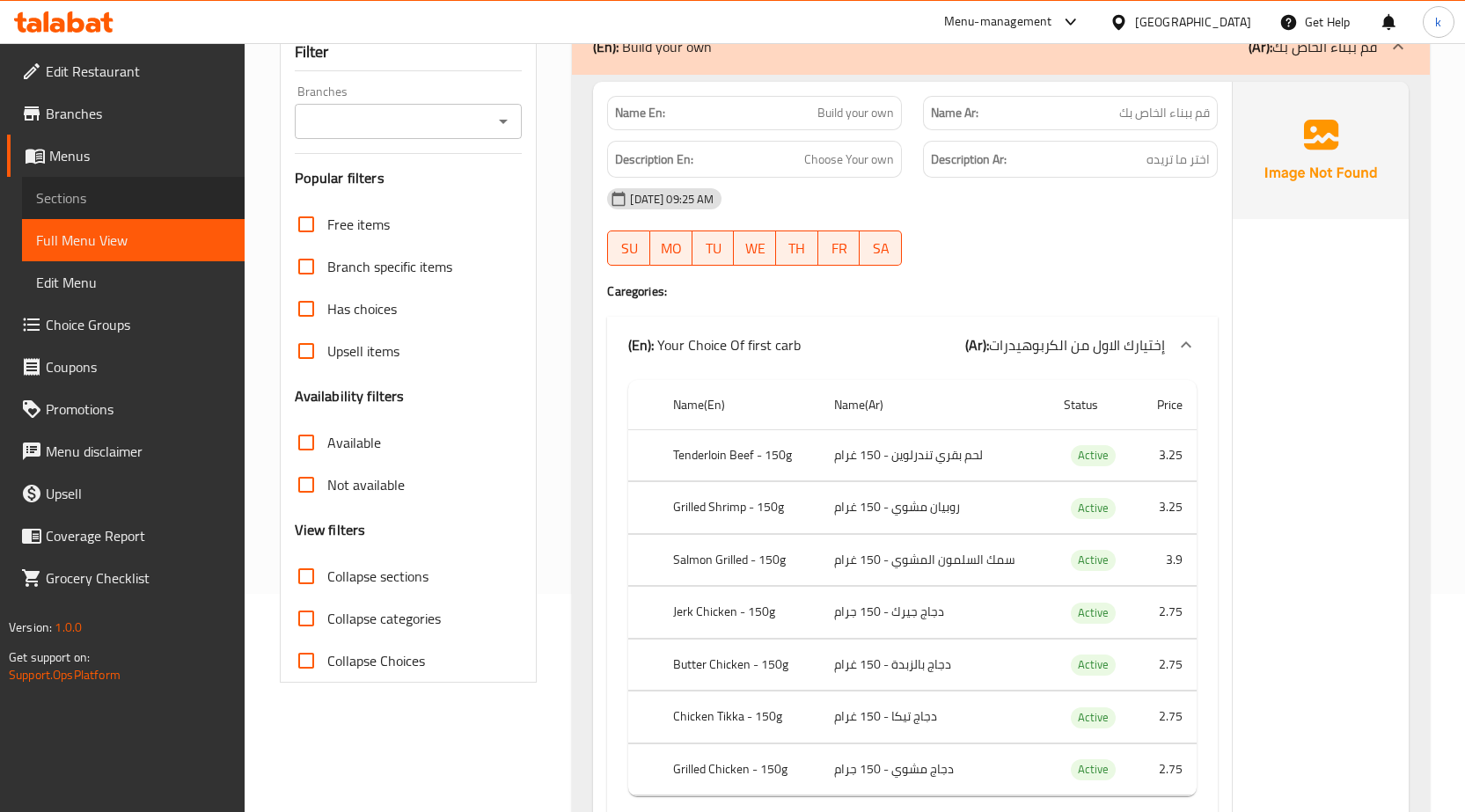
click at [95, 206] on span "Sections" at bounding box center [133, 198] width 194 height 21
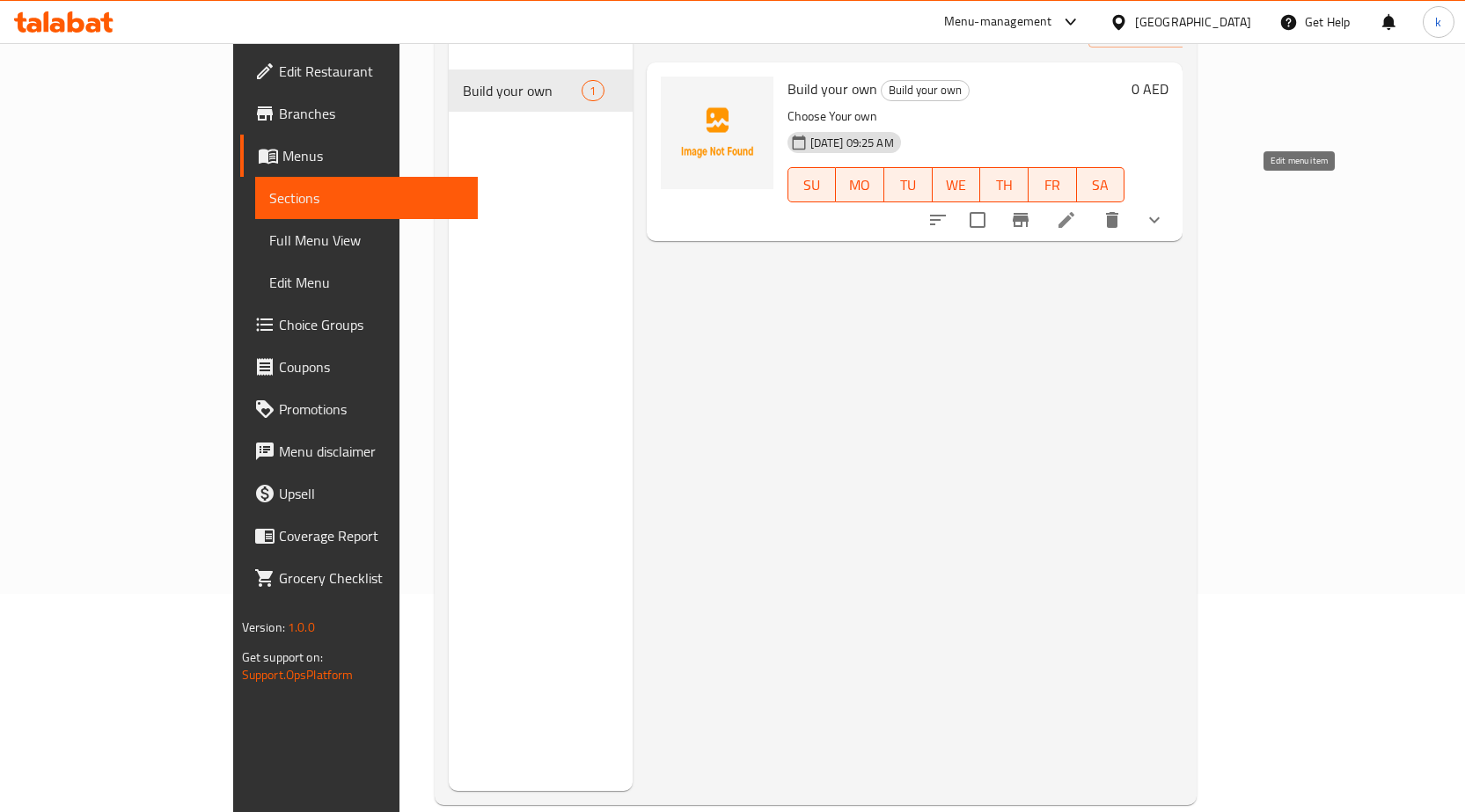
click at [1075, 212] on icon at bounding box center [1066, 219] width 16 height 16
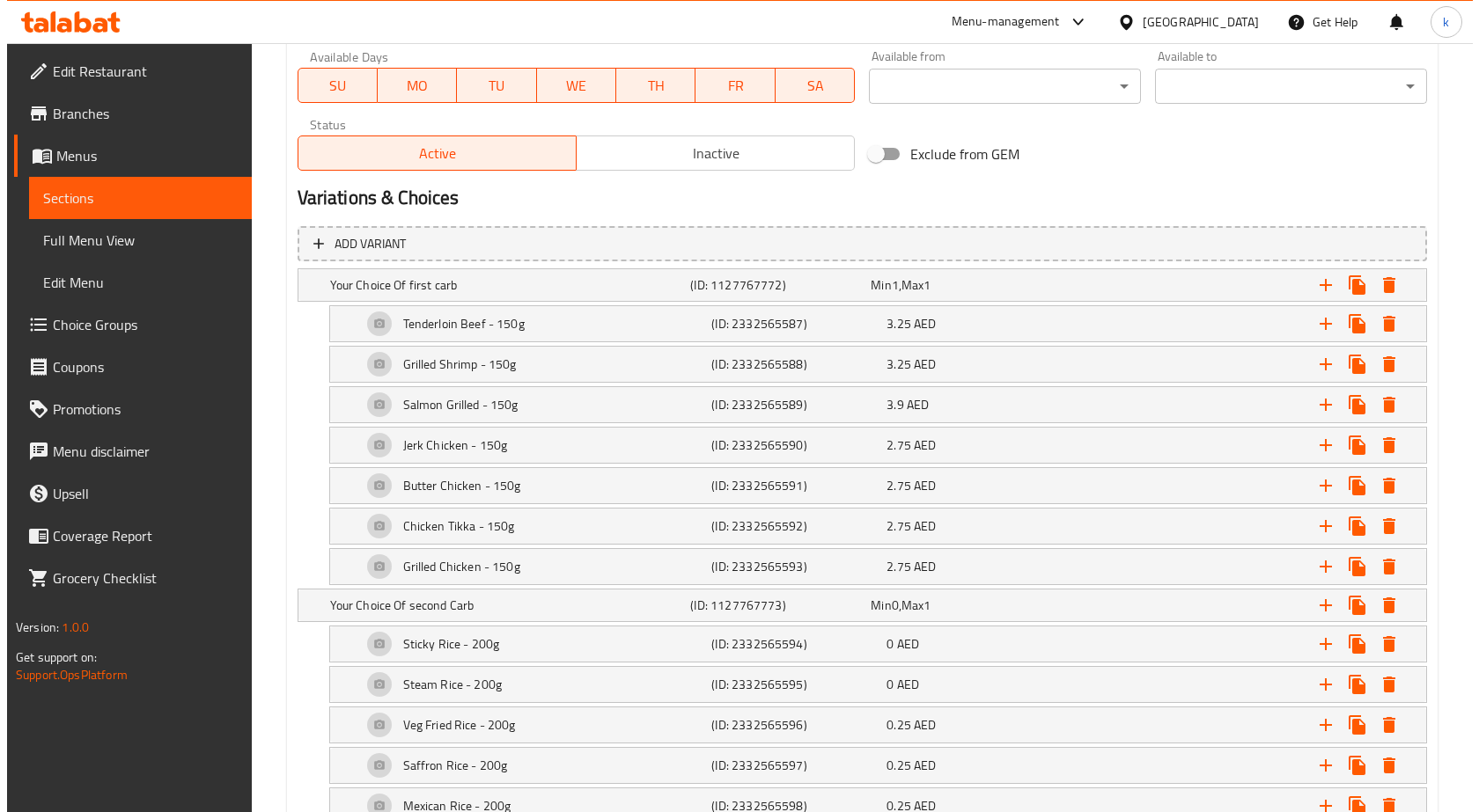
scroll to position [880, 0]
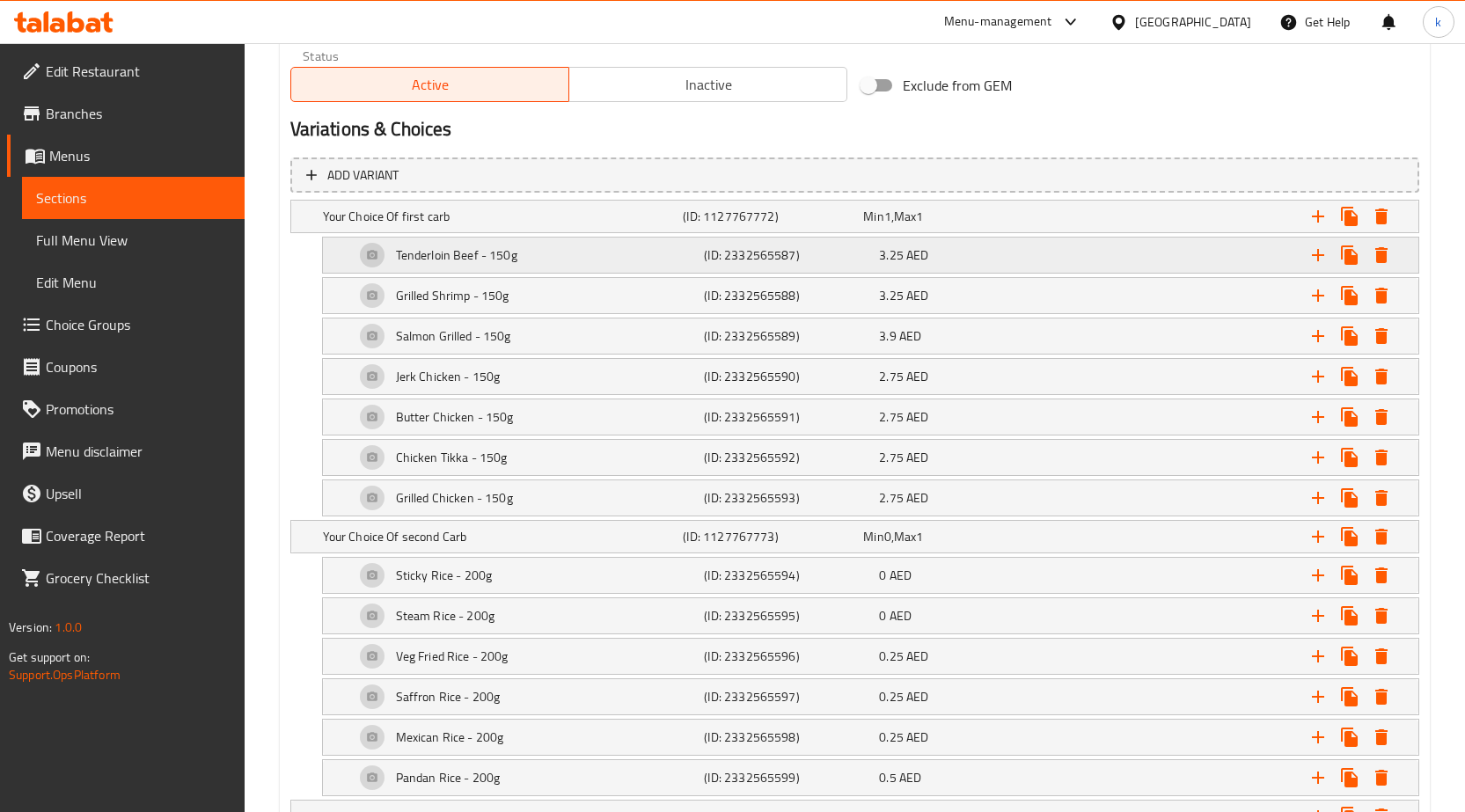
click at [682, 269] on div "Tenderloin Beef - 150g" at bounding box center [526, 255] width 350 height 42
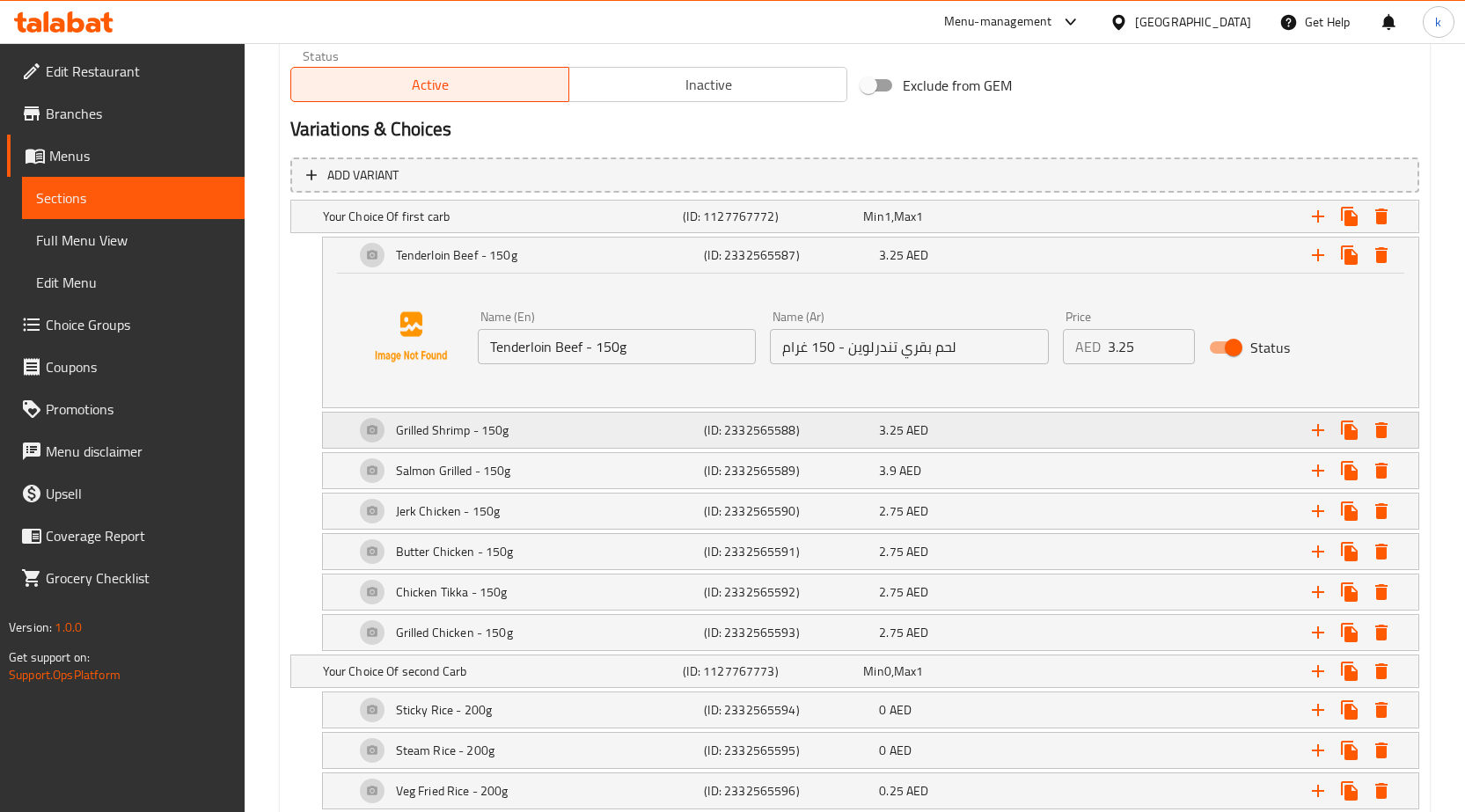
click at [687, 431] on div "Grilled Shrimp - 150g" at bounding box center [526, 430] width 350 height 42
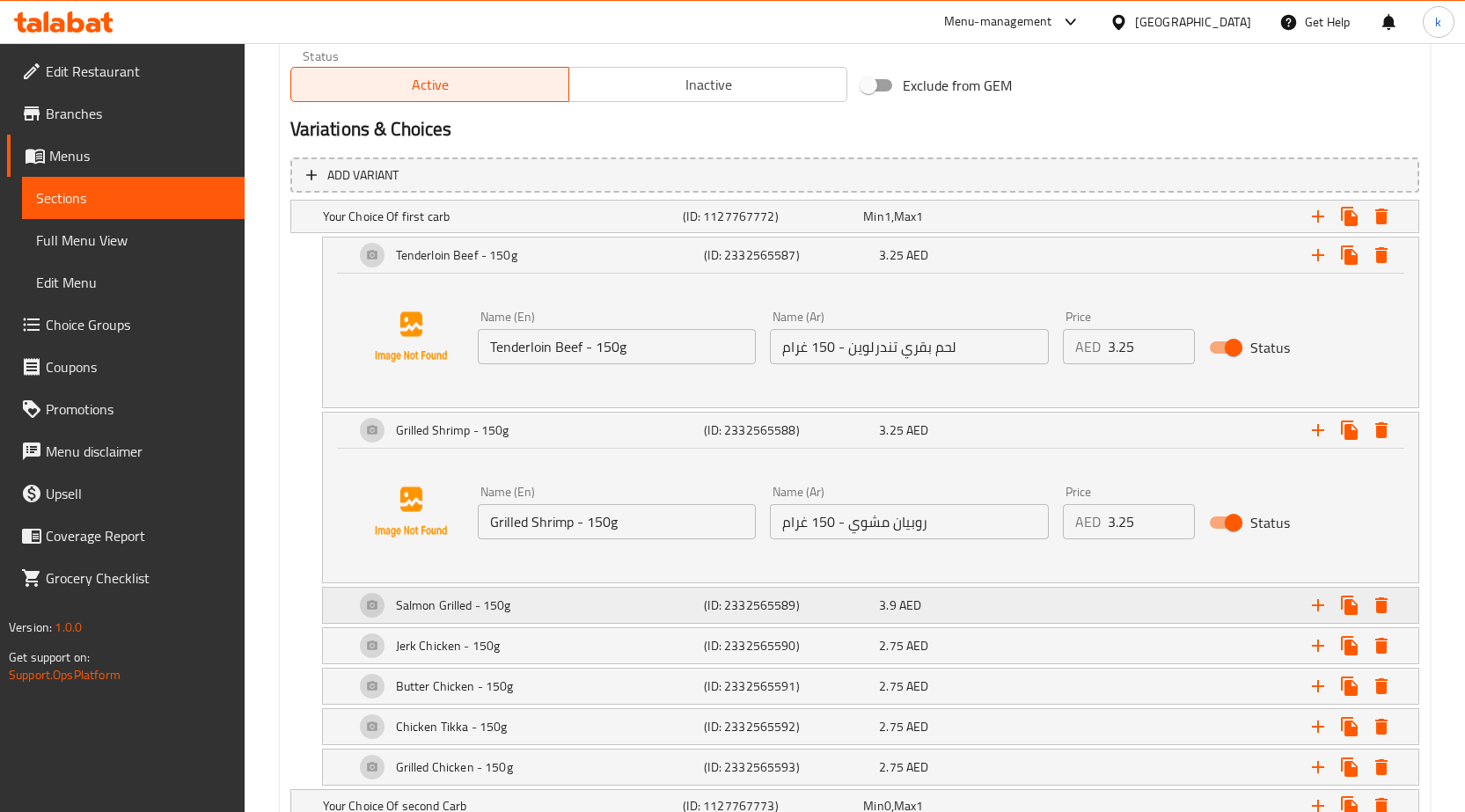
click at [680, 617] on div "Salmon Grilled - 150g" at bounding box center [526, 606] width 350 height 42
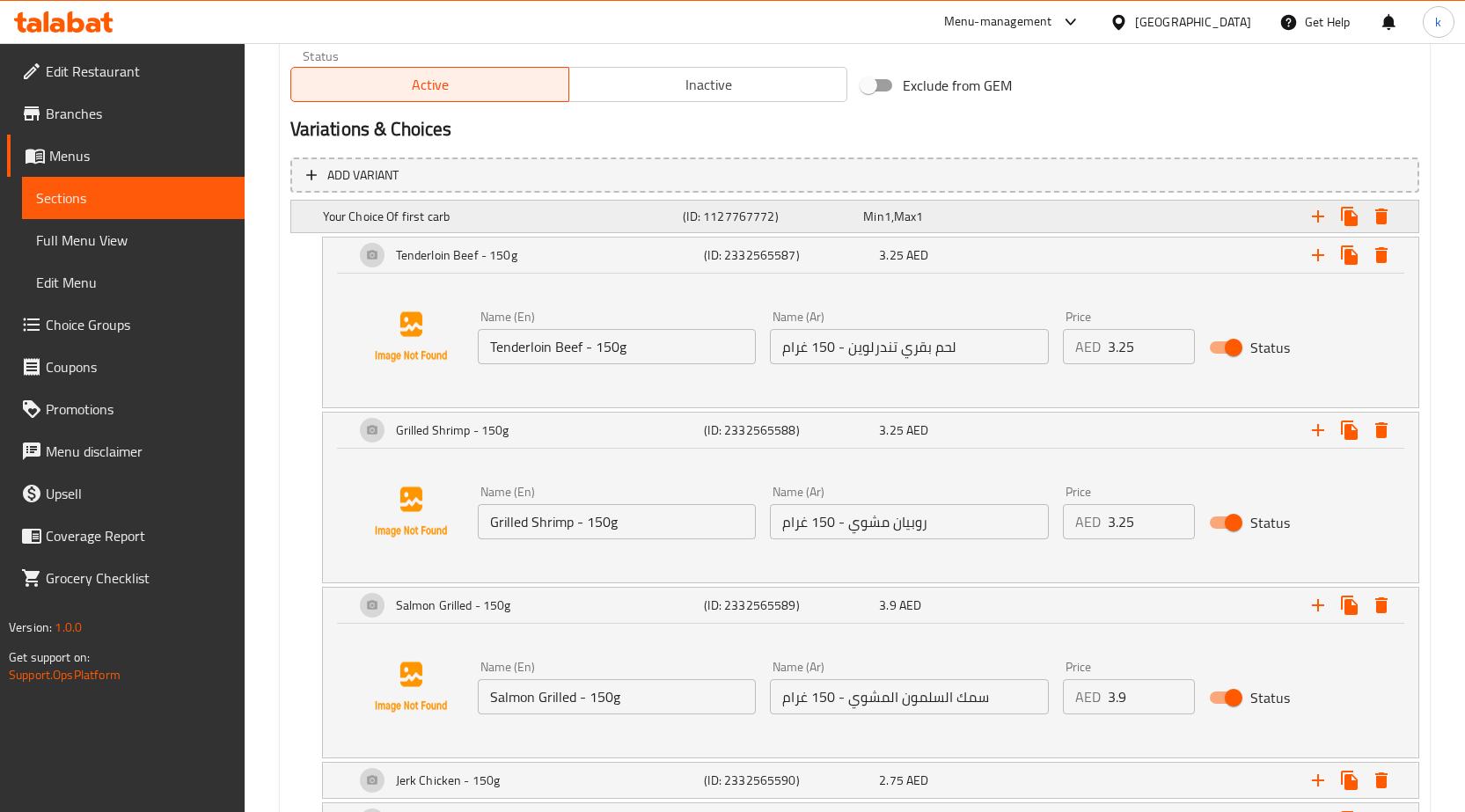
click at [498, 224] on h5 "Your Choice Of first carb" at bounding box center [500, 216] width 354 height 17
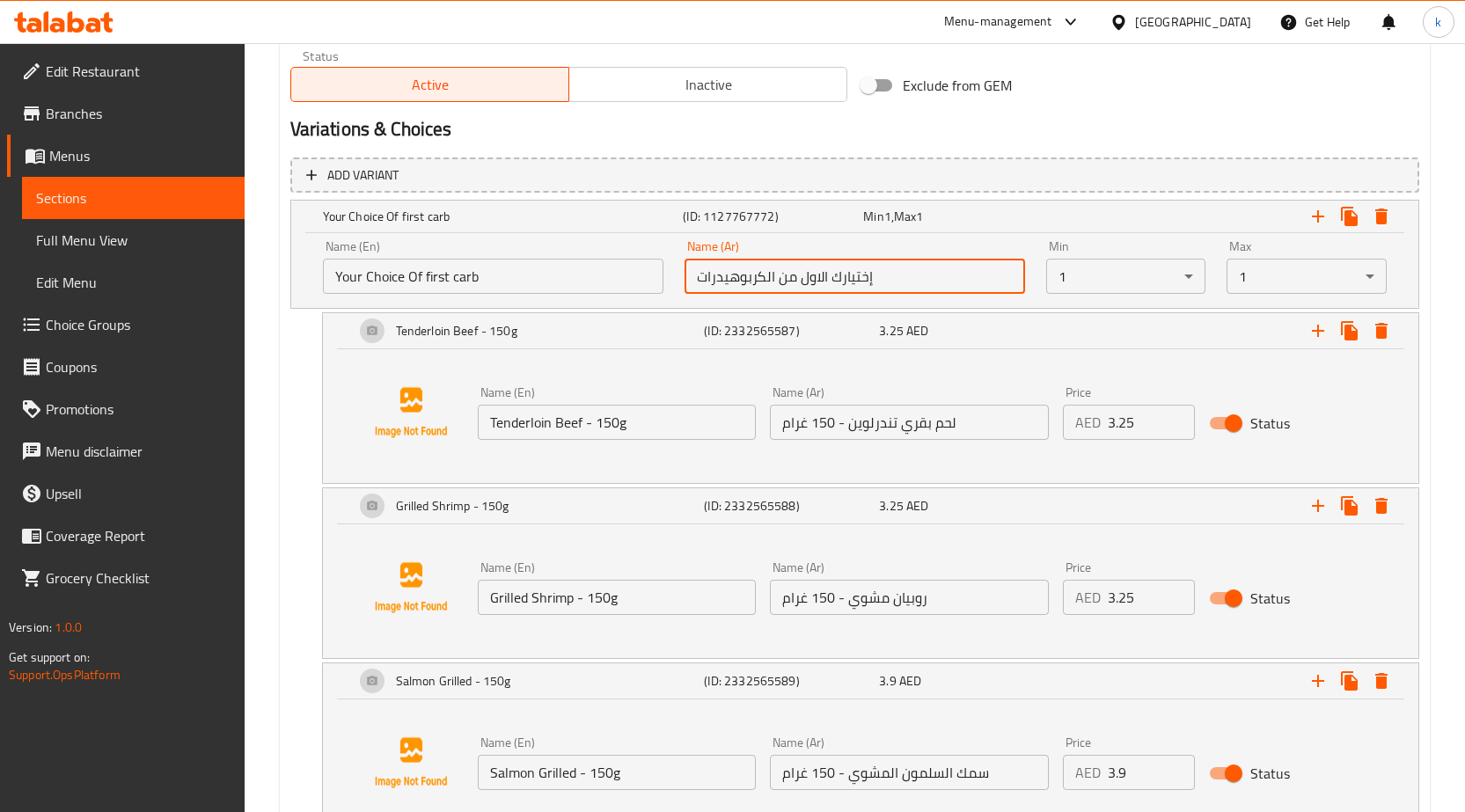
drag, startPoint x: 692, startPoint y: 270, endPoint x: 775, endPoint y: 283, distance: 84.0
click at [775, 283] on input "إختيارك الاول من الكربوهيدرات" at bounding box center [855, 276] width 341 height 35
drag, startPoint x: 700, startPoint y: 274, endPoint x: 726, endPoint y: 278, distance: 26.3
click at [726, 278] on input "إختيارك الاول من" at bounding box center [855, 276] width 341 height 35
click at [731, 287] on input "إختيارك الاول من" at bounding box center [855, 276] width 341 height 35
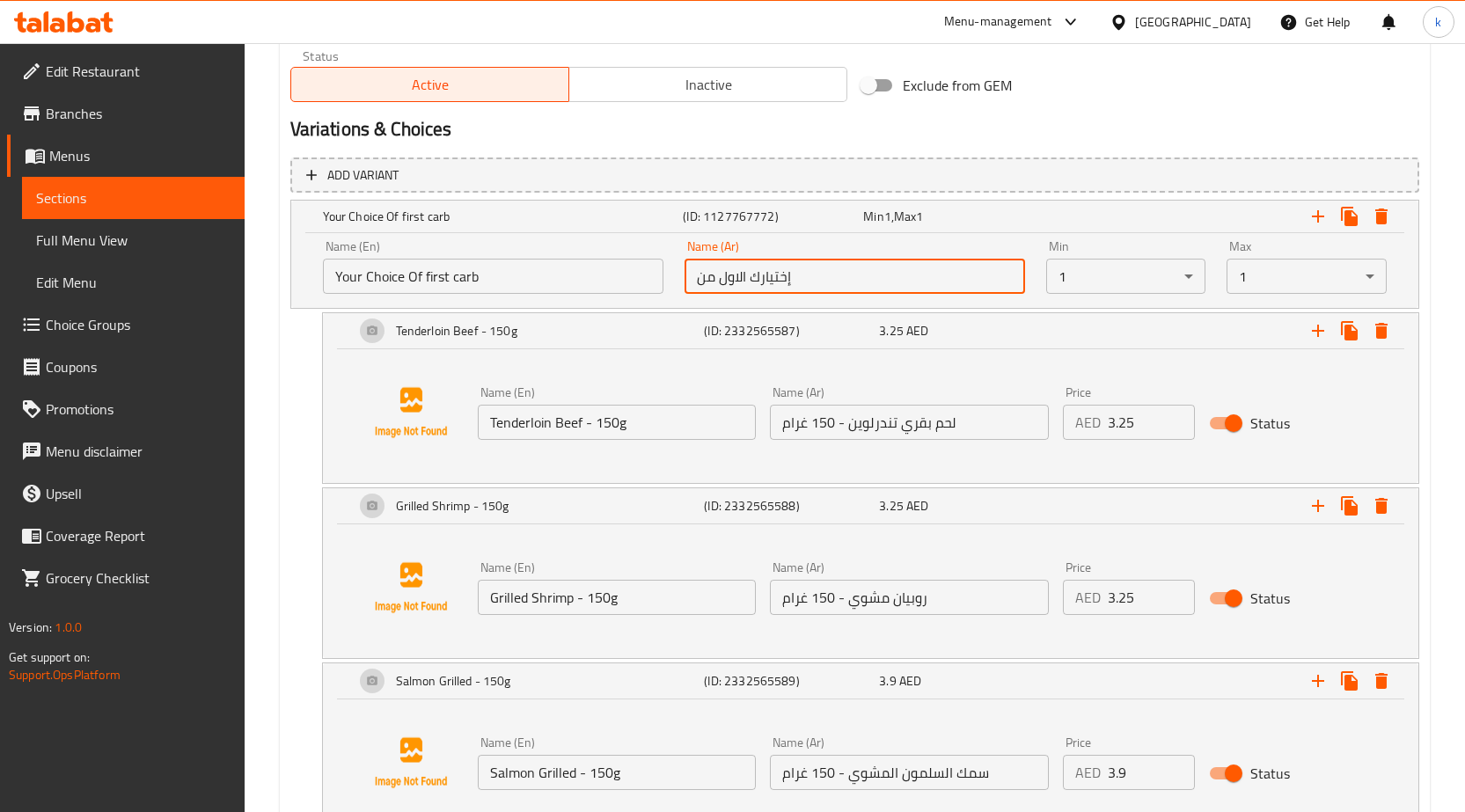
click at [731, 287] on input "إختيارك الاول من" at bounding box center [855, 276] width 341 height 35
click at [692, 282] on input "إختيارك من" at bounding box center [855, 276] width 341 height 35
click at [866, 257] on div "Name (Ar) إببختيارك من Name (Ar)" at bounding box center [855, 267] width 341 height 53
click at [866, 273] on input "إببختيارك من" at bounding box center [855, 276] width 341 height 35
click at [849, 289] on input "إببختيارك من" at bounding box center [855, 276] width 341 height 35
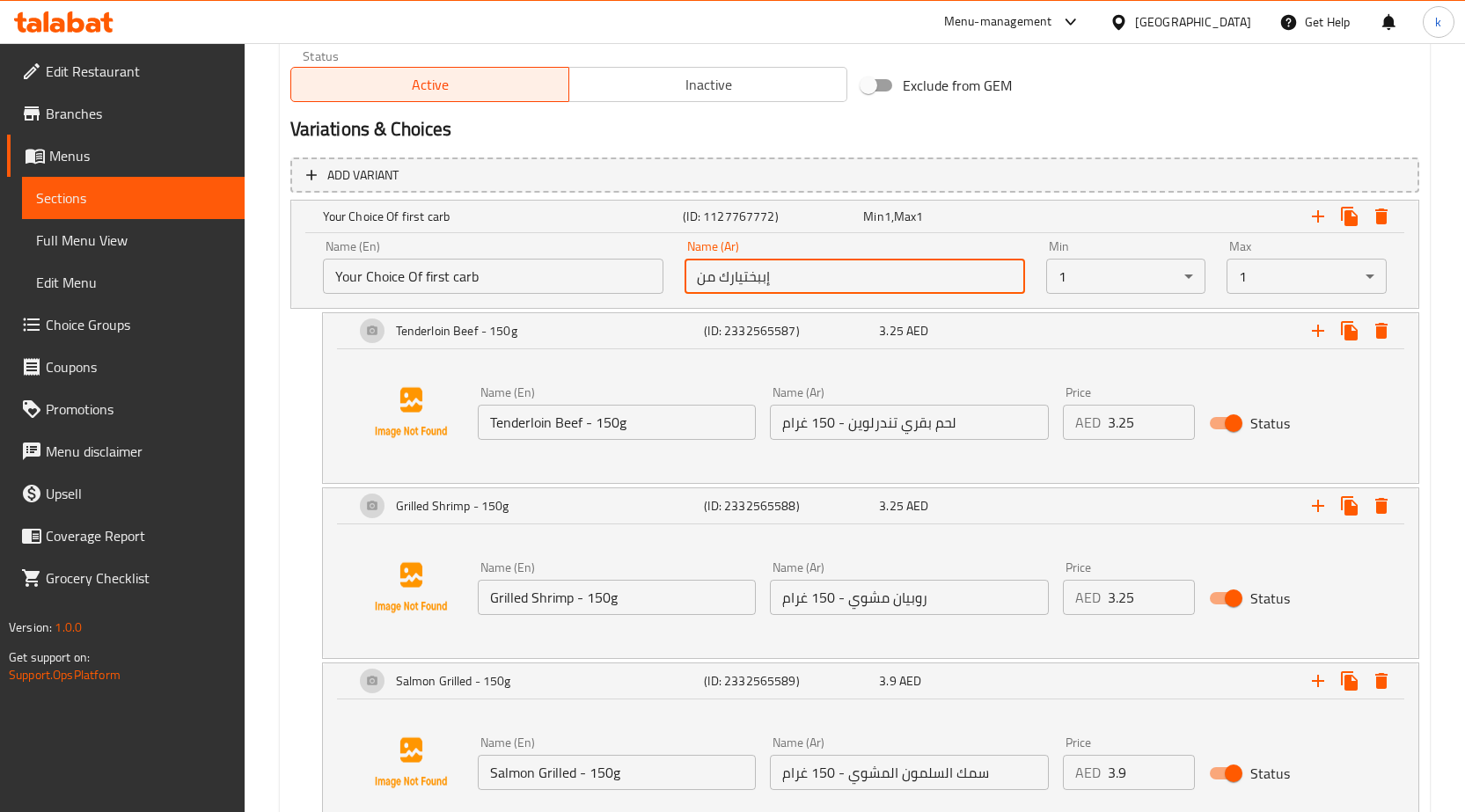
click at [849, 289] on input "إببختيارك من" at bounding box center [855, 276] width 341 height 35
click at [773, 284] on input "إختيارك الاول من الكربوهيدرات" at bounding box center [855, 276] width 341 height 35
click at [590, 254] on div "Name (En) Your Choice Of first carb Name (En) Name (Ar) إختيارك الاول من الكربو…" at bounding box center [855, 266] width 1086 height 75
click at [823, 253] on div "Name (Ar) إختيارك الاول من الكربوهيدرات Name (Ar)" at bounding box center [855, 267] width 341 height 53
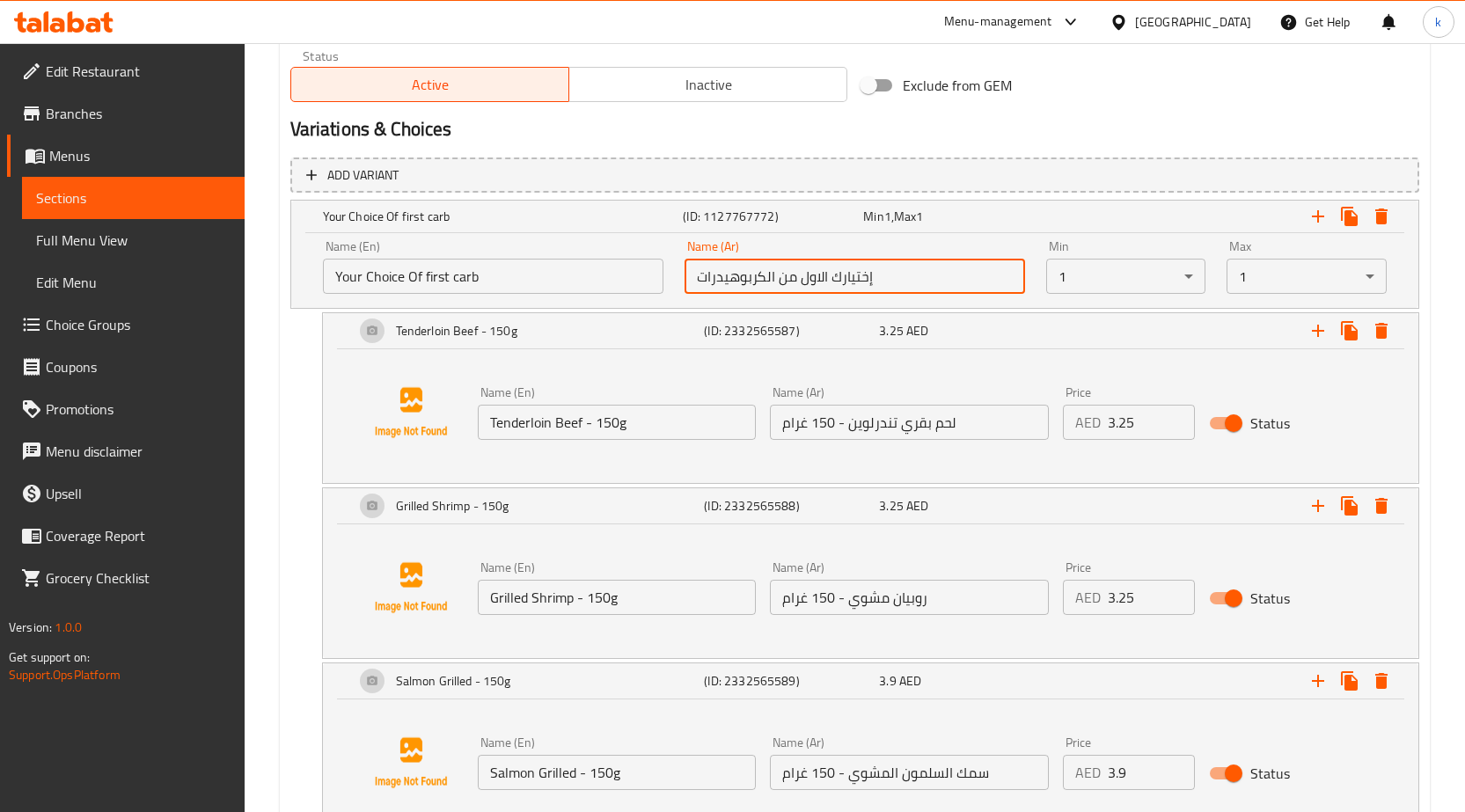
click at [797, 269] on input "إختيارك الاول من الكربوهيدرات" at bounding box center [855, 276] width 341 height 35
click at [796, 273] on input "إختيارك الاول من الكربوهيدرات" at bounding box center [855, 276] width 341 height 35
drag, startPoint x: 800, startPoint y: 277, endPoint x: 830, endPoint y: 274, distance: 30.1
click at [830, 274] on input "إختيارك الاول من الكربوهيدرات" at bounding box center [855, 276] width 341 height 35
type input "إختيارك من الكربوهيدرات"
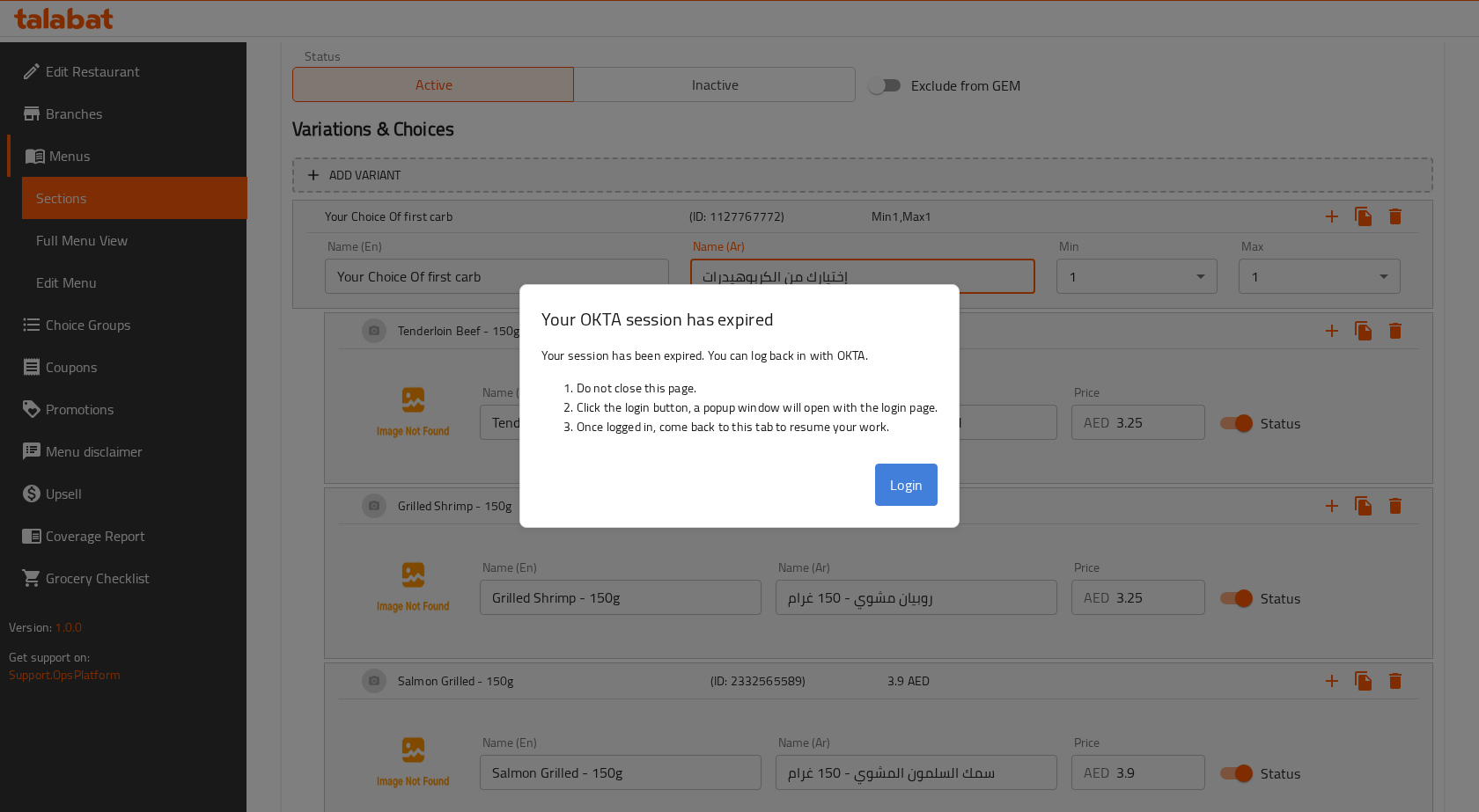
click at [904, 491] on button "Login" at bounding box center [906, 485] width 64 height 42
click at [1083, 279] on div at bounding box center [740, 406] width 1479 height 812
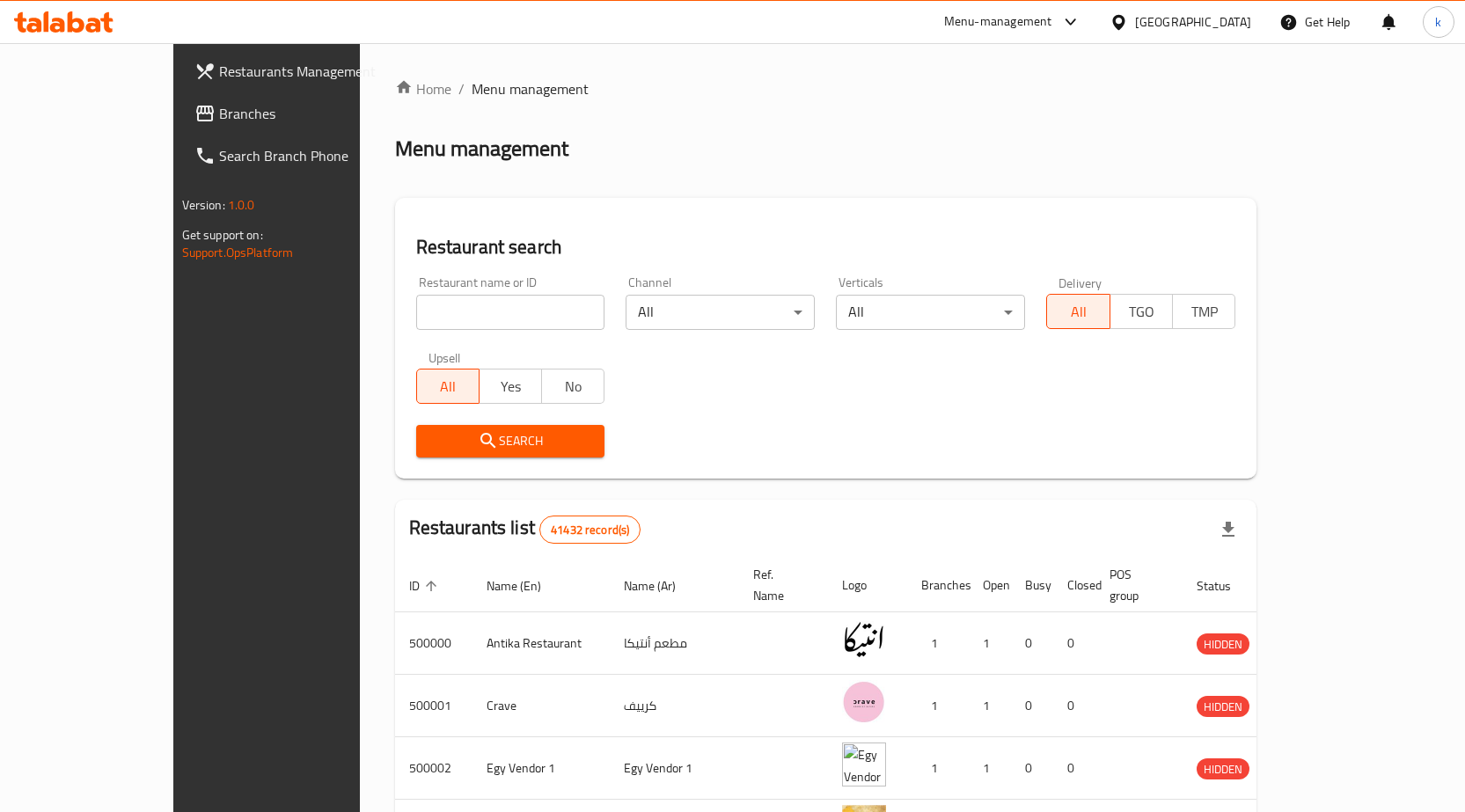
click at [219, 115] on span "Branches" at bounding box center [311, 113] width 185 height 21
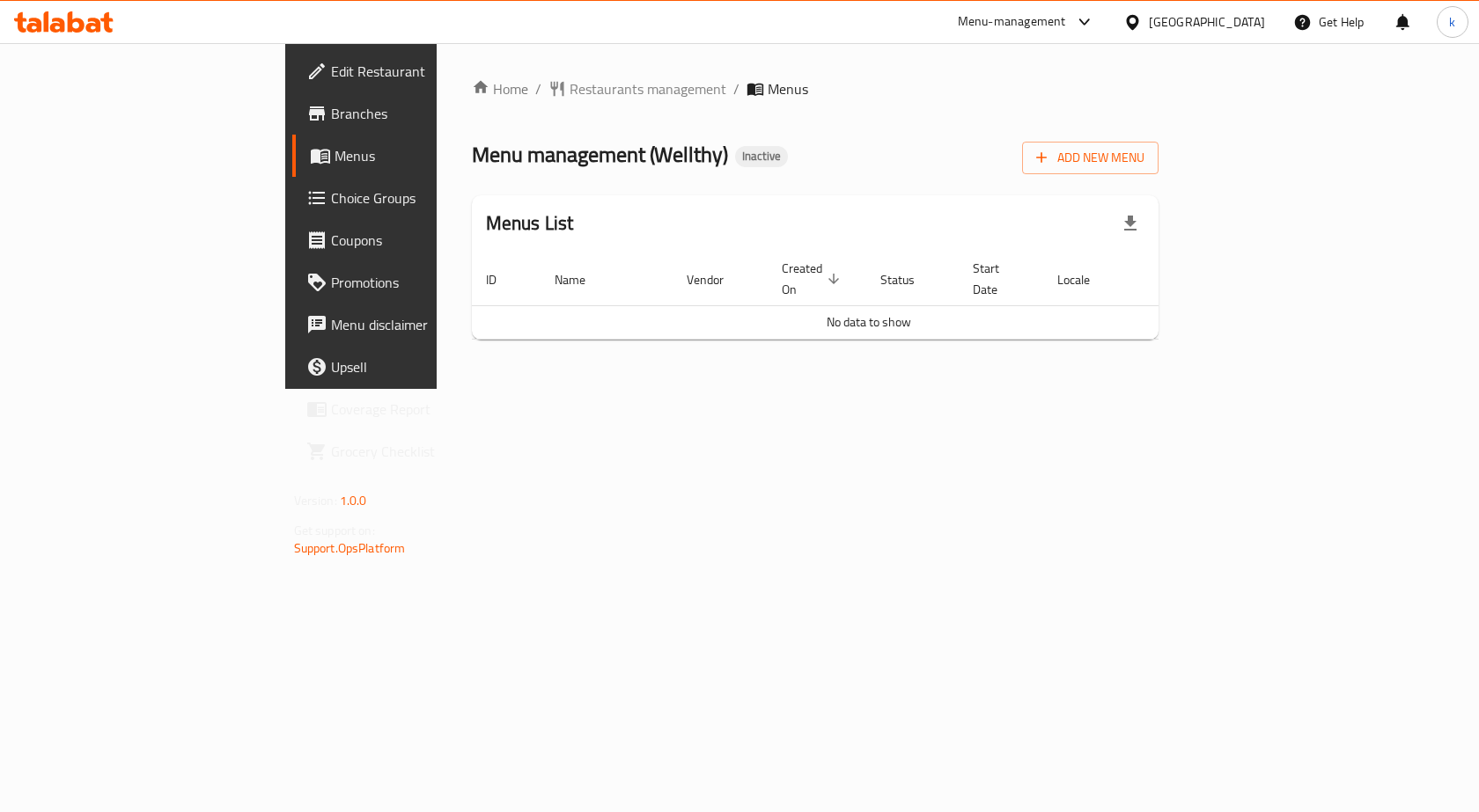
click at [292, 85] on link "Edit Restaurant" at bounding box center [412, 71] width 240 height 42
